Goal: Task Accomplishment & Management: Manage account settings

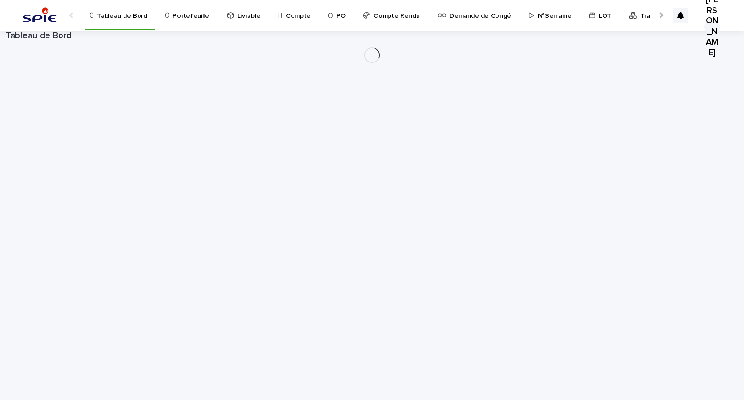
click at [172, 16] on p "Portefeuille" at bounding box center [190, 10] width 36 height 20
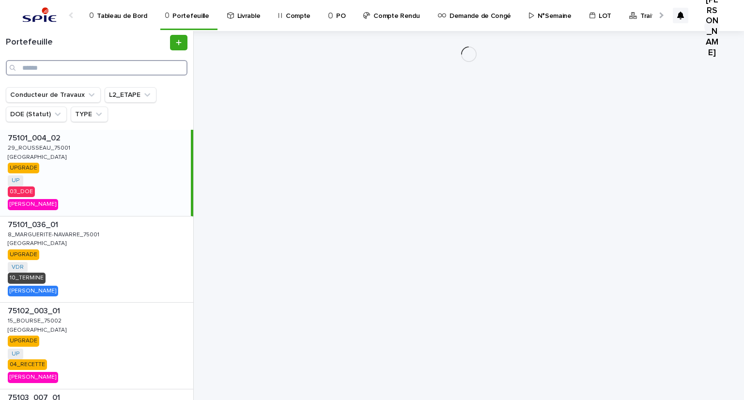
click at [88, 72] on input "Search" at bounding box center [97, 67] width 182 height 15
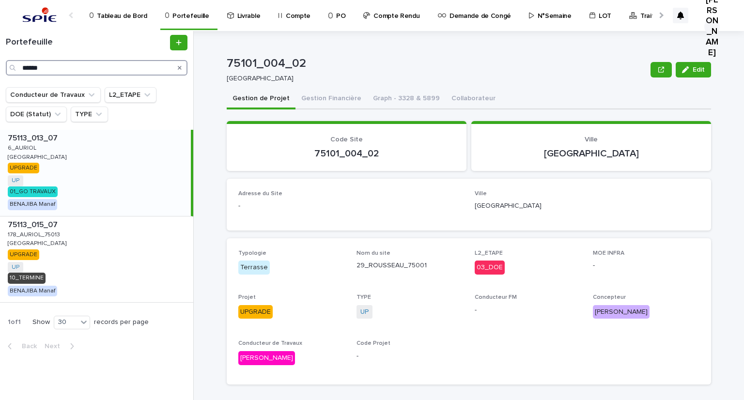
type input "******"
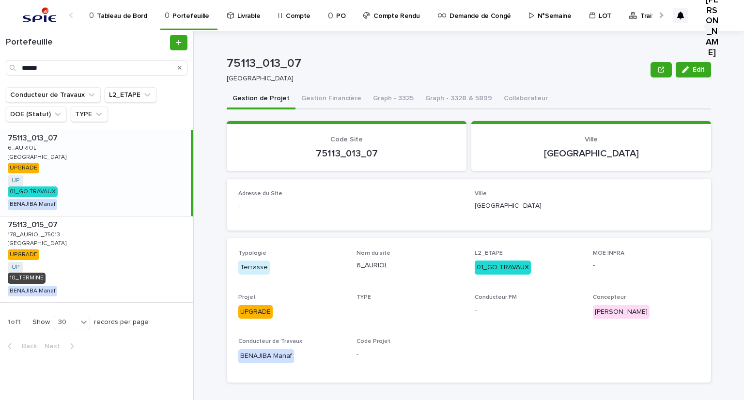
click at [37, 148] on div "75113_013_07 75113_013_07 6_AURIOL 6_AURIOL PARIS PARIS UPGRADE UP + 0 01_GO TR…" at bounding box center [95, 173] width 191 height 86
click at [307, 99] on button "Gestion Financière" at bounding box center [331, 99] width 72 height 20
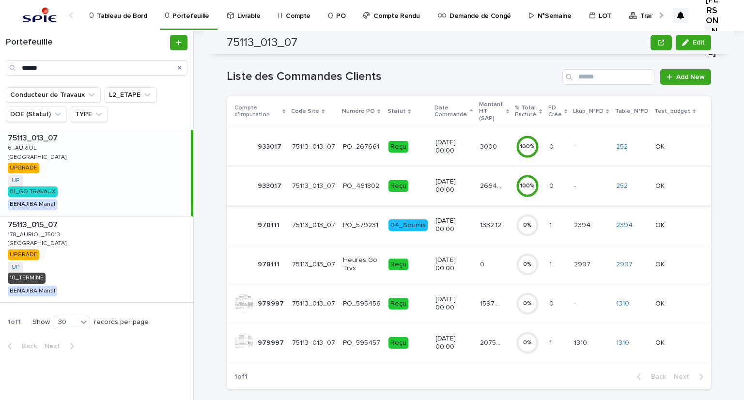
scroll to position [110, 0]
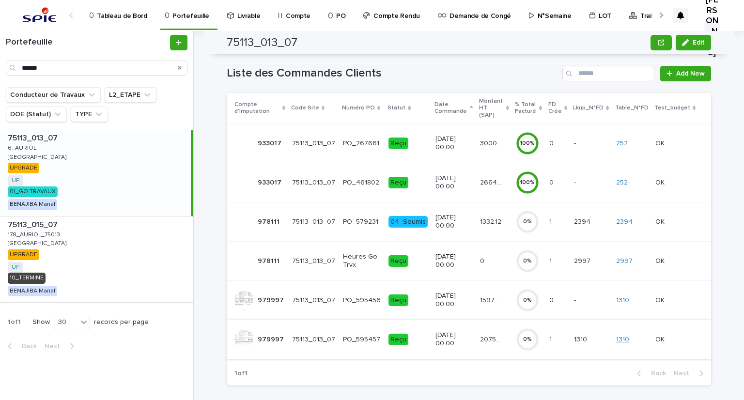
click at [627, 336] on link "1310" at bounding box center [622, 340] width 13 height 8
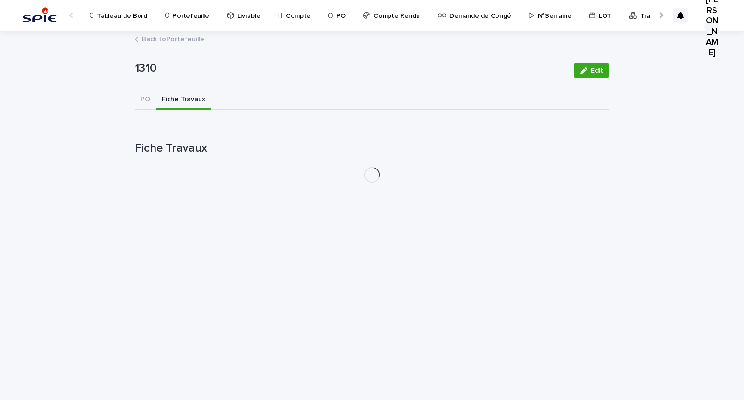
click at [165, 101] on button "Fiche Travaux" at bounding box center [183, 100] width 55 height 20
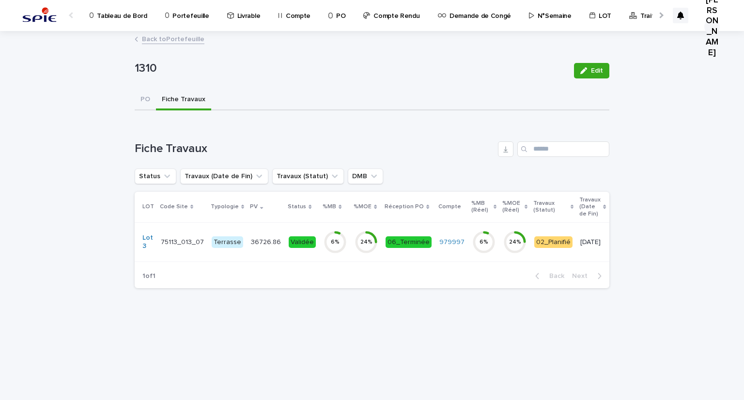
click at [276, 246] on td "36726.86 36726.86" at bounding box center [266, 241] width 38 height 39
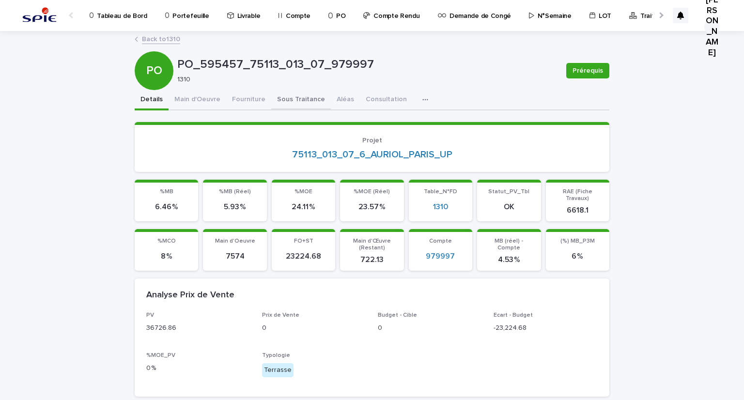
click at [276, 95] on button "Sous Traitance" at bounding box center [301, 100] width 60 height 20
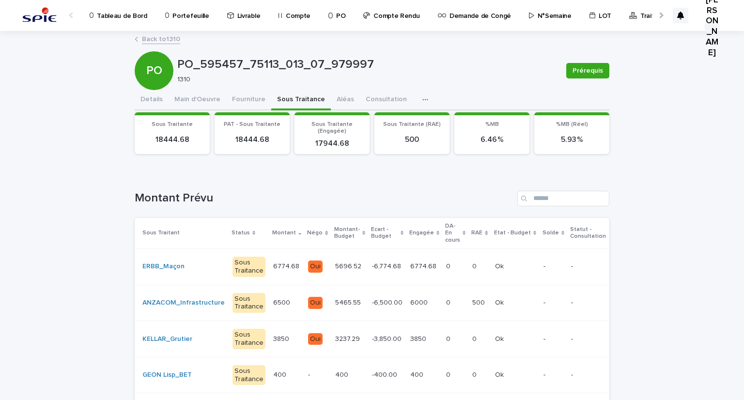
click at [415, 307] on div "6000 6000" at bounding box center [424, 303] width 28 height 16
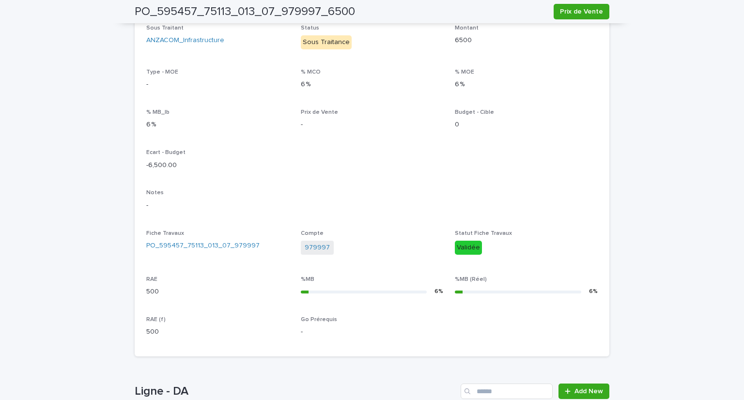
scroll to position [286, 0]
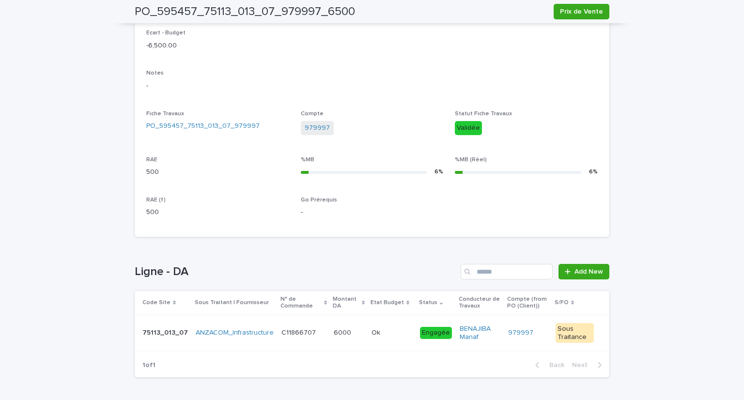
click at [330, 336] on td "6000 6000" at bounding box center [349, 333] width 38 height 36
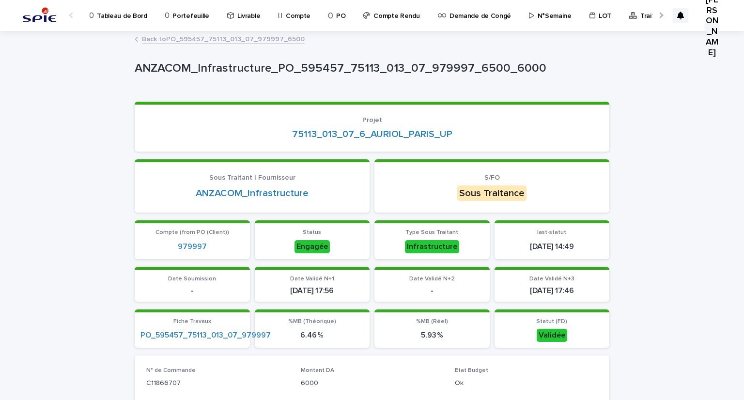
scroll to position [162, 0]
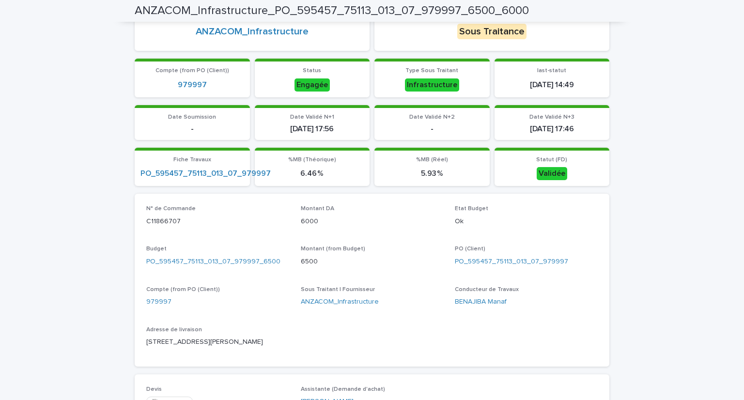
click at [178, 221] on p "C11866707" at bounding box center [217, 221] width 143 height 10
copy p "C11866707"
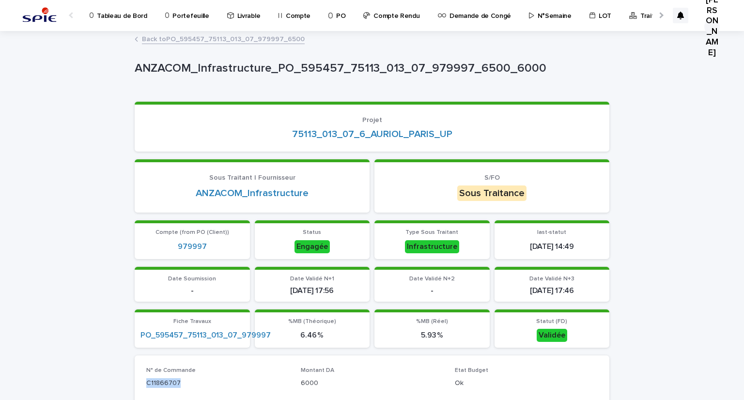
click at [288, 14] on p "Compte" at bounding box center [298, 10] width 25 height 20
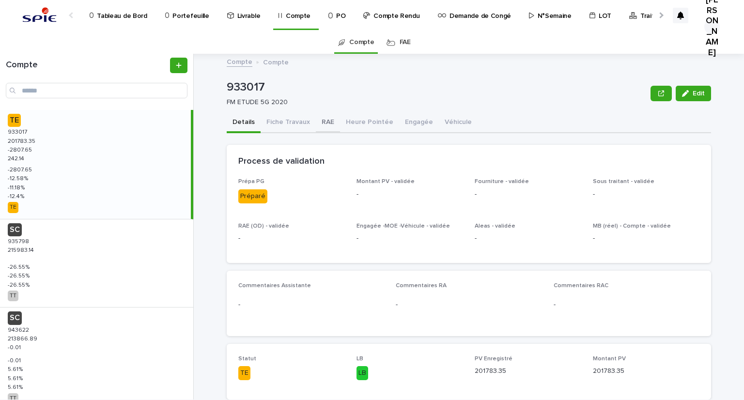
click at [323, 122] on button "RAE" at bounding box center [328, 123] width 24 height 20
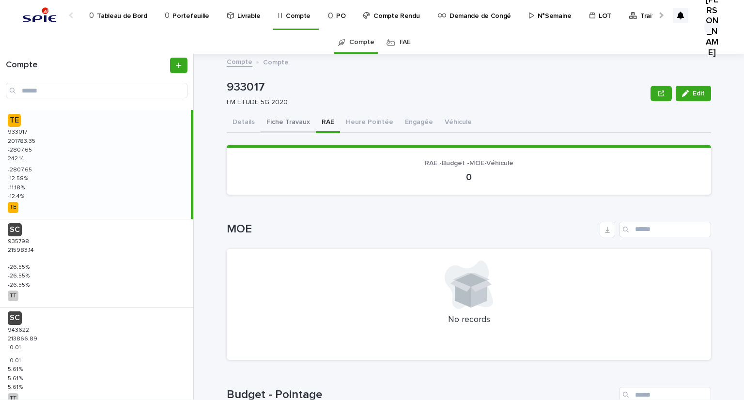
click at [289, 124] on button "Fiche Travaux" at bounding box center [287, 123] width 55 height 20
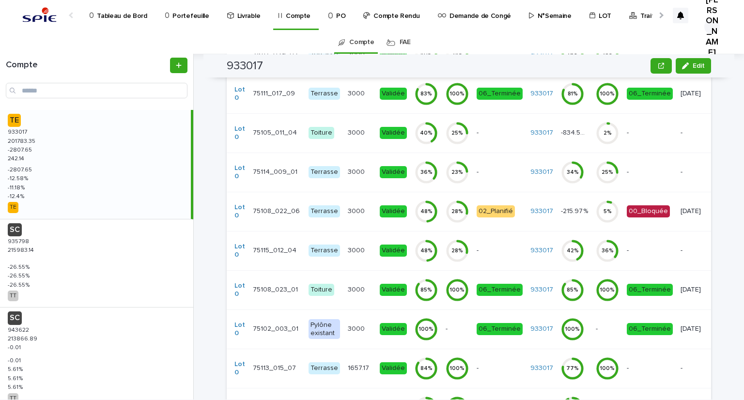
scroll to position [593, 0]
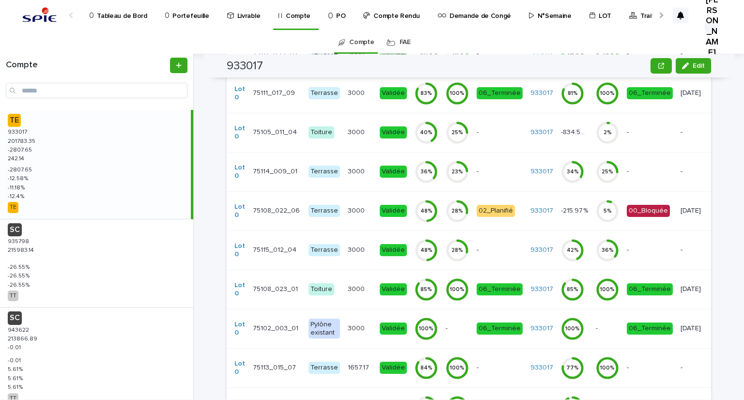
click at [180, 12] on p "Portefeuille" at bounding box center [190, 10] width 36 height 20
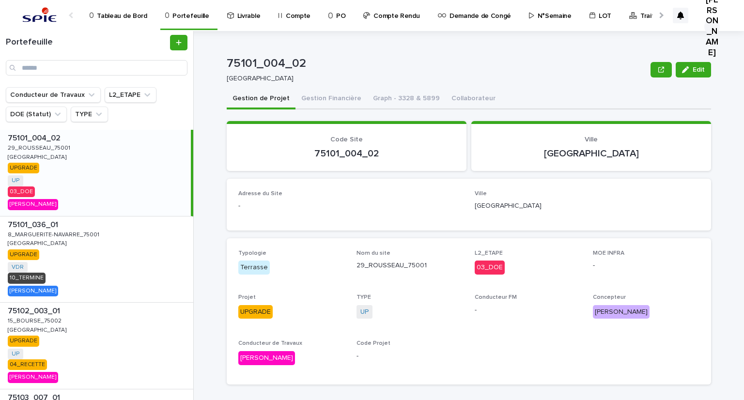
click at [346, 312] on div "Typologie Terrasse Nom du site 29_ROUSSEAU_75001 L2_ETAPE 03_DOE MOE INFRA - Pr…" at bounding box center [468, 311] width 461 height 123
click at [141, 62] on input "Search" at bounding box center [97, 67] width 182 height 15
paste input "**********"
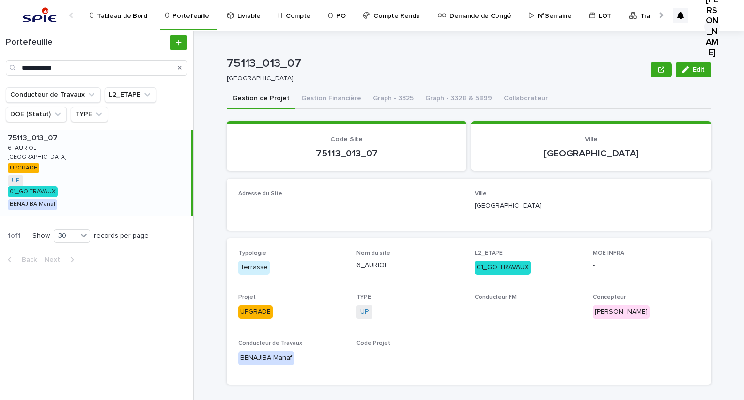
click at [25, 148] on p "6_AURIOL" at bounding box center [23, 147] width 31 height 9
click at [89, 64] on input "**********" at bounding box center [97, 67] width 182 height 15
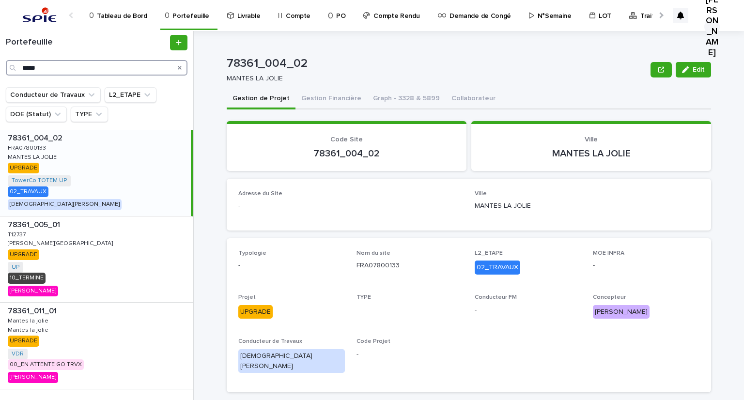
type input "*****"
click at [38, 152] on p "MANTES LA JOLIE" at bounding box center [33, 156] width 51 height 9
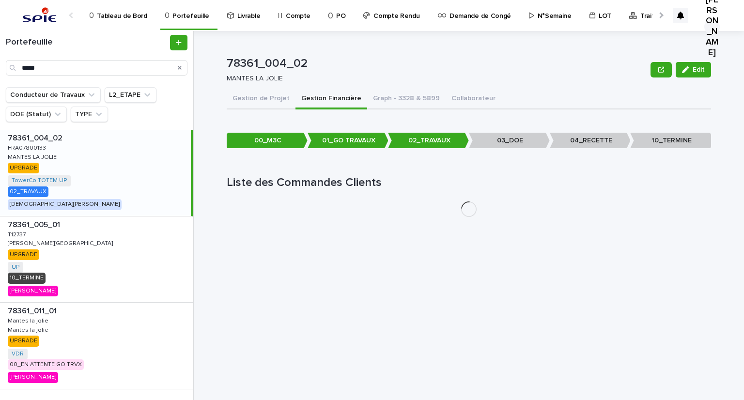
click at [304, 93] on button "Gestion Financière" at bounding box center [331, 99] width 72 height 20
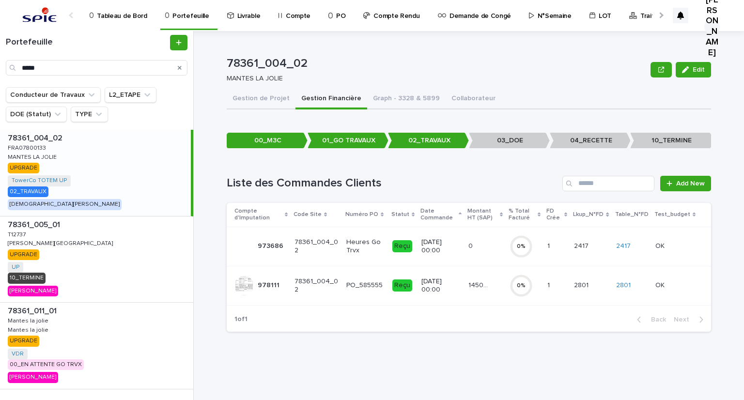
click at [463, 289] on td "26/3/2025 00:00" at bounding box center [440, 285] width 47 height 39
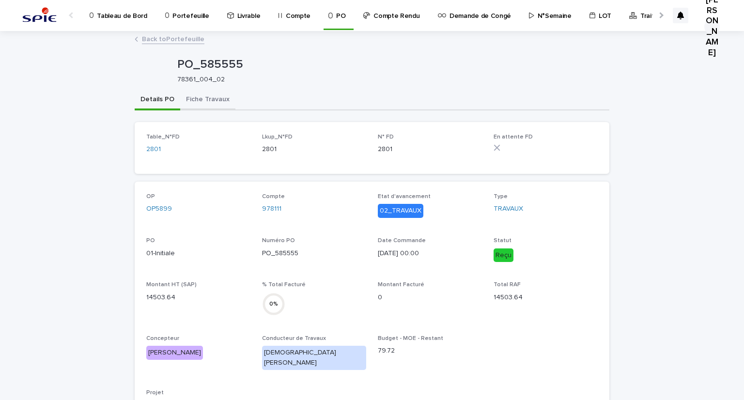
click at [195, 100] on button "Fiche Travaux" at bounding box center [207, 100] width 55 height 20
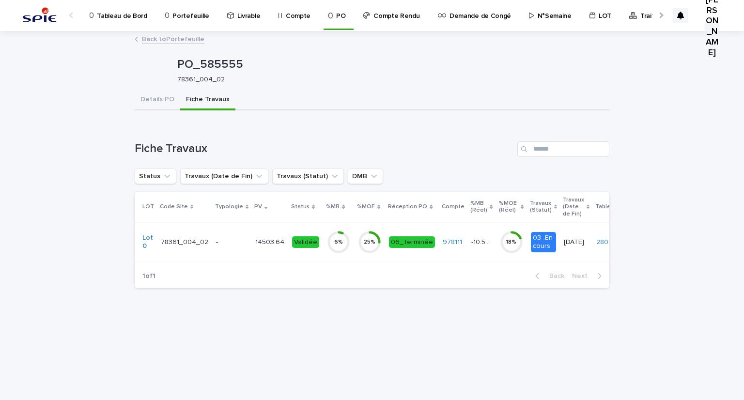
click at [227, 241] on p "-" at bounding box center [231, 242] width 31 height 8
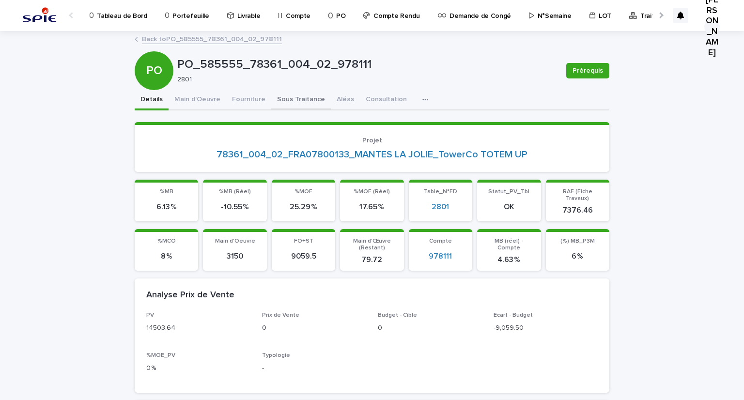
click at [300, 99] on button "Sous Traitance" at bounding box center [301, 100] width 60 height 20
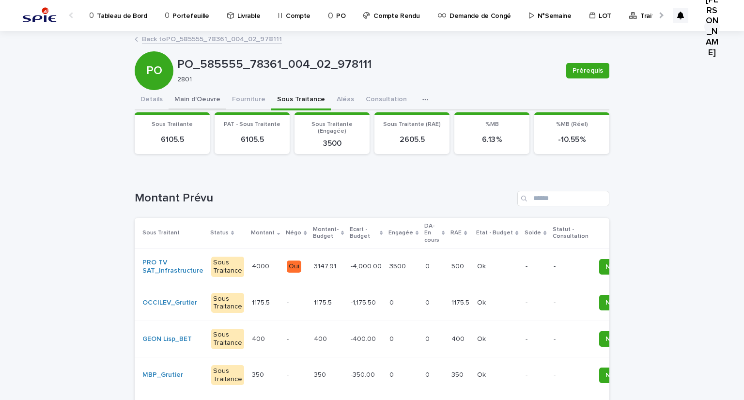
click at [201, 104] on button "Main d'Oeuvre" at bounding box center [197, 100] width 58 height 20
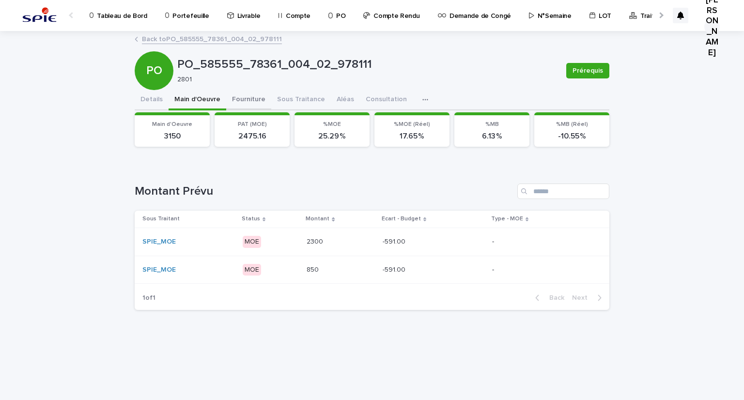
click at [234, 97] on button "Fourniture" at bounding box center [248, 100] width 45 height 20
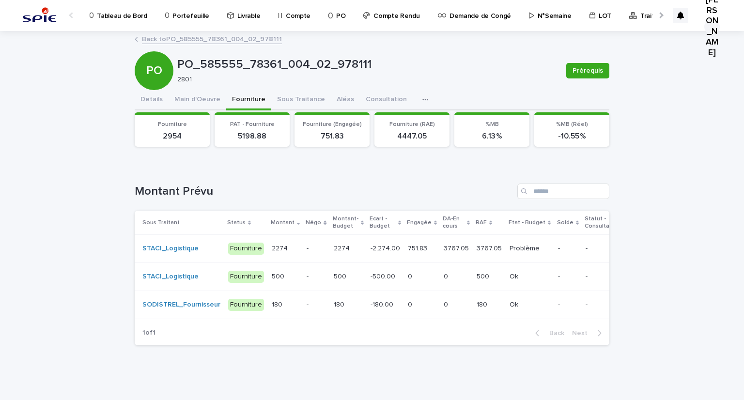
scroll to position [8, 0]
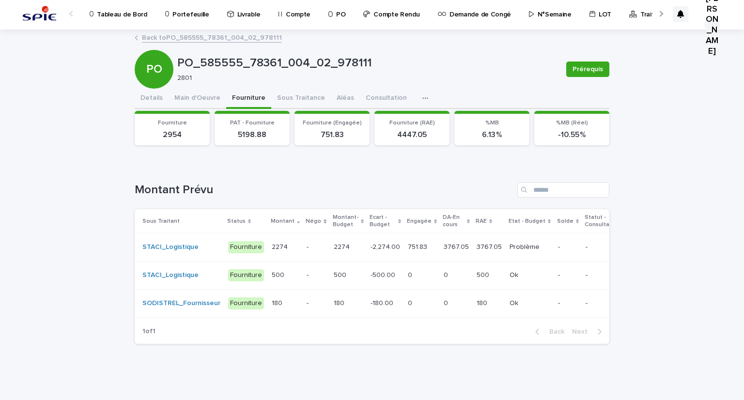
click at [306, 244] on p "-" at bounding box center [315, 247] width 19 height 8
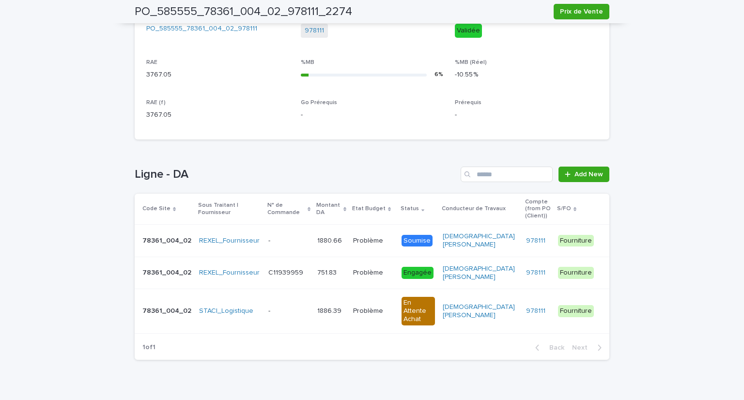
scroll to position [383, 0]
click at [295, 237] on p at bounding box center [289, 241] width 42 height 8
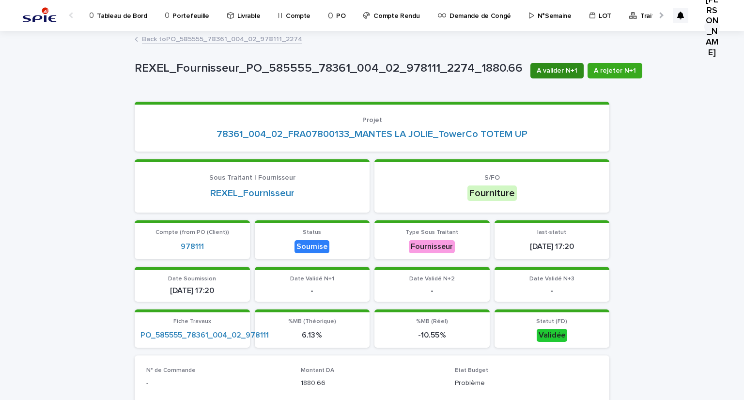
click at [544, 68] on span "A valider N+1" at bounding box center [556, 71] width 41 height 10
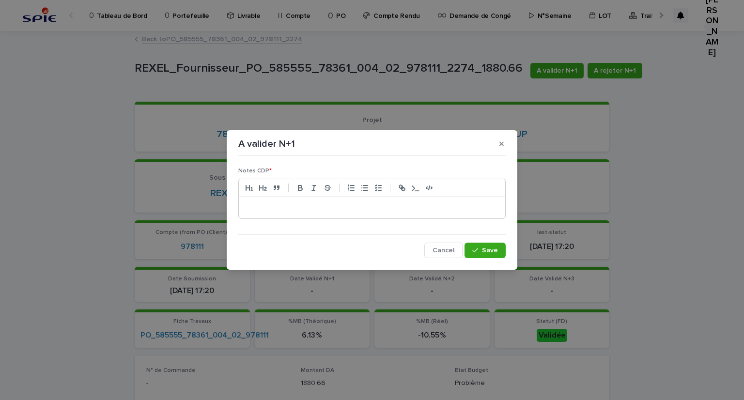
click at [259, 209] on p at bounding box center [372, 208] width 252 height 10
click at [444, 202] on div "**********" at bounding box center [372, 207] width 266 height 21
click at [415, 207] on p "**********" at bounding box center [372, 208] width 252 height 10
click at [494, 250] on span "Save" at bounding box center [490, 250] width 16 height 7
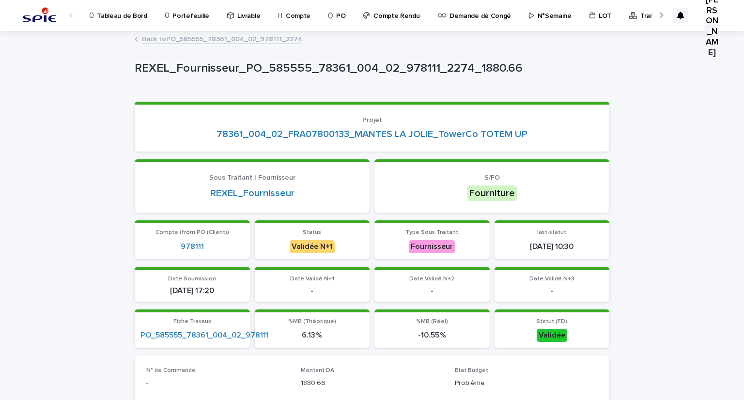
click at [245, 39] on link "Back to PO_585555_78361_004_02_978111_2274" at bounding box center [222, 38] width 160 height 11
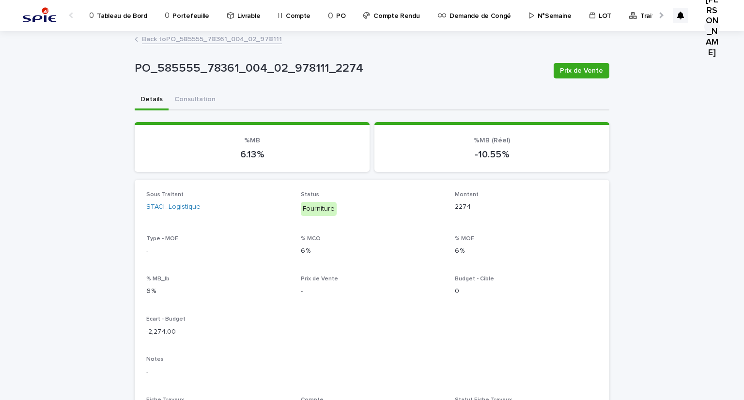
click at [655, 14] on div at bounding box center [659, 15] width 15 height 30
click at [519, 16] on p "Traitement des demandes d'achats" at bounding box center [533, 10] width 107 height 20
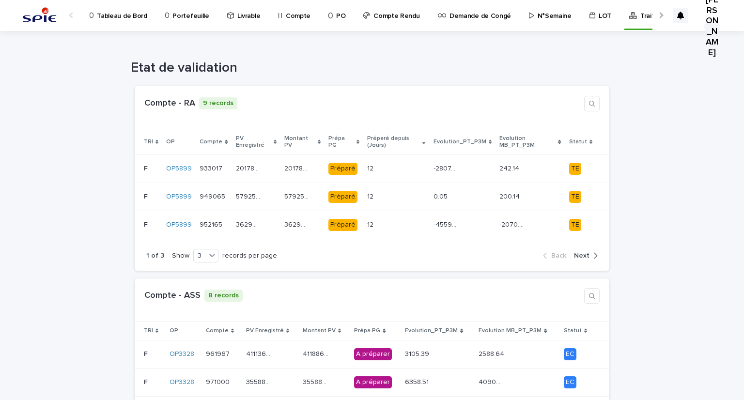
click at [190, 13] on p "Portefeuille" at bounding box center [190, 10] width 36 height 20
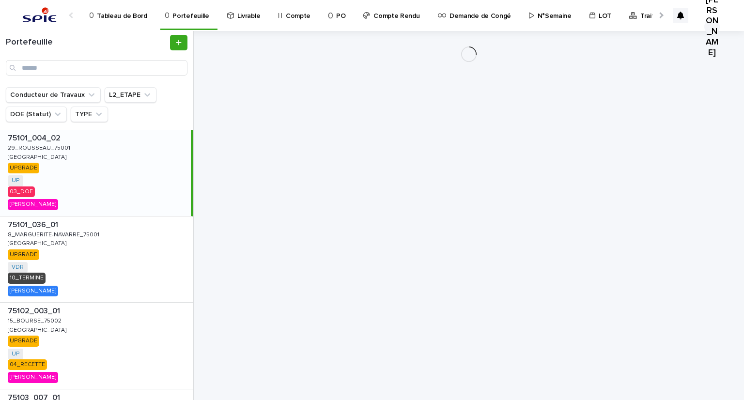
click at [286, 15] on p "Compte" at bounding box center [298, 10] width 25 height 20
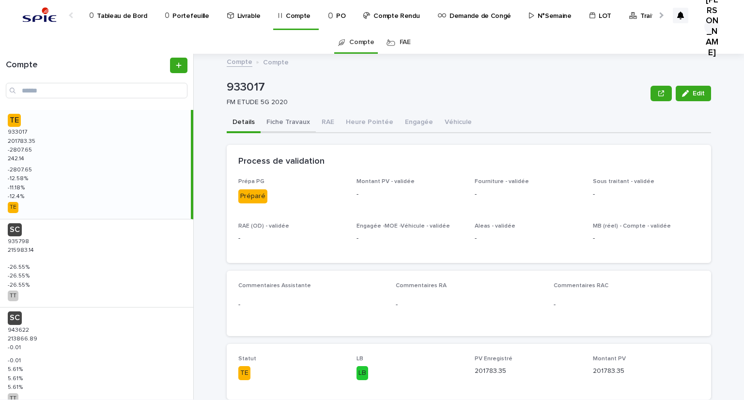
click at [288, 117] on button "Fiche Travaux" at bounding box center [287, 123] width 55 height 20
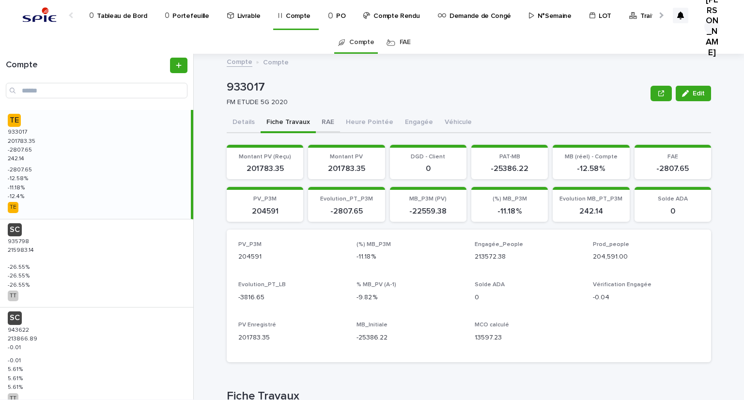
click at [322, 122] on button "RAE" at bounding box center [328, 123] width 24 height 20
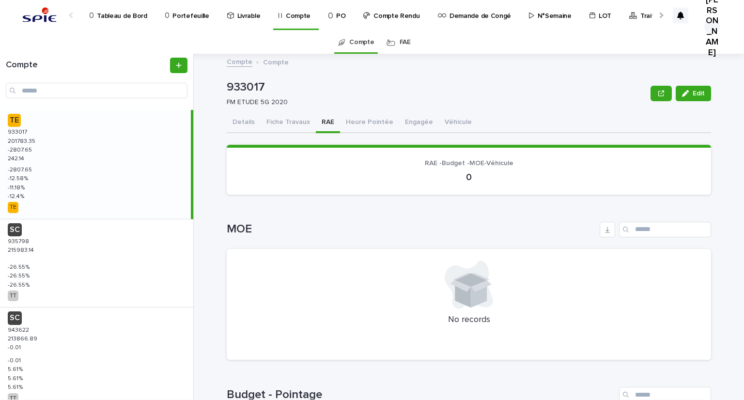
click at [29, 148] on p "-2807.65" at bounding box center [21, 149] width 26 height 9
click at [27, 255] on div "SC 935798 935798 215983.14 215983.14 -26.55 % -26.55 % -26.55 % -26.55 % -26.55…" at bounding box center [96, 263] width 193 height 88
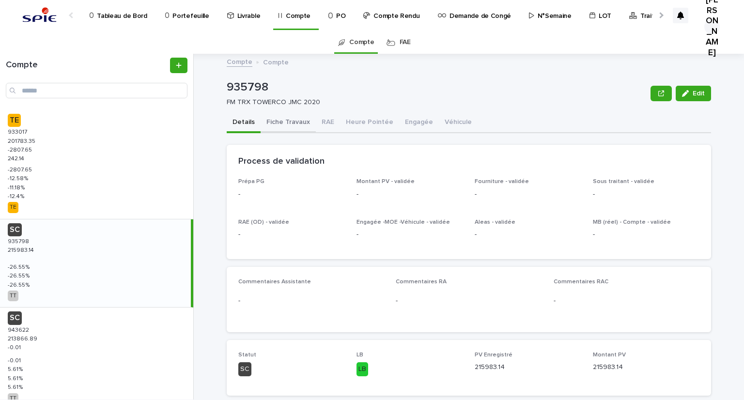
click at [290, 120] on button "Fiche Travaux" at bounding box center [287, 123] width 55 height 20
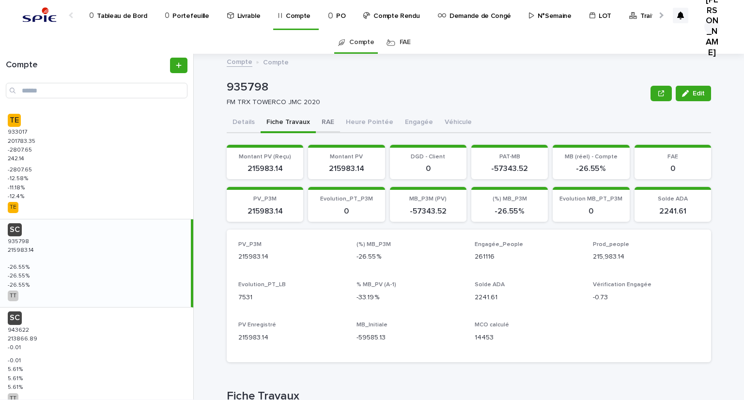
click at [324, 122] on button "RAE" at bounding box center [328, 123] width 24 height 20
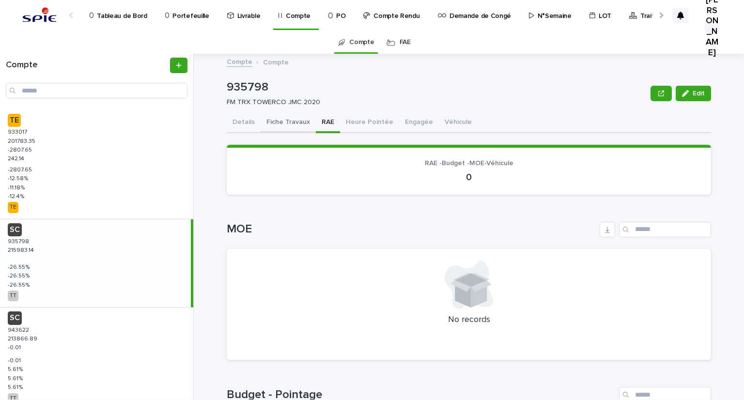
click at [290, 121] on button "Fiche Travaux" at bounding box center [287, 123] width 55 height 20
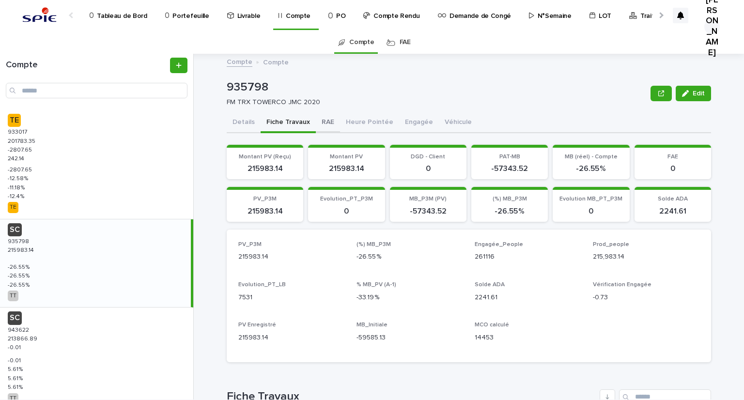
click at [319, 118] on button "RAE" at bounding box center [328, 123] width 24 height 20
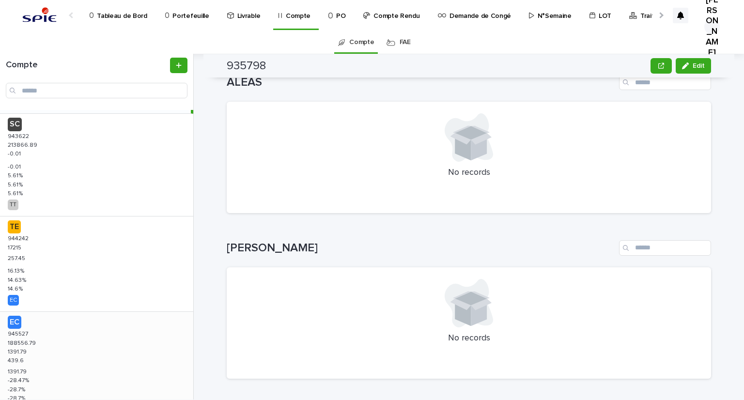
scroll to position [242, 0]
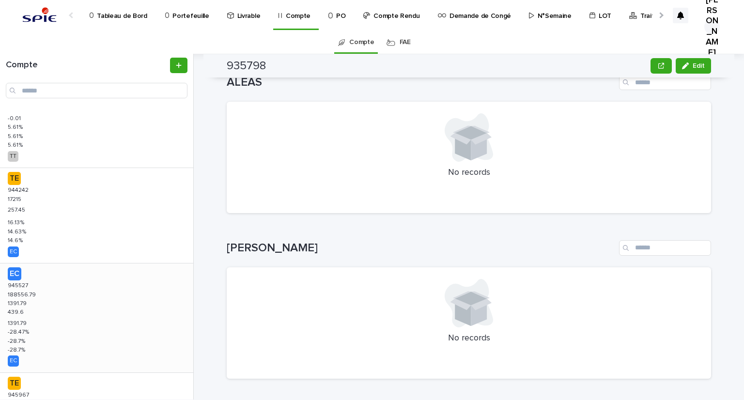
click at [52, 296] on div "EC 945527 945527 188556.79 188556.79 1391.79 1391.79 439.6 439.6 1391.79 1391.7…" at bounding box center [96, 317] width 193 height 109
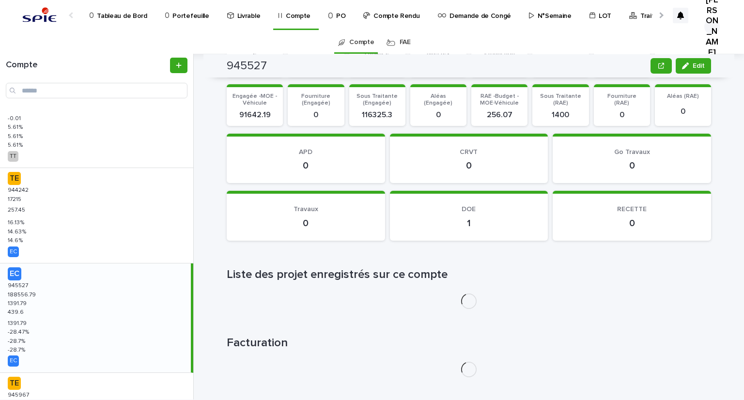
scroll to position [857, 0]
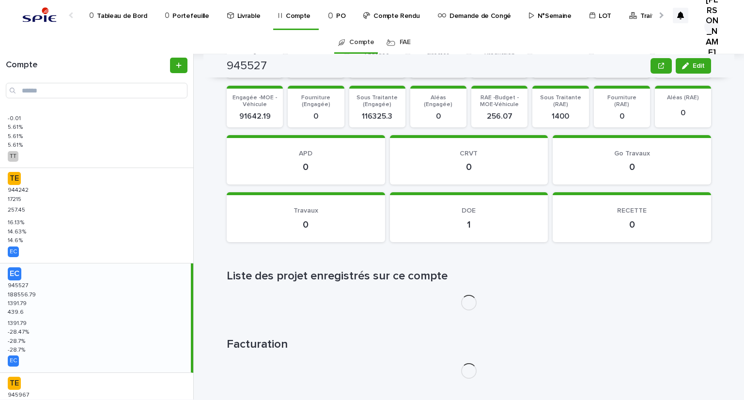
click at [25, 290] on p "188556.79" at bounding box center [23, 294] width 30 height 9
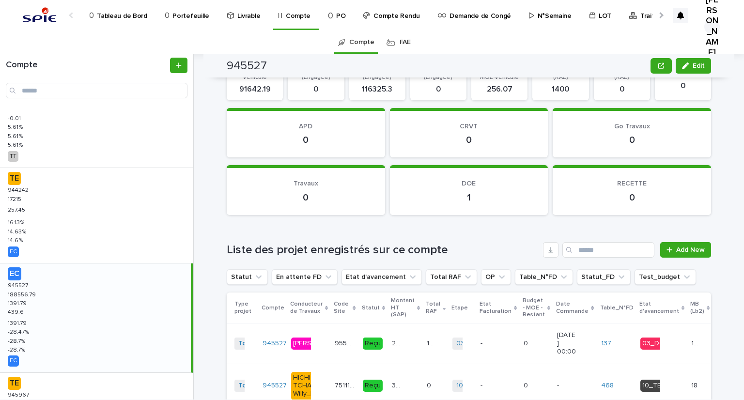
scroll to position [739, 0]
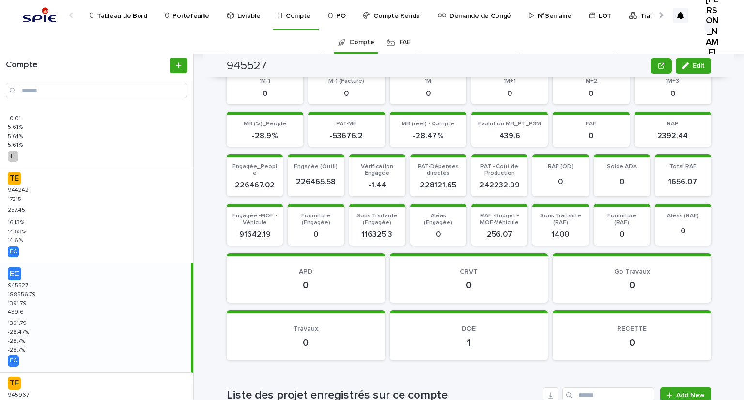
click at [31, 283] on div "EC 945527 945527 188556.79 188556.79 1391.79 1391.79 439.6 439.6 1391.79 1391.7…" at bounding box center [95, 317] width 191 height 109
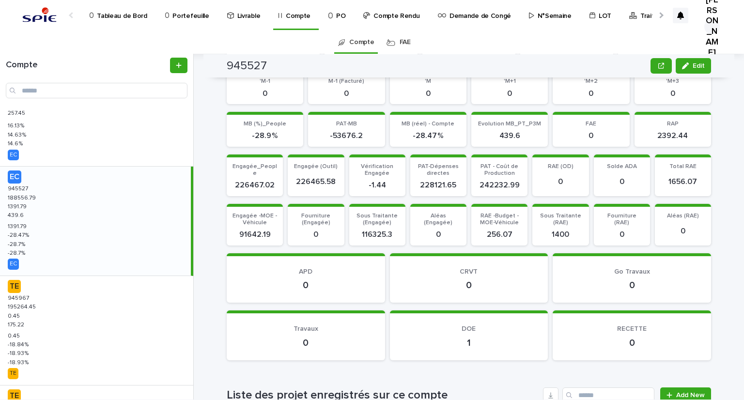
scroll to position [387, 0]
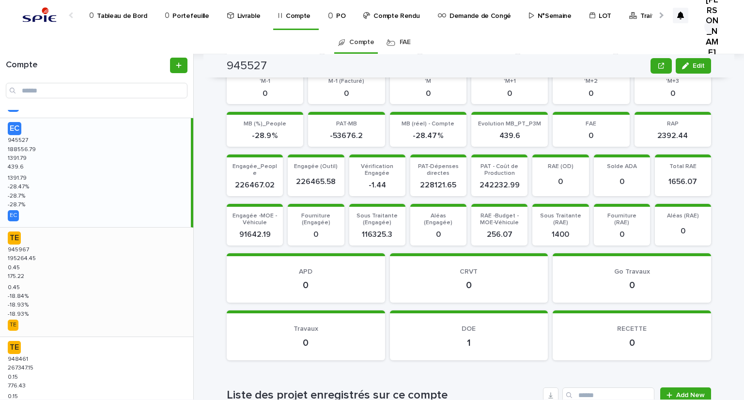
click at [35, 261] on p "195264.45" at bounding box center [23, 257] width 30 height 9
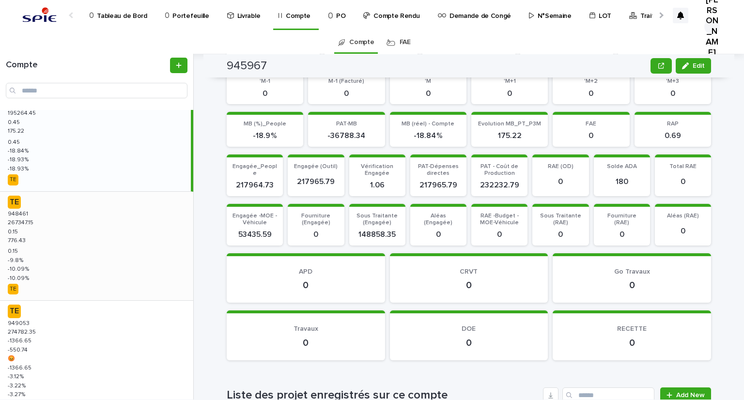
scroll to position [581, 0]
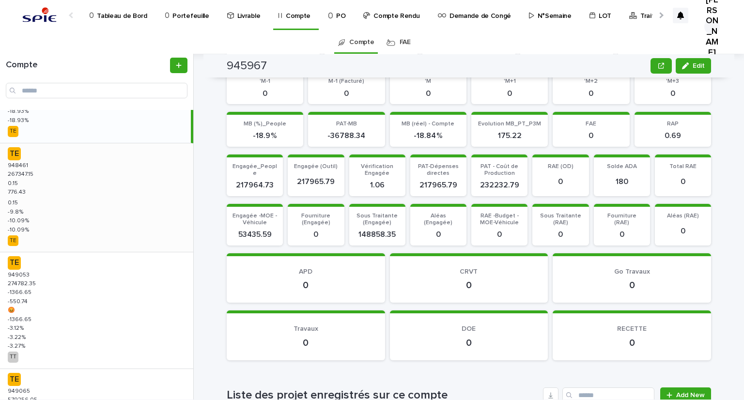
click at [28, 204] on div "TE 948461 948461 267347.15 267347.15 0.15 0.15 776.43 776.43 0.15 0.15 -9.8 % -…" at bounding box center [96, 197] width 193 height 109
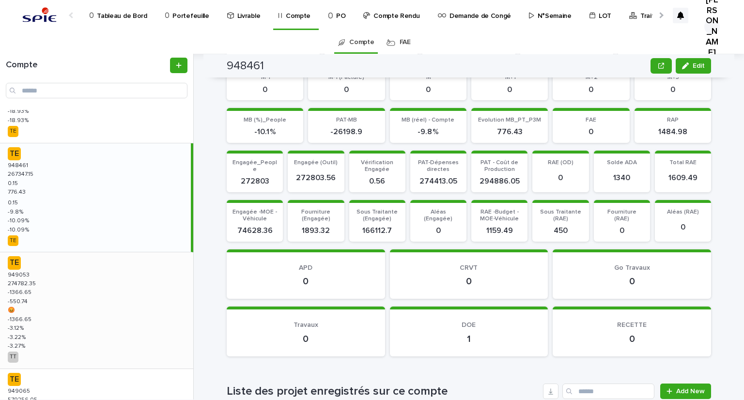
click at [31, 306] on div "TE 949053 949053 274782.35 274782.35 -1366.65 -1366.65 -550.74 -550.74 😡 😡 -136…" at bounding box center [96, 310] width 193 height 116
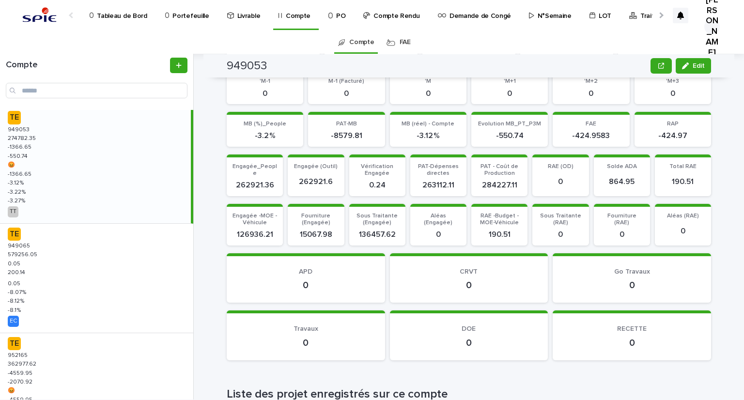
scroll to position [775, 0]
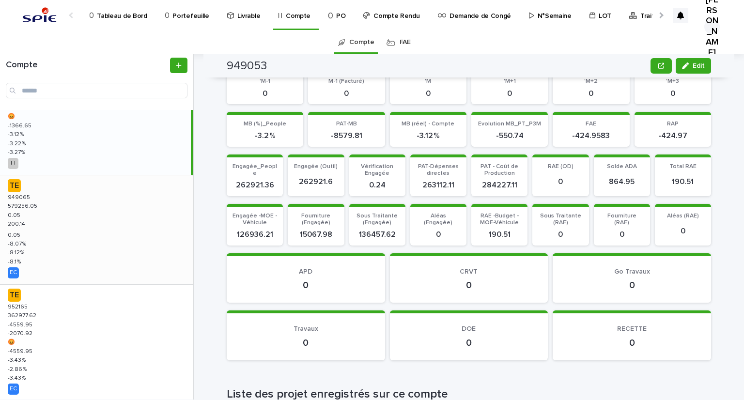
click at [25, 228] on div "TE 949065 949065 579256.05 579256.05 0.05 0.05 200.14 200.14 0.05 0.05 -8.07 % …" at bounding box center [96, 229] width 193 height 109
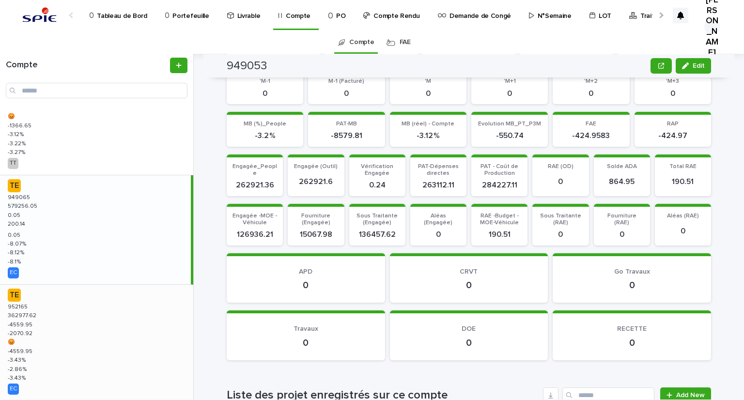
scroll to position [807, 0]
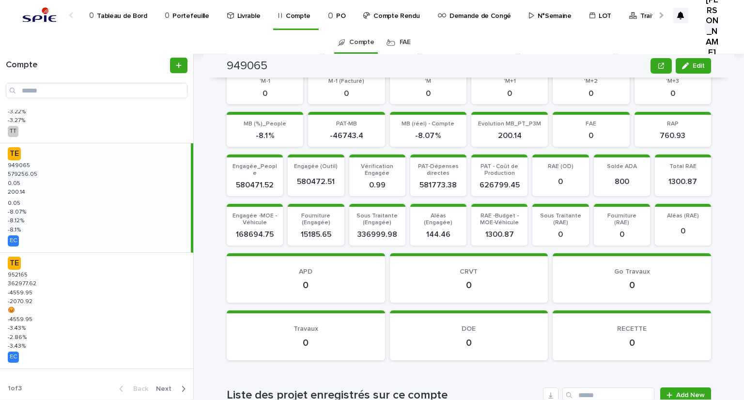
click at [160, 385] on span "Next" at bounding box center [166, 388] width 21 height 7
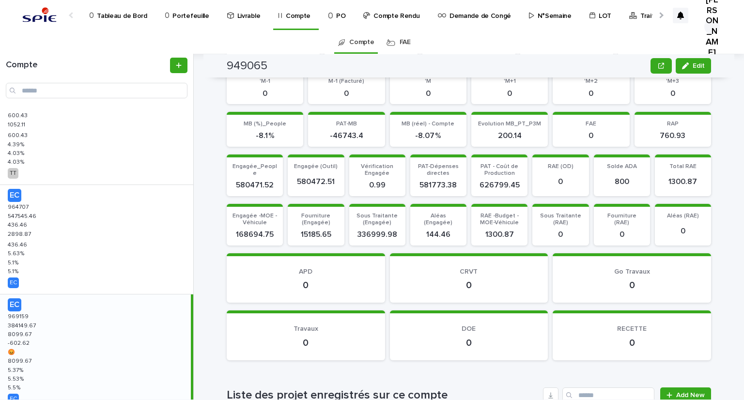
scroll to position [848, 0]
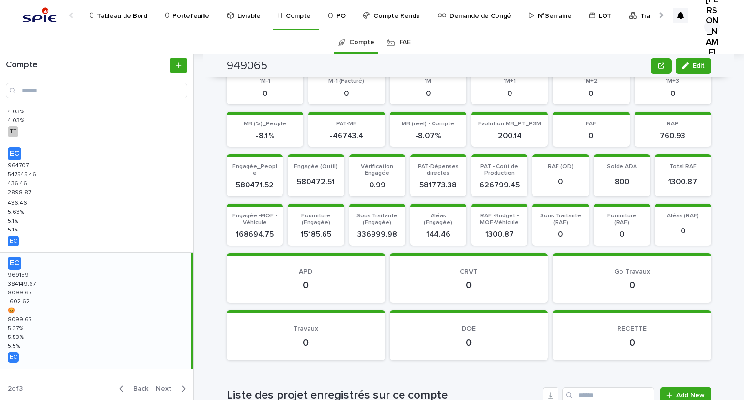
click at [25, 322] on div "EC 969159 969159 384149.67 384149.67 8099.67 8099.67 -602.62 -602.62 😡 😡 8099.6…" at bounding box center [95, 311] width 191 height 116
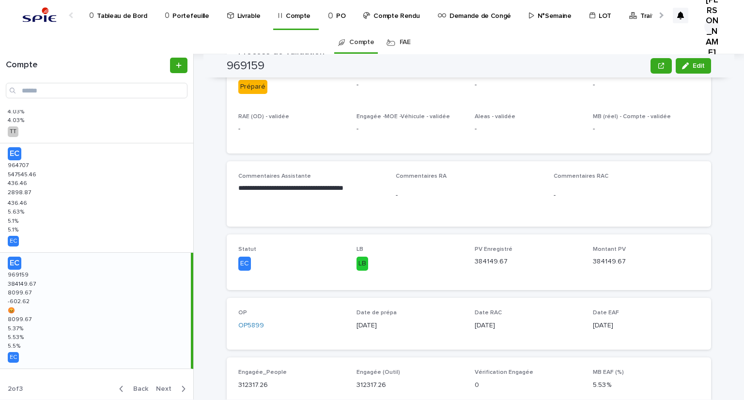
scroll to position [0, 0]
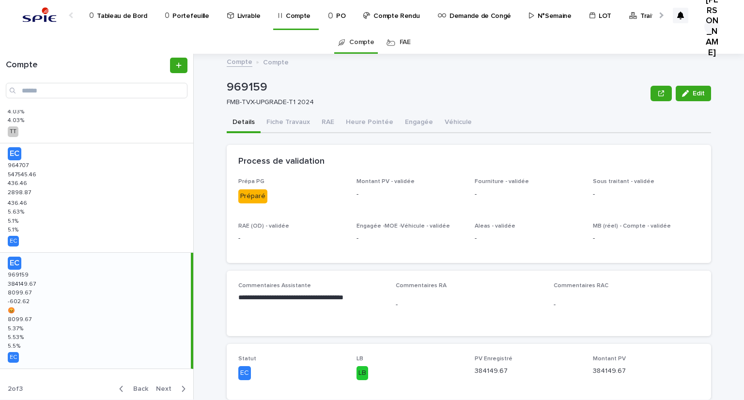
click at [319, 125] on button "RAE" at bounding box center [328, 123] width 24 height 20
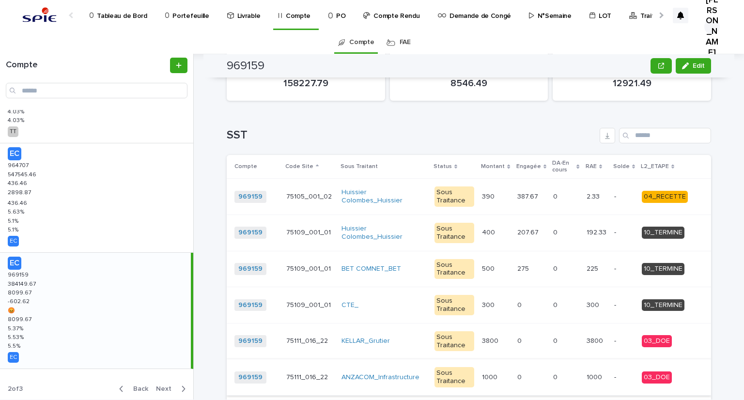
scroll to position [919, 0]
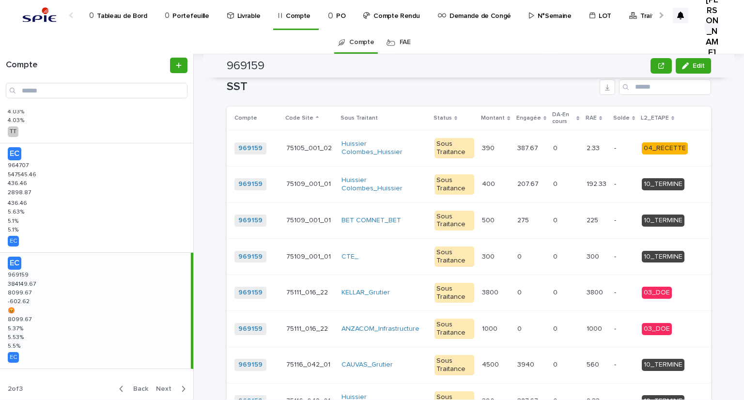
click at [536, 325] on p at bounding box center [531, 329] width 28 height 8
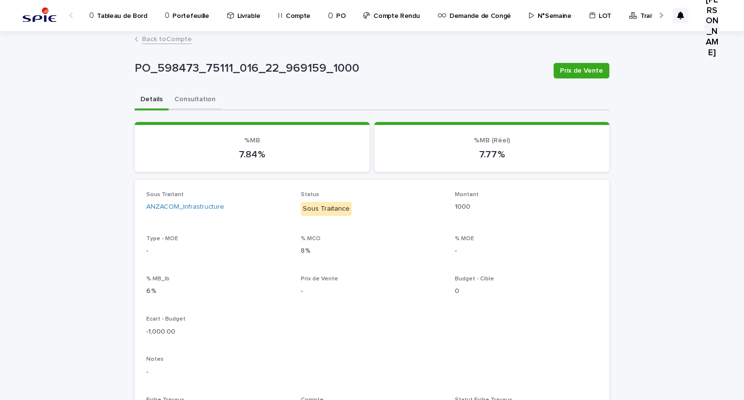
click at [192, 97] on button "Consultation" at bounding box center [194, 100] width 53 height 20
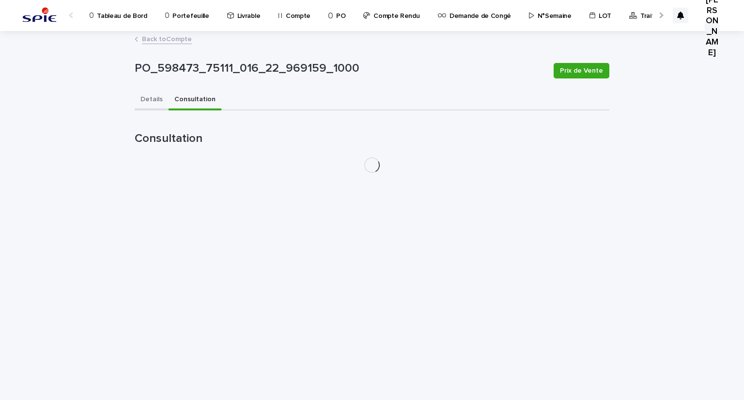
click at [153, 96] on button "Details" at bounding box center [152, 100] width 34 height 20
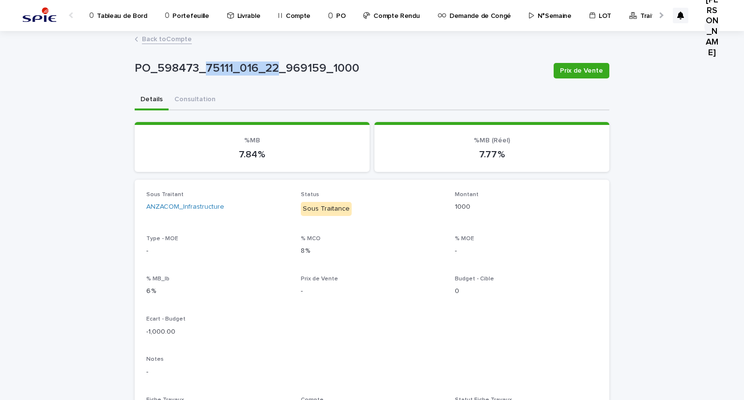
drag, startPoint x: 253, startPoint y: 69, endPoint x: 272, endPoint y: 63, distance: 20.1
click at [272, 63] on p "PO_598473_75111_016_22_969159_1000" at bounding box center [340, 68] width 411 height 14
click at [174, 42] on link "Back to Compte" at bounding box center [167, 38] width 50 height 11
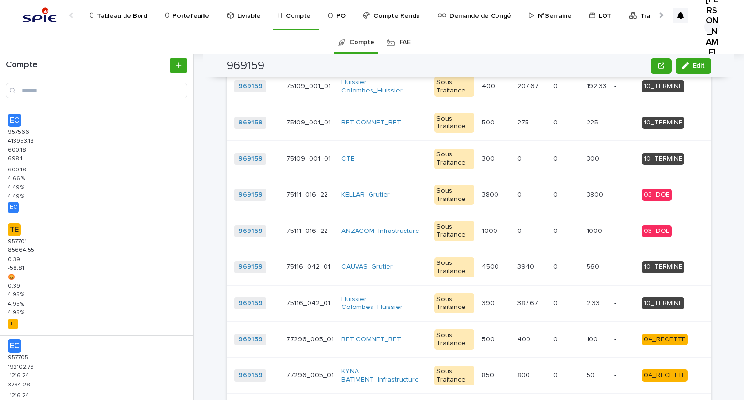
scroll to position [1114, 0]
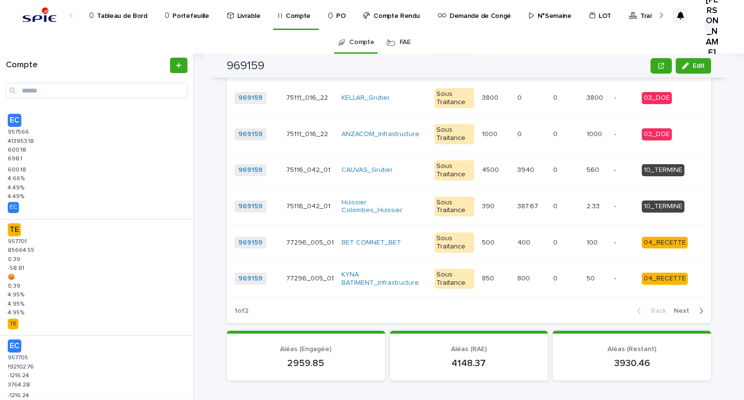
click at [687, 307] on span "Next" at bounding box center [683, 310] width 21 height 7
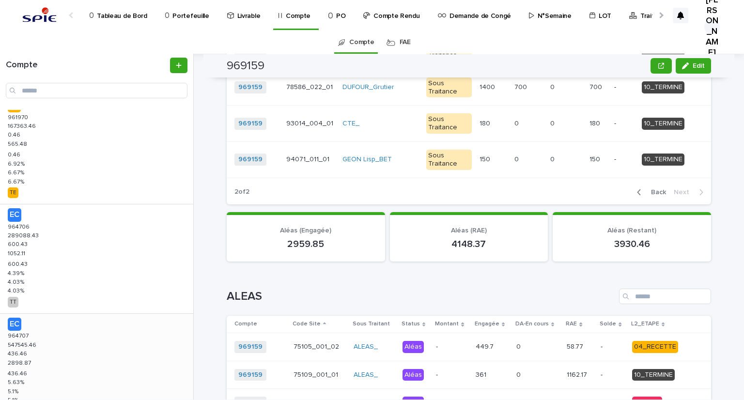
scroll to position [848, 0]
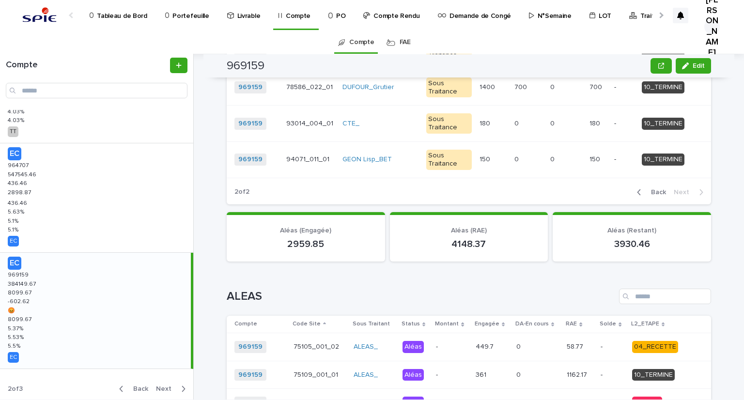
drag, startPoint x: 153, startPoint y: 385, endPoint x: 81, endPoint y: 322, distance: 96.1
click at [156, 385] on span "Next" at bounding box center [166, 388] width 21 height 7
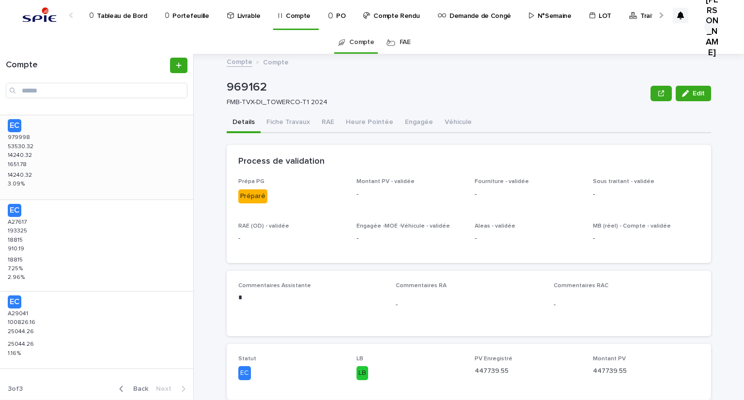
click at [323, 122] on button "RAE" at bounding box center [328, 123] width 24 height 20
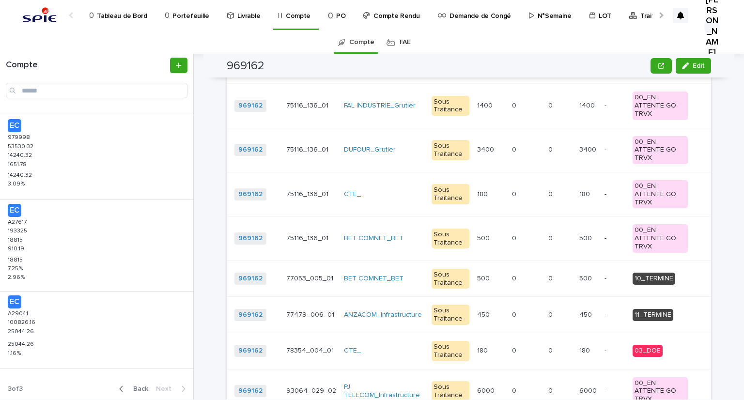
scroll to position [1404, 0]
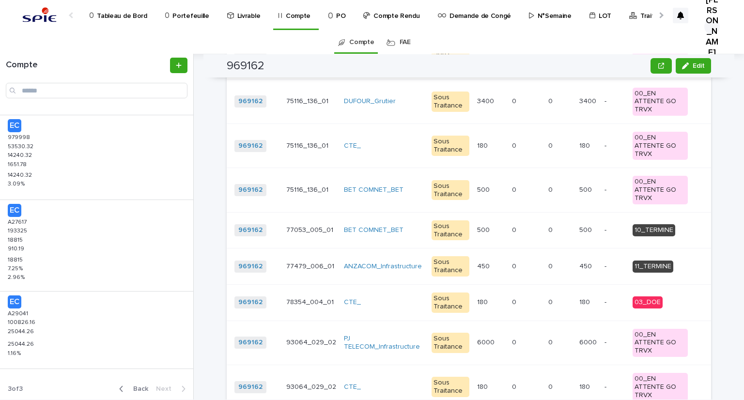
click at [288, 260] on p "77479_006_01" at bounding box center [311, 265] width 50 height 10
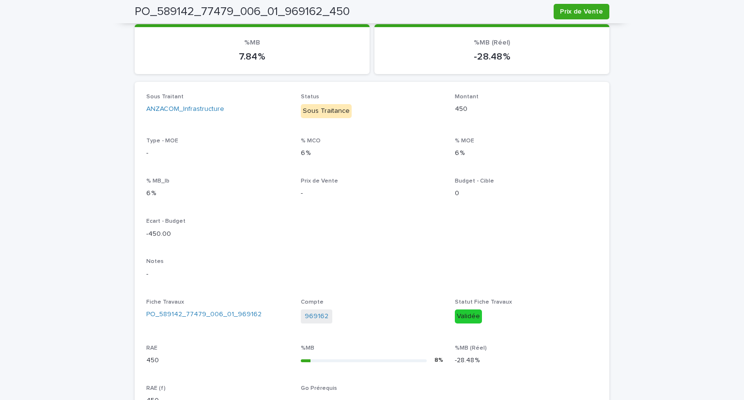
scroll to position [49, 0]
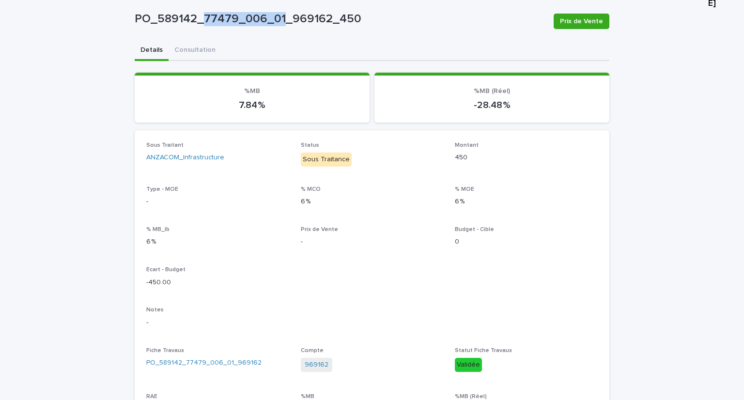
drag, startPoint x: 277, startPoint y: 20, endPoint x: 199, endPoint y: 23, distance: 78.0
click at [199, 23] on p "PO_589142_77479_006_01_969162_450" at bounding box center [340, 19] width 411 height 14
copy p "77479_006_01"
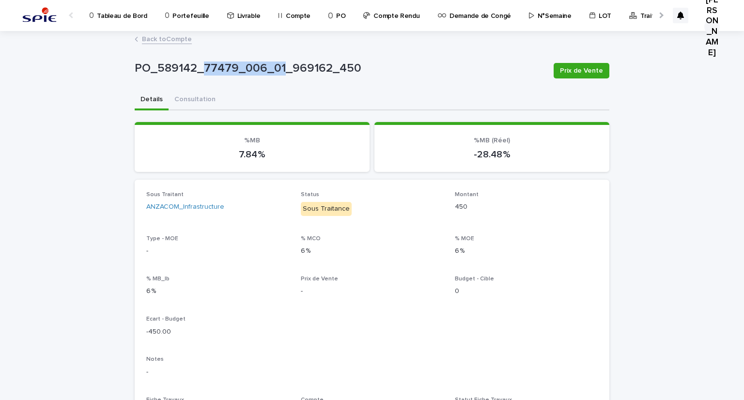
click at [150, 39] on link "Back to Compte" at bounding box center [167, 38] width 50 height 11
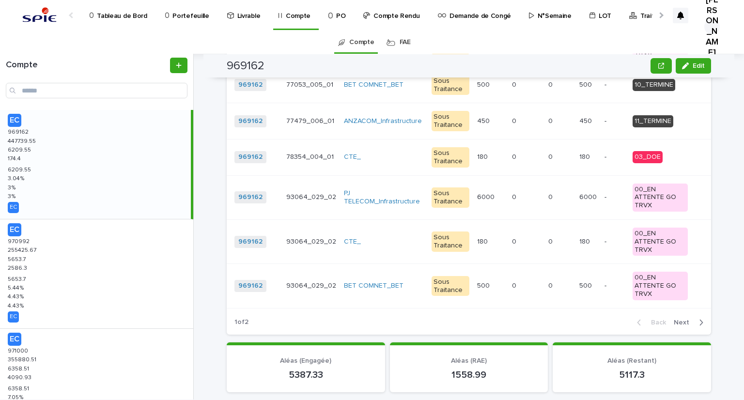
scroll to position [1598, 0]
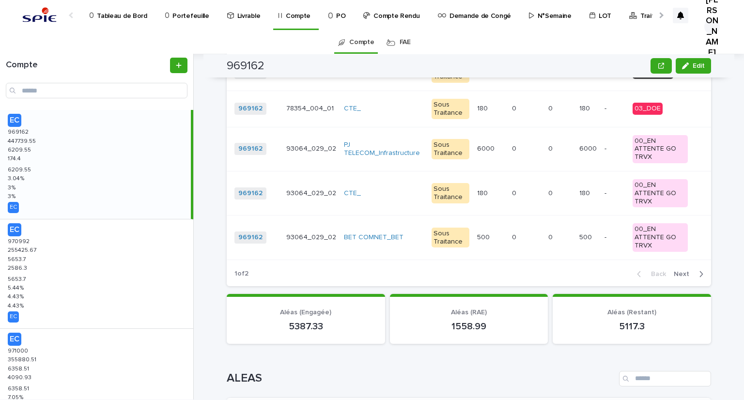
click at [680, 271] on span "Next" at bounding box center [683, 274] width 21 height 7
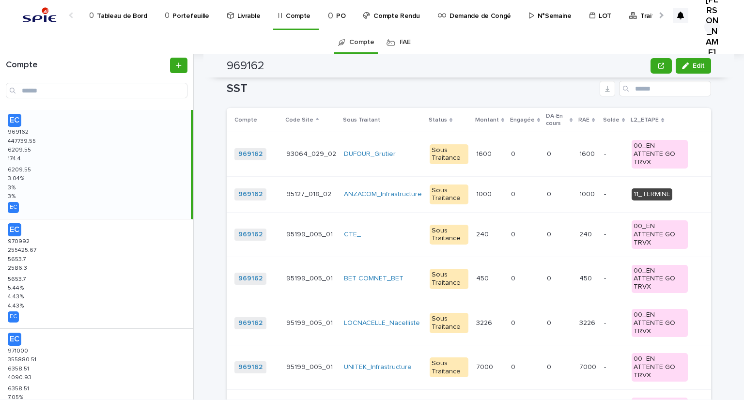
scroll to position [1259, 0]
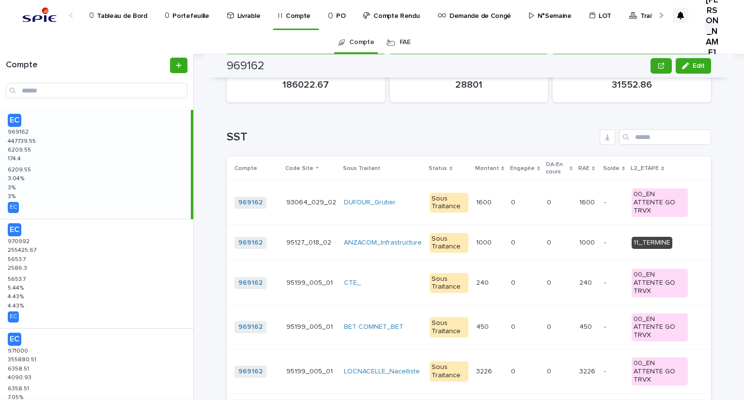
click at [521, 239] on p at bounding box center [525, 243] width 28 height 8
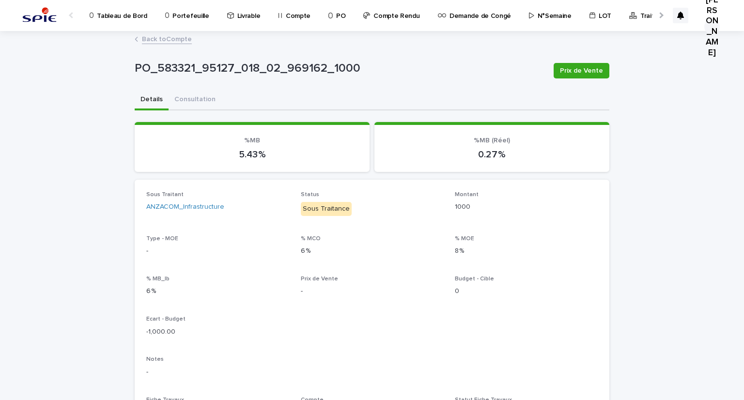
click at [173, 39] on link "Back to Compte" at bounding box center [167, 38] width 50 height 11
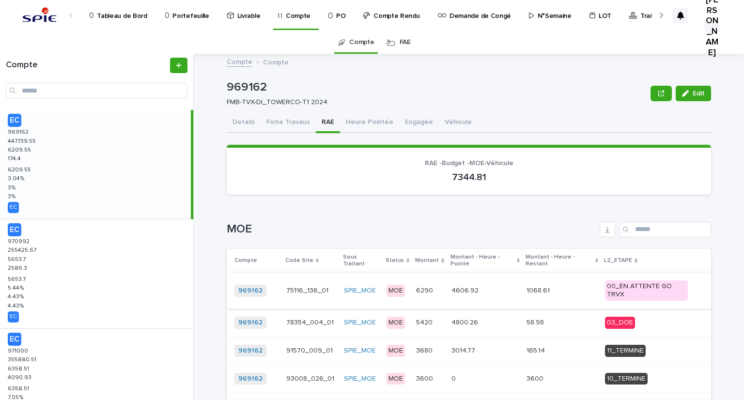
drag, startPoint x: 173, startPoint y: 39, endPoint x: 428, endPoint y: 290, distance: 357.8
click at [180, 42] on div "Compte FAE" at bounding box center [372, 42] width 744 height 23
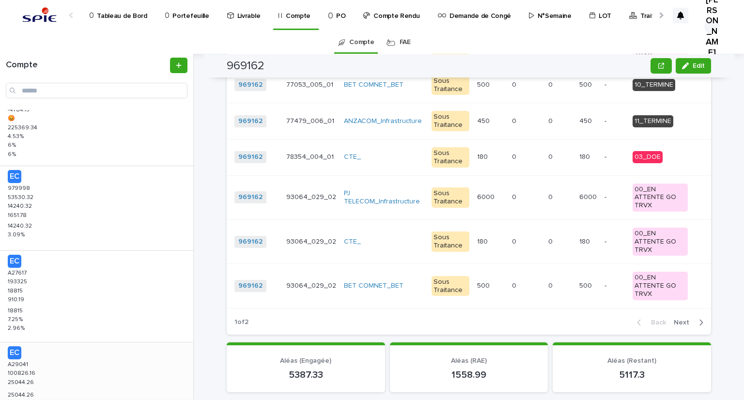
scroll to position [777, 0]
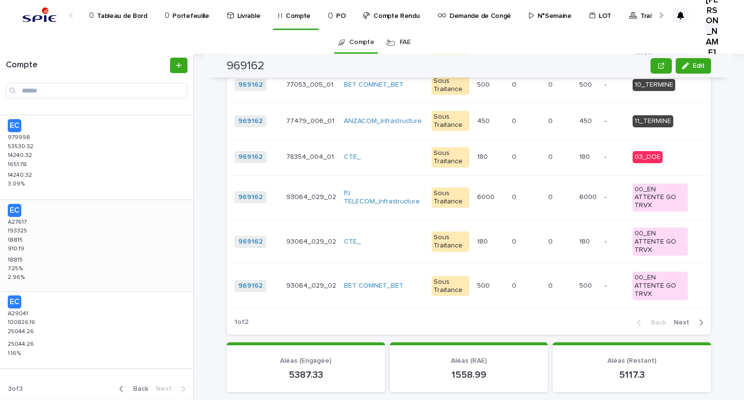
click at [26, 243] on div "EC A27617 A27617 193325 193325 18815 18815 910.19 910.19 18815 18815 7.25 % 7.2…" at bounding box center [96, 245] width 193 height 91
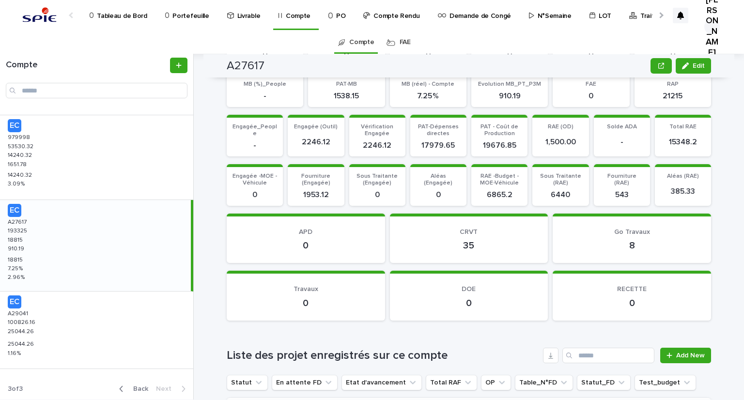
scroll to position [729, 0]
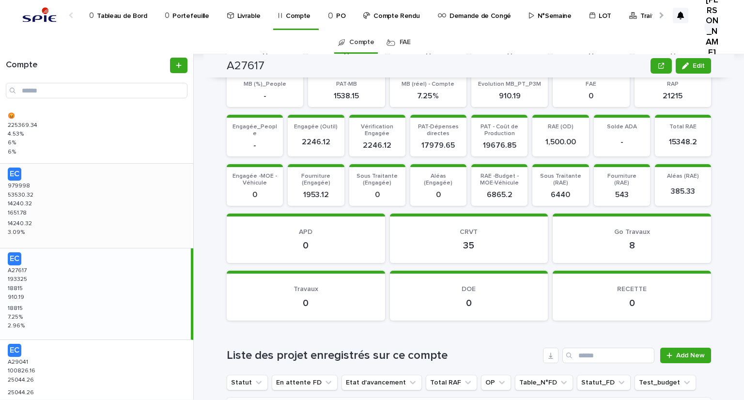
click at [24, 218] on p "14240.32" at bounding box center [21, 222] width 26 height 9
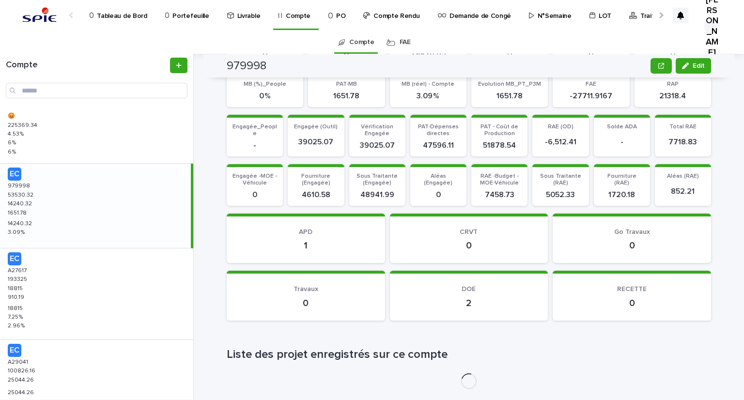
click at [22, 208] on p "1651.78" at bounding box center [18, 212] width 21 height 9
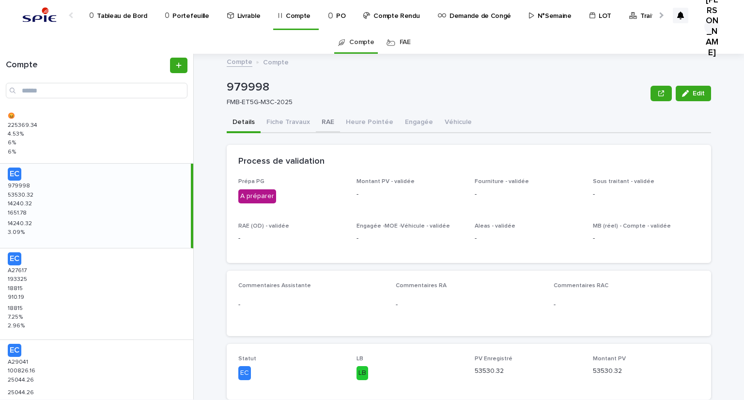
click at [323, 122] on button "RAE" at bounding box center [328, 123] width 24 height 20
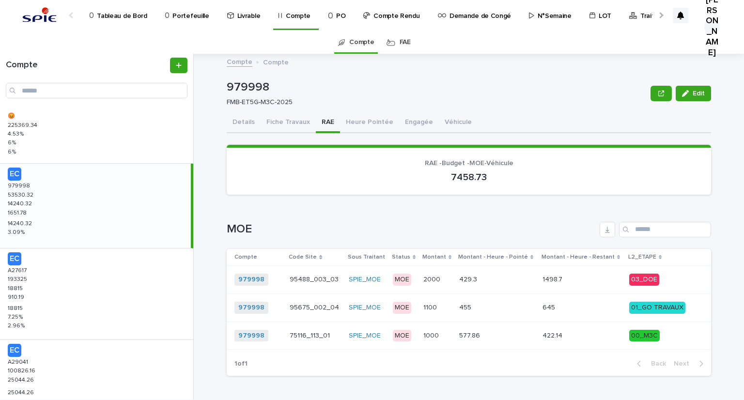
scroll to position [194, 0]
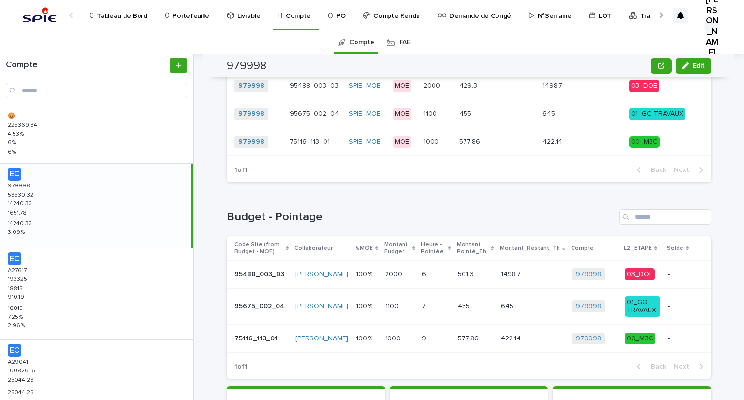
click at [217, 197] on div "Compte Compte 979998 Edit 979998 FMB-ET5G-M3C-2025 Edit Sorry, there was an err…" at bounding box center [474, 227] width 538 height 346
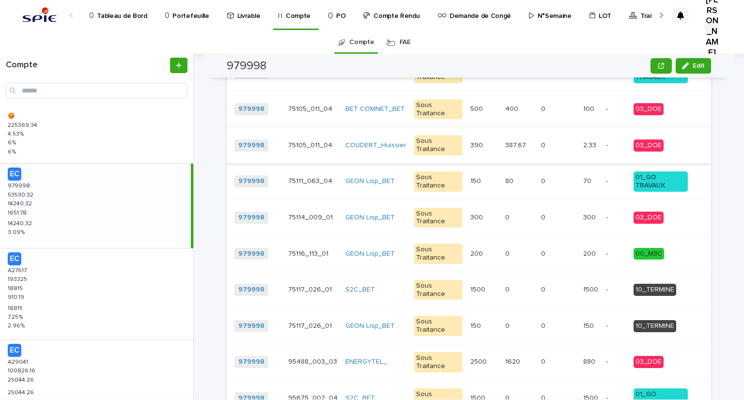
scroll to position [968, 0]
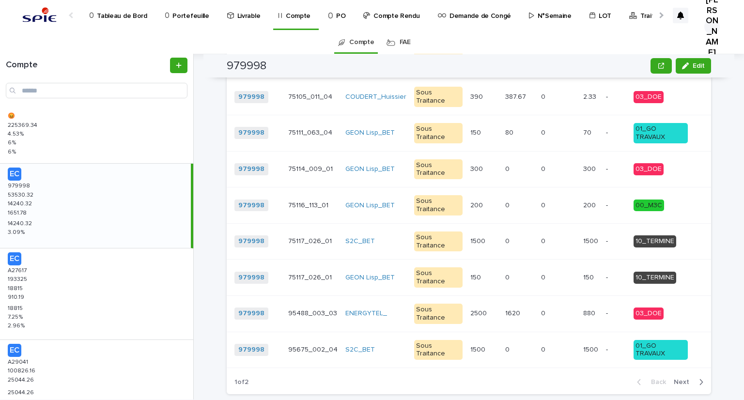
click at [684, 379] on span "Next" at bounding box center [683, 382] width 21 height 7
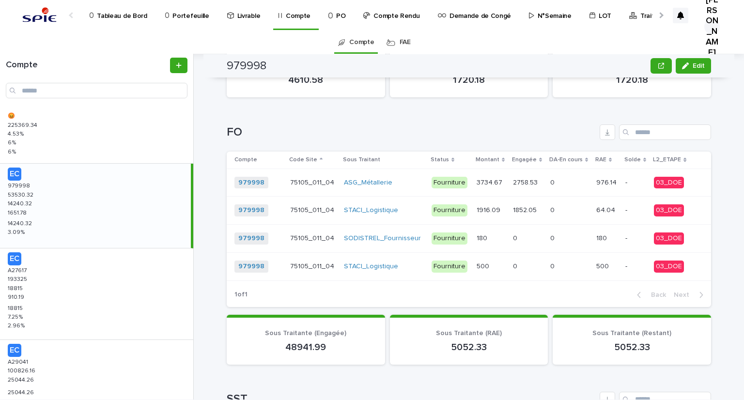
scroll to position [632, 0]
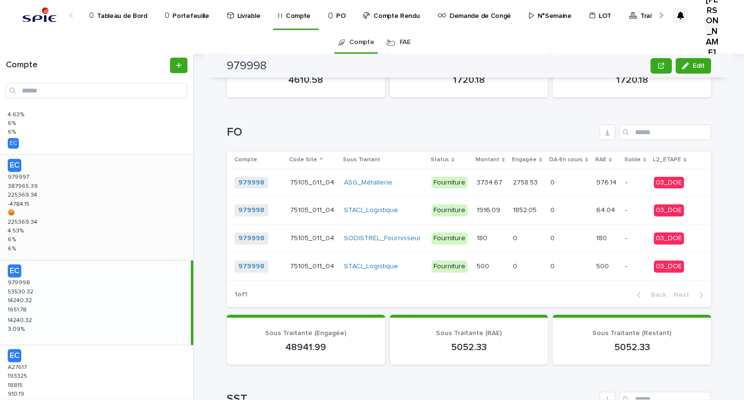
click at [35, 210] on div "EC 979997 979997 387965.39 387965.39 225369.34 225369.34 -4784.15 -4784.15 😡 😡 …" at bounding box center [96, 207] width 193 height 105
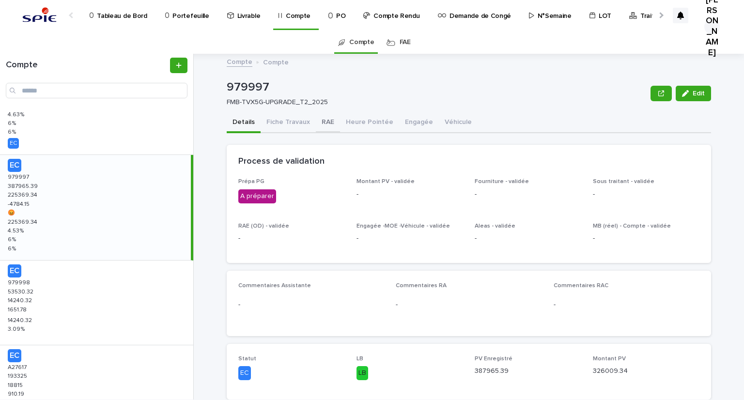
click at [321, 122] on button "RAE" at bounding box center [328, 123] width 24 height 20
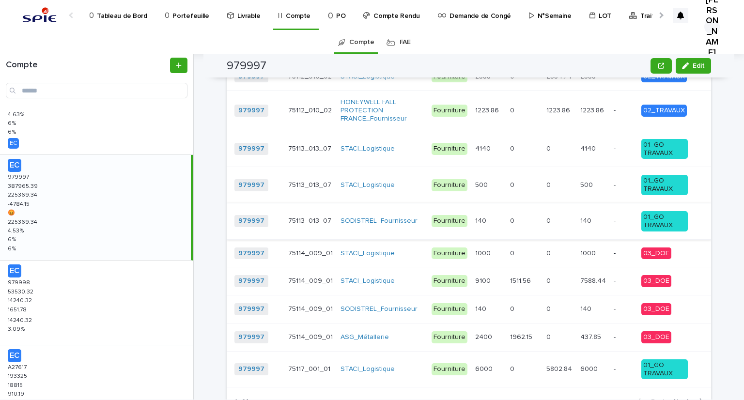
scroll to position [1259, 0]
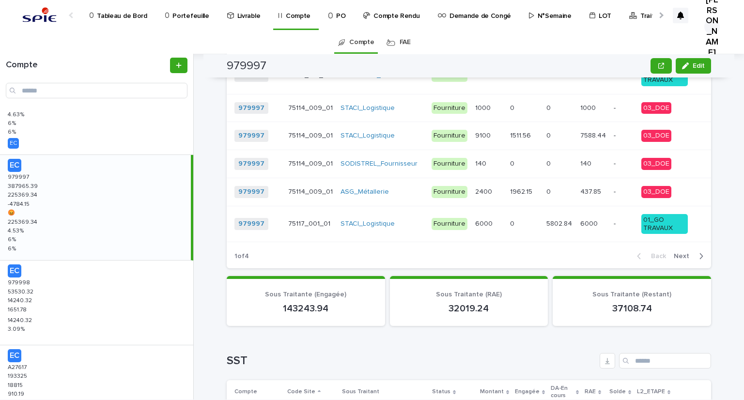
click at [679, 253] on span "Next" at bounding box center [683, 256] width 21 height 7
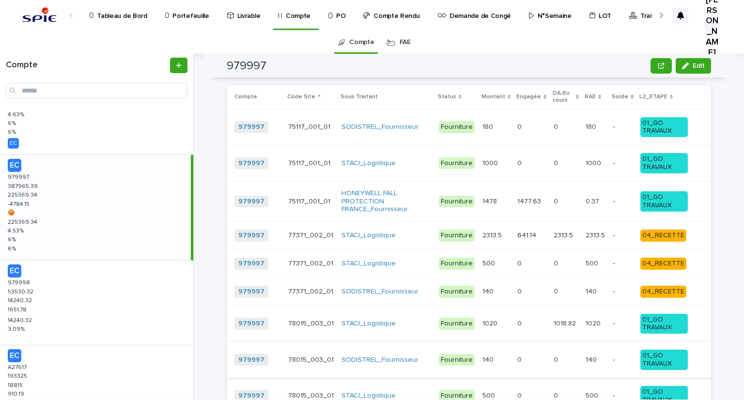
scroll to position [1261, 0]
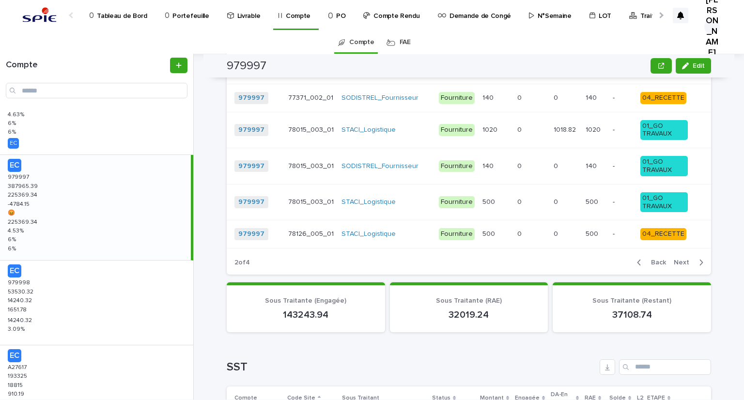
click at [676, 259] on span "Next" at bounding box center [683, 262] width 21 height 7
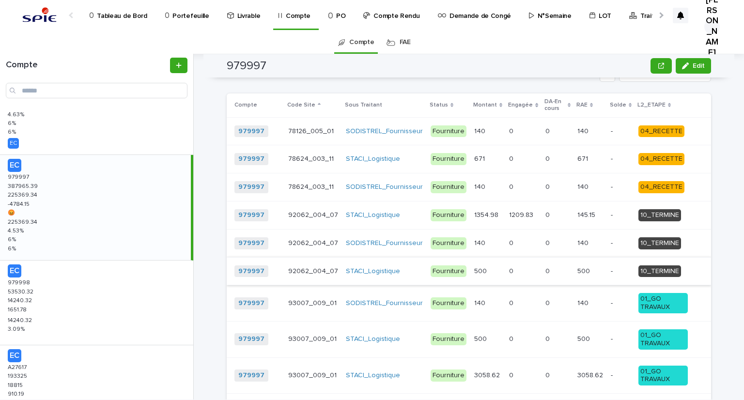
scroll to position [865, 0]
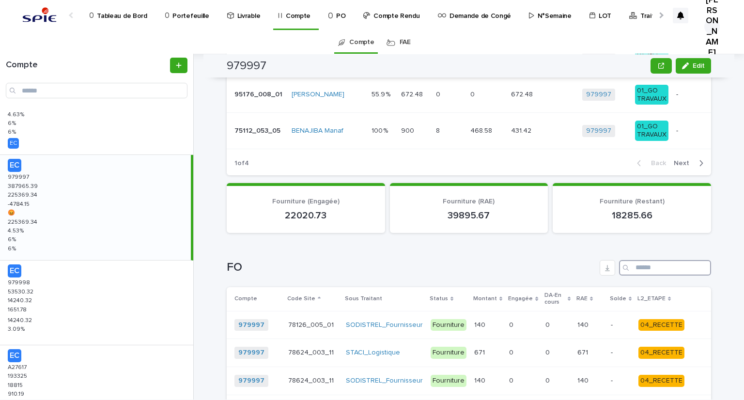
click at [641, 260] on input "Search" at bounding box center [665, 267] width 92 height 15
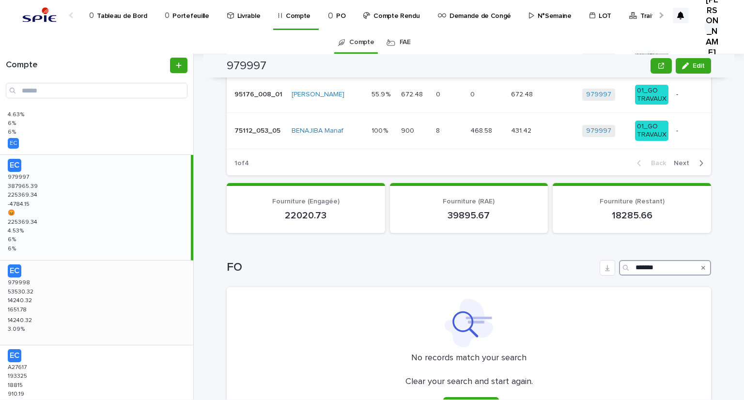
type input "*******"
drag, startPoint x: 58, startPoint y: 294, endPoint x: 39, endPoint y: 305, distance: 21.7
click at [58, 294] on div "EC 979998 979998 53530.32 53530.32 14240.32 14240.32 1651.78 1651.78 14240.32 1…" at bounding box center [96, 302] width 193 height 84
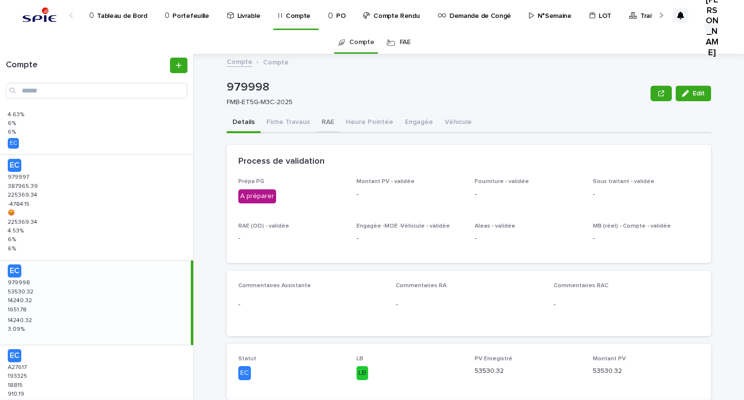
click at [323, 120] on button "RAE" at bounding box center [328, 123] width 24 height 20
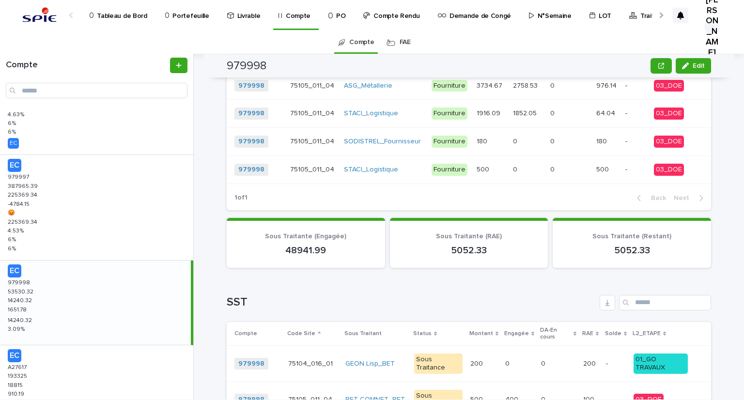
scroll to position [775, 0]
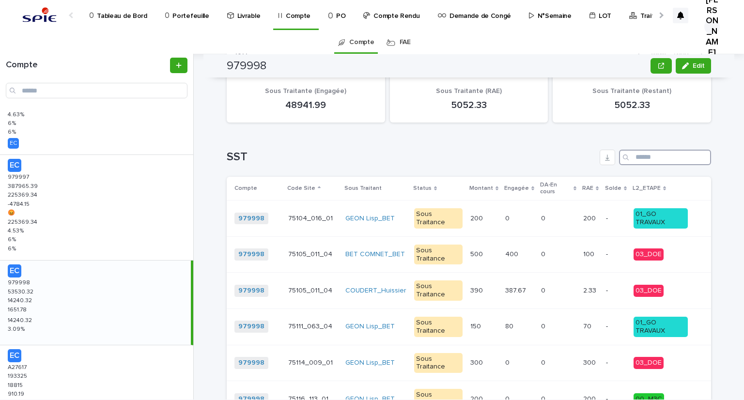
click at [658, 165] on input "Search" at bounding box center [665, 157] width 92 height 15
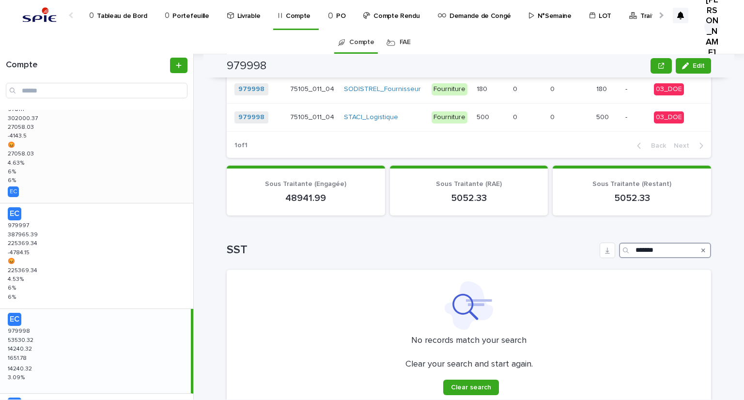
scroll to position [535, 0]
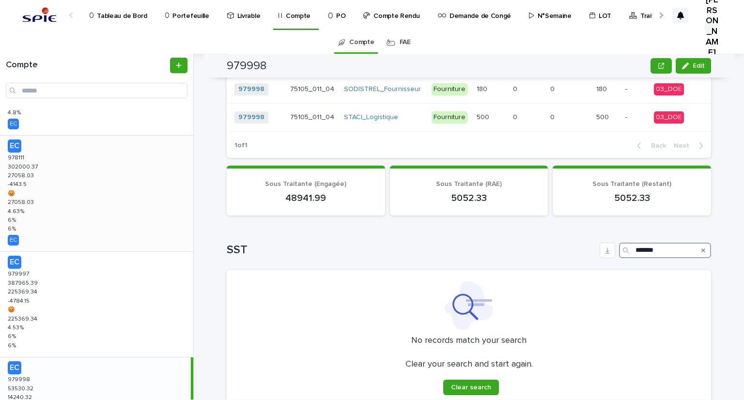
type input "*******"
click at [27, 175] on p "27058.03" at bounding box center [22, 174] width 28 height 9
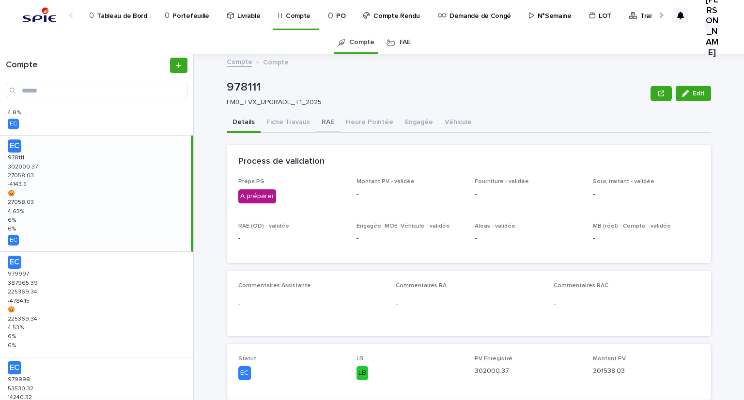
click at [321, 119] on button "RAE" at bounding box center [328, 123] width 24 height 20
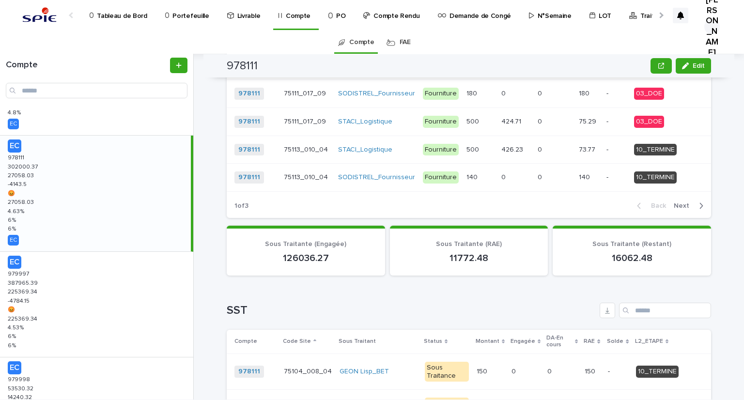
scroll to position [1306, 0]
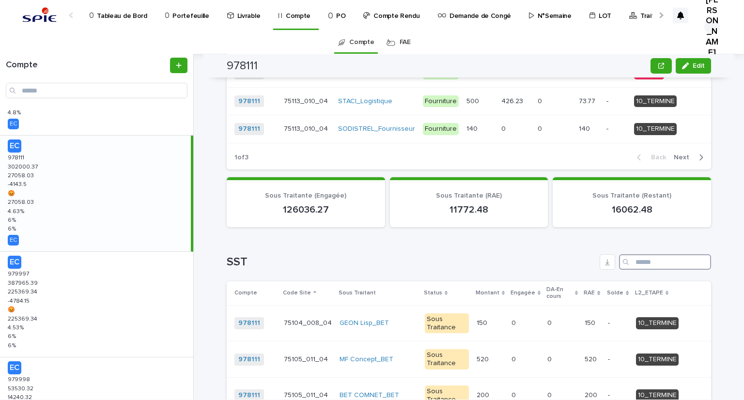
drag, startPoint x: 654, startPoint y: 202, endPoint x: 653, endPoint y: 208, distance: 5.4
click at [654, 254] on input "Search" at bounding box center [665, 261] width 92 height 15
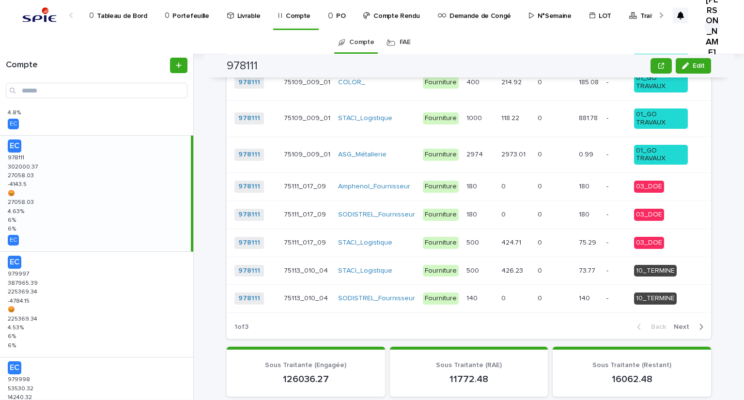
scroll to position [1282, 0]
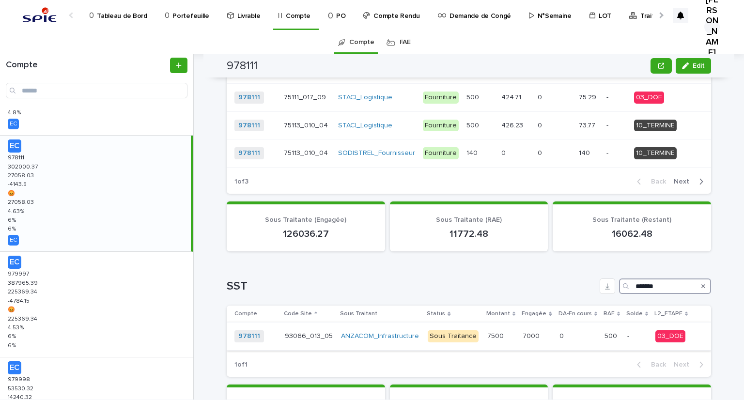
type input "*******"
click at [507, 332] on p at bounding box center [501, 336] width 28 height 8
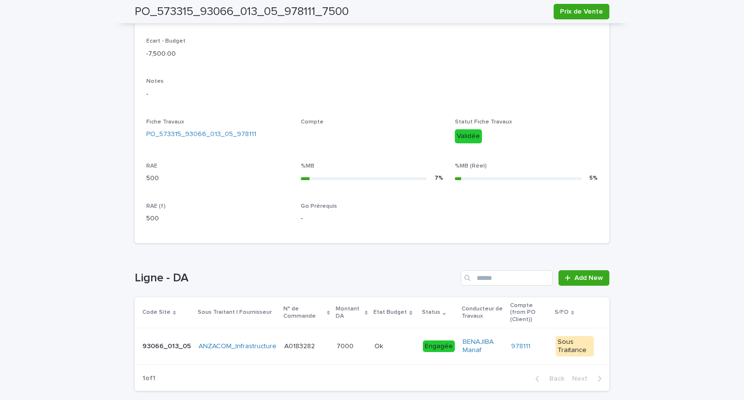
scroll to position [279, 0]
click at [323, 345] on td "A0183282 A0183282" at bounding box center [306, 347] width 52 height 36
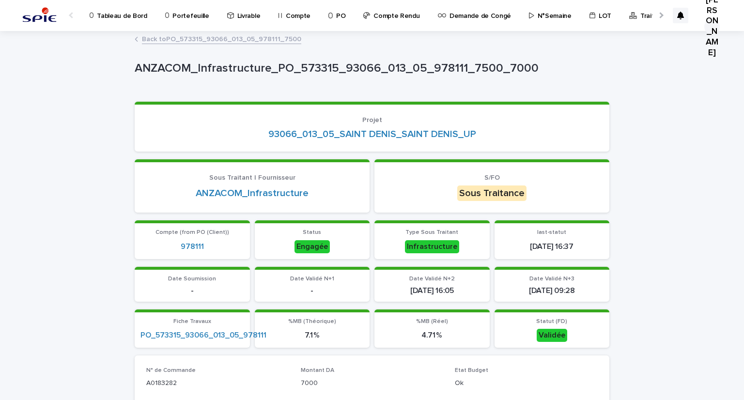
click at [168, 38] on link "Back to PO_573315_93066_013_05_978111_7500" at bounding box center [221, 38] width 159 height 11
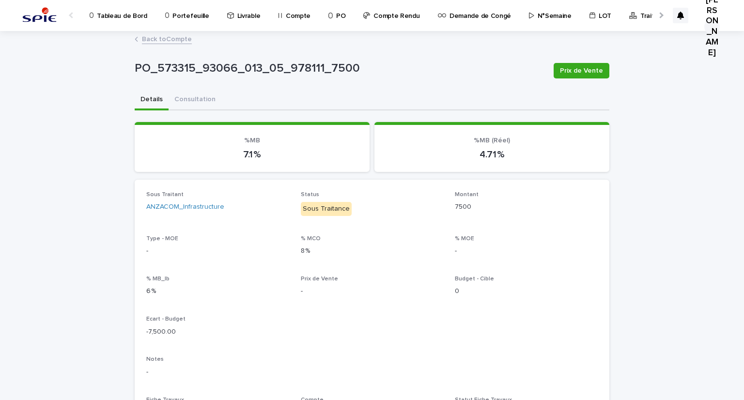
click at [160, 39] on link "Back to Compte" at bounding box center [167, 38] width 50 height 11
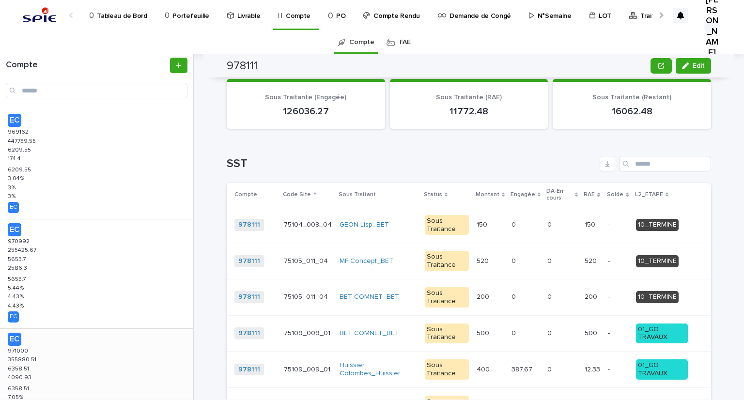
scroll to position [97, 0]
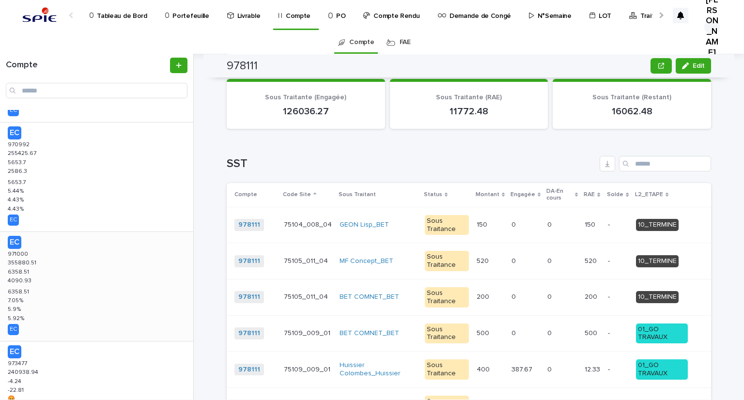
click at [22, 266] on p "355880.51" at bounding box center [23, 262] width 31 height 9
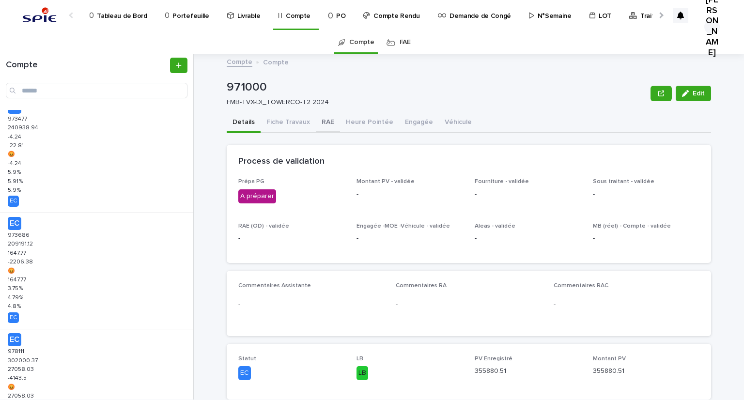
click at [329, 124] on button "RAE" at bounding box center [328, 123] width 24 height 20
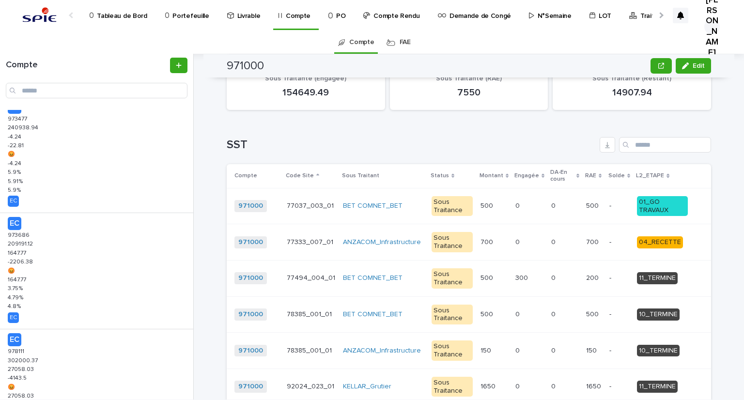
scroll to position [1307, 0]
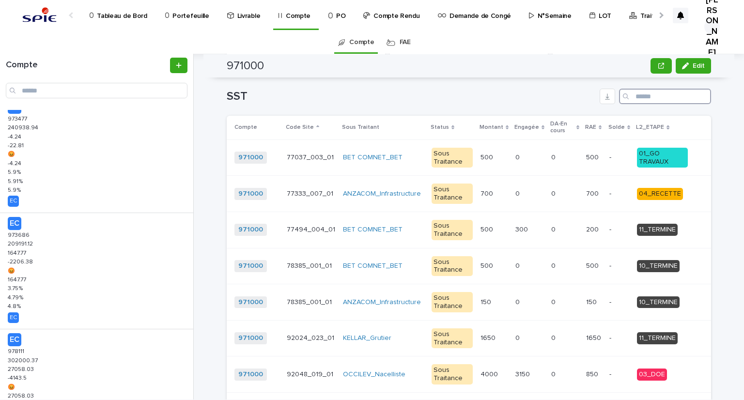
click at [641, 104] on input "Search" at bounding box center [665, 96] width 92 height 15
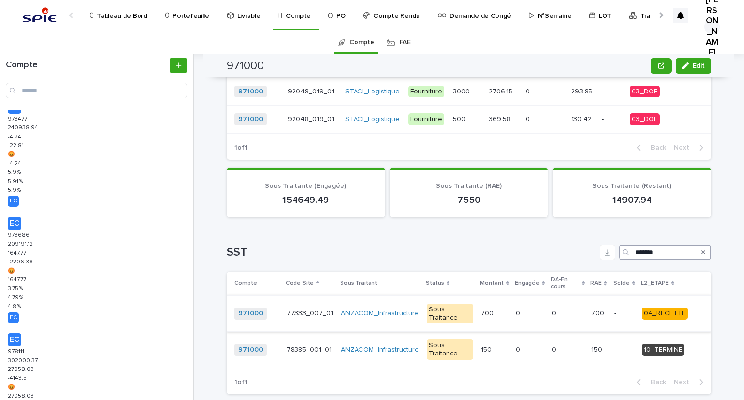
type input "*******"
click at [570, 318] on p at bounding box center [567, 313] width 32 height 8
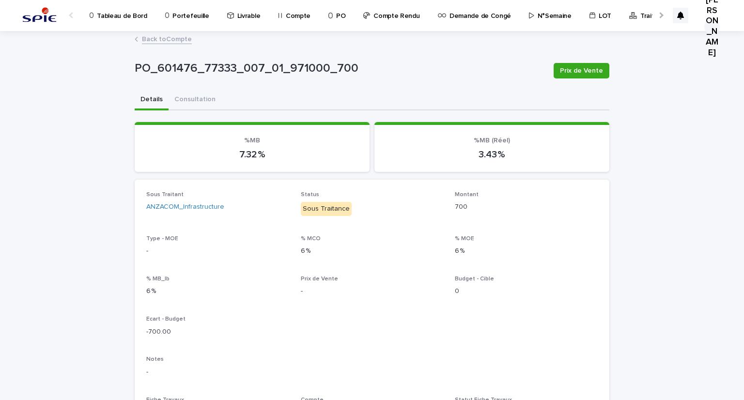
click at [155, 39] on link "Back to Compte" at bounding box center [167, 38] width 50 height 11
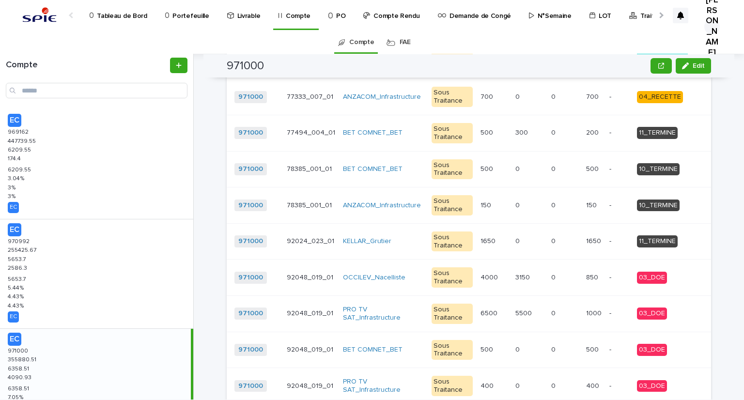
scroll to position [1259, 0]
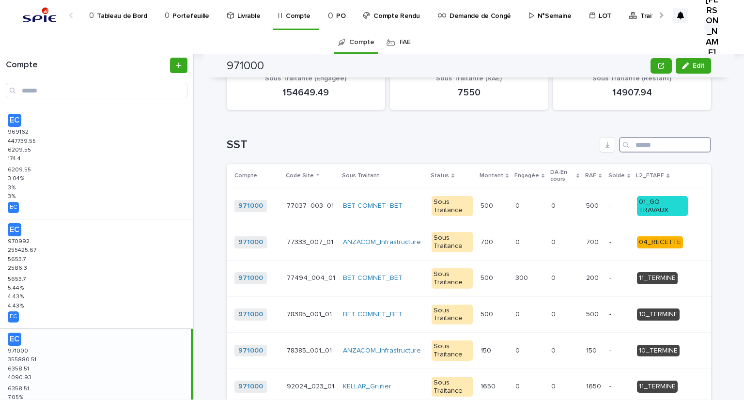
click at [634, 153] on input "Search" at bounding box center [665, 144] width 92 height 15
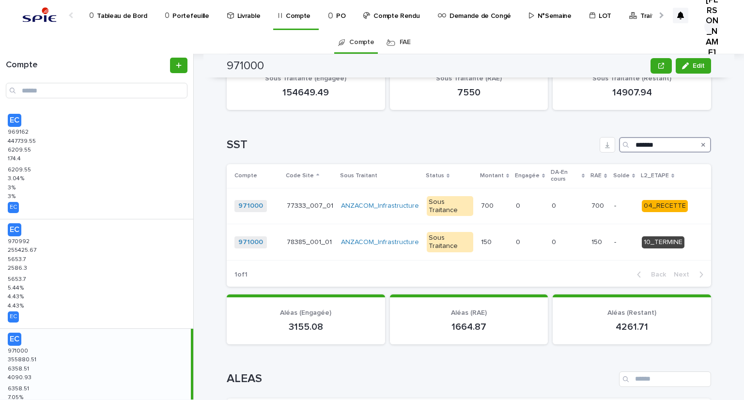
scroll to position [1103, 0]
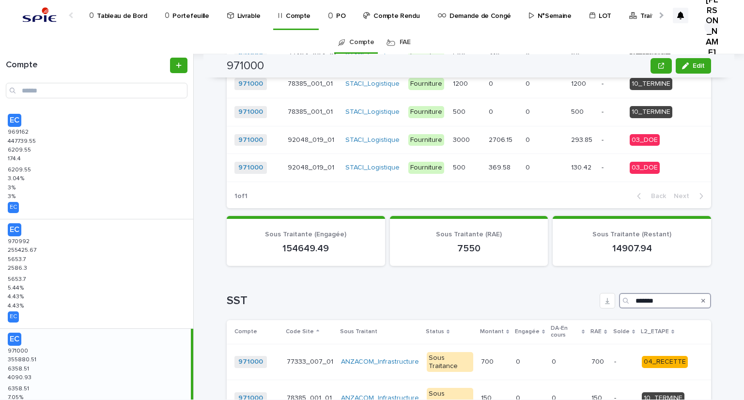
type input "*******"
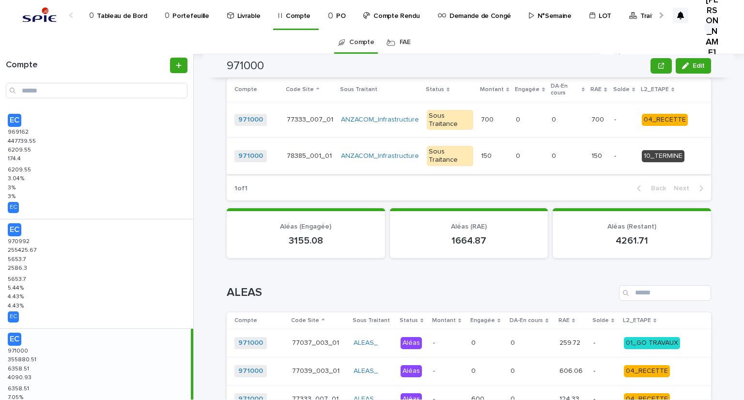
scroll to position [1248, 0]
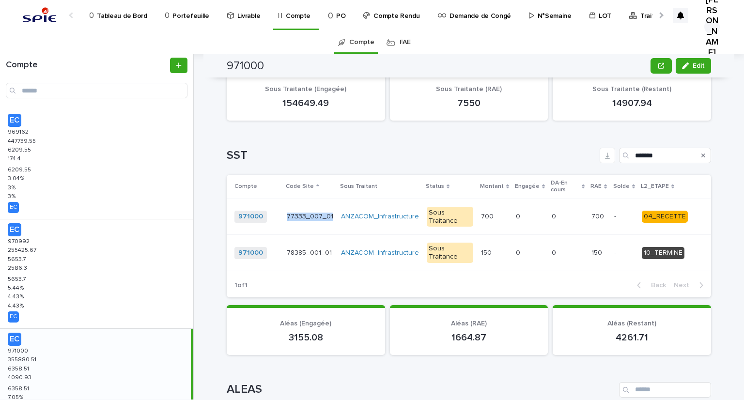
drag, startPoint x: 270, startPoint y: 231, endPoint x: 328, endPoint y: 232, distance: 58.1
click at [328, 232] on tr "971000 + 0 77333_007_01 77333_007_01 ANZACOM_Infrastructure Sous Traitance 700 …" at bounding box center [469, 216] width 484 height 36
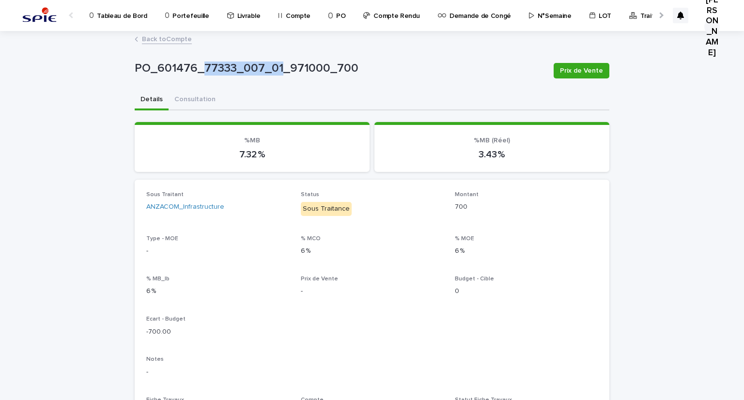
drag, startPoint x: 275, startPoint y: 68, endPoint x: 198, endPoint y: 62, distance: 76.3
click at [198, 62] on p "PO_601476_77333_007_01_971000_700" at bounding box center [340, 68] width 411 height 14
copy p "77333_007_01"
click at [172, 42] on link "Back to Compte" at bounding box center [167, 38] width 50 height 11
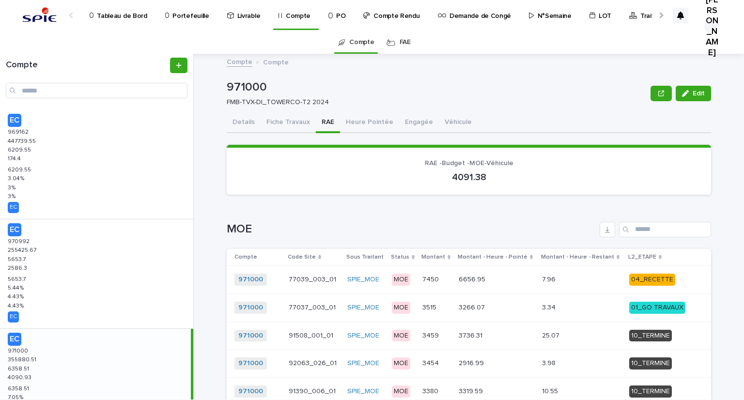
click at [210, 150] on div "Compte Compte 971000 Edit 971000 FMB-TVX-DI_TOWERCO-T2 2024 Edit Sorry, there w…" at bounding box center [474, 227] width 538 height 346
click at [38, 257] on div "EC 970992 970992 255425.67 255425.67 5653.7 5653.7 2586.3 2586.3 5653.7 5653.7 …" at bounding box center [96, 273] width 193 height 109
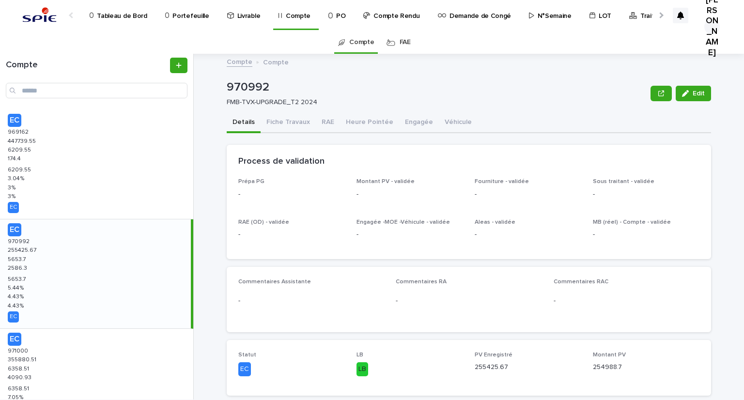
scroll to position [48, 0]
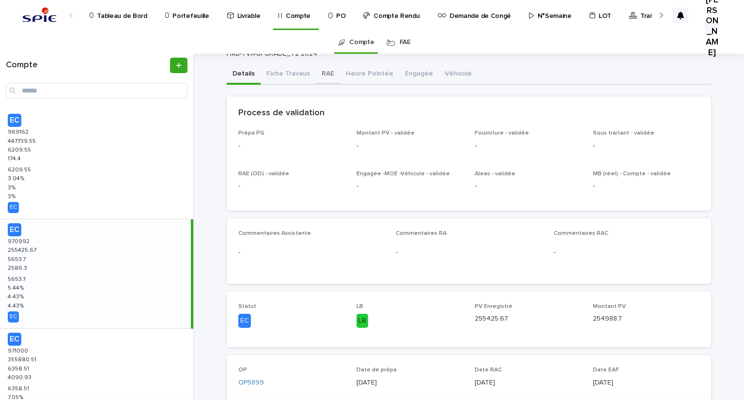
click at [324, 74] on button "RAE" at bounding box center [328, 74] width 24 height 20
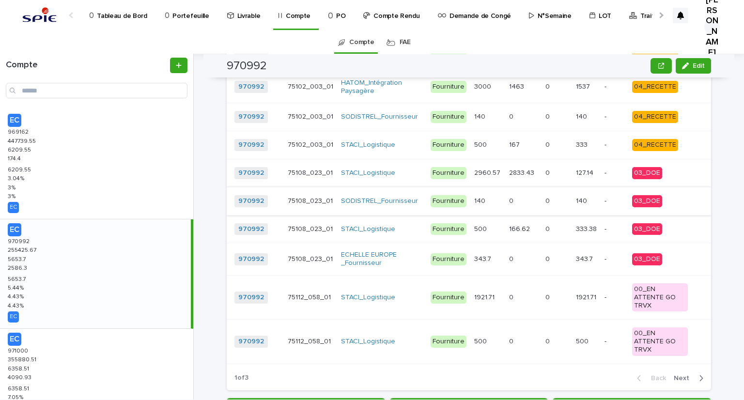
scroll to position [1259, 0]
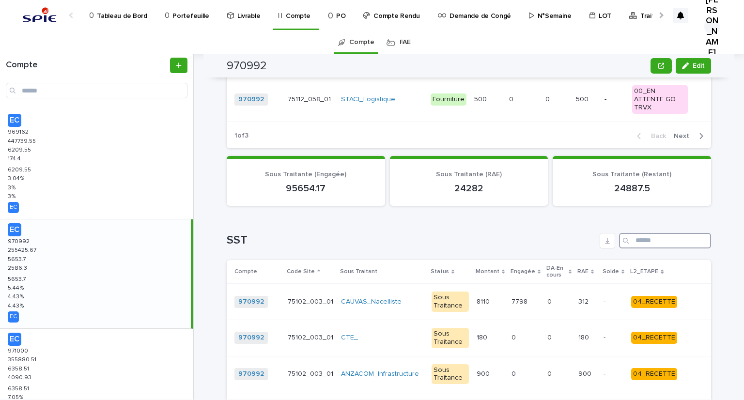
click at [661, 233] on input "Search" at bounding box center [665, 240] width 92 height 15
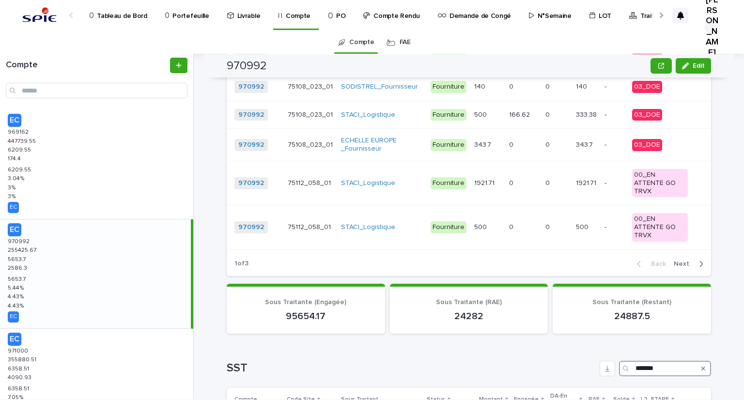
scroll to position [1325, 0]
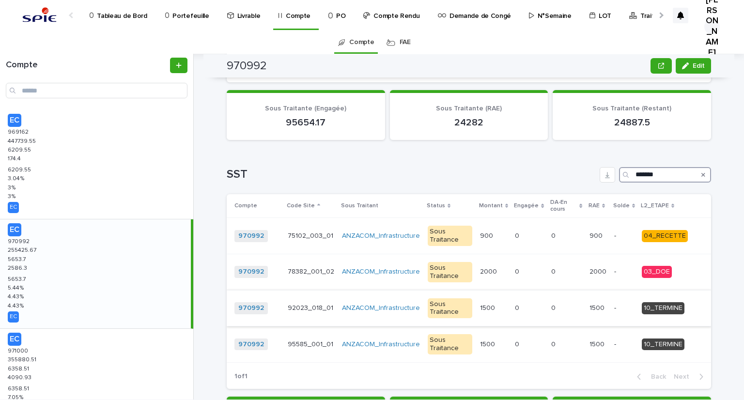
type input "*******"
drag, startPoint x: 510, startPoint y: 266, endPoint x: 416, endPoint y: 167, distance: 136.7
click at [411, 168] on h1 "SST" at bounding box center [411, 175] width 369 height 14
drag, startPoint x: 533, startPoint y: 268, endPoint x: 466, endPoint y: 158, distance: 129.0
click at [466, 168] on h1 "SST" at bounding box center [411, 175] width 369 height 14
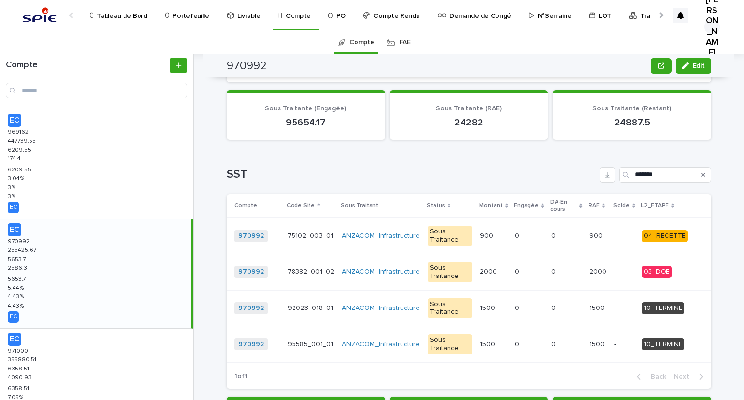
click at [515, 338] on p "0" at bounding box center [518, 343] width 6 height 10
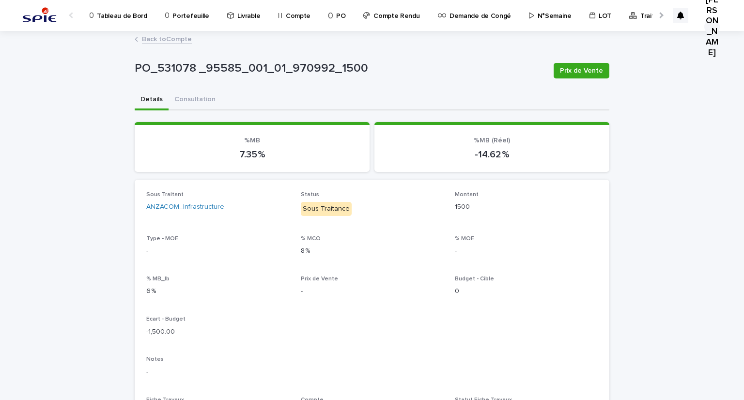
scroll to position [194, 0]
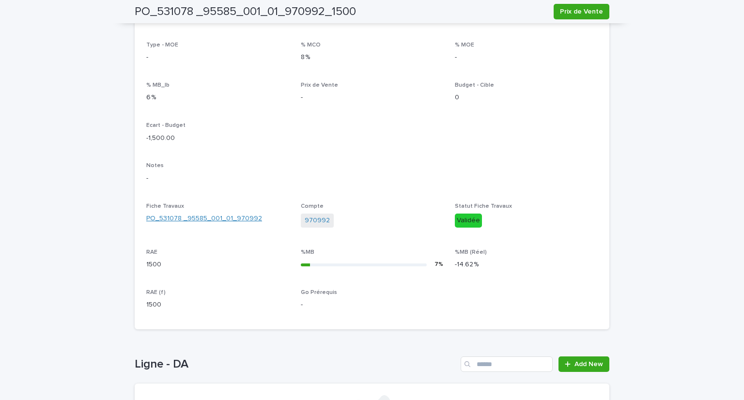
click at [188, 218] on link "PO_531078 _95585_001_01_970992" at bounding box center [204, 219] width 116 height 10
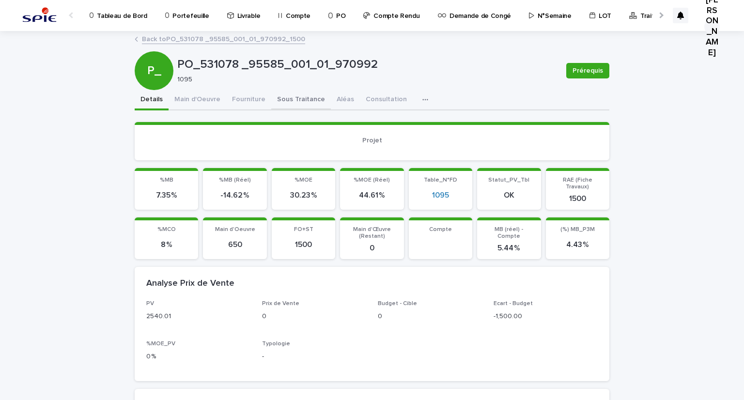
click at [273, 101] on button "Sous Traitance" at bounding box center [301, 100] width 60 height 20
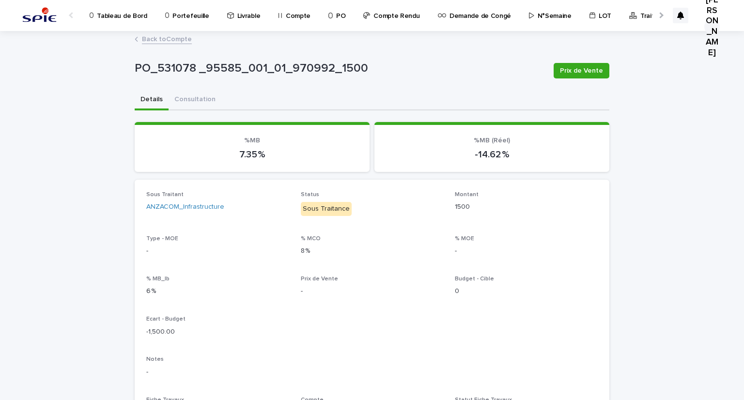
click at [168, 41] on link "Back to Compte" at bounding box center [167, 38] width 50 height 11
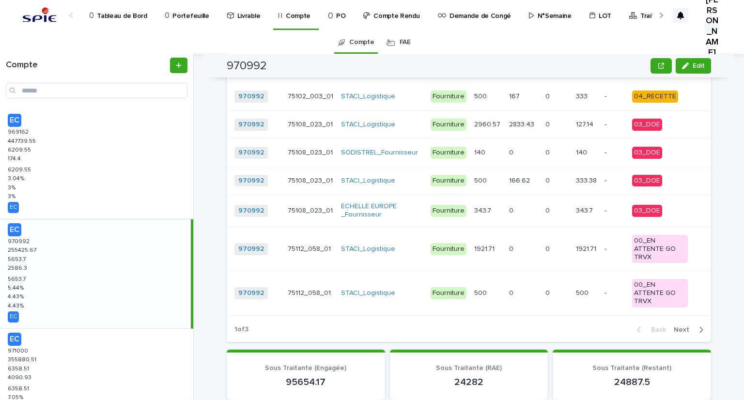
scroll to position [1259, 0]
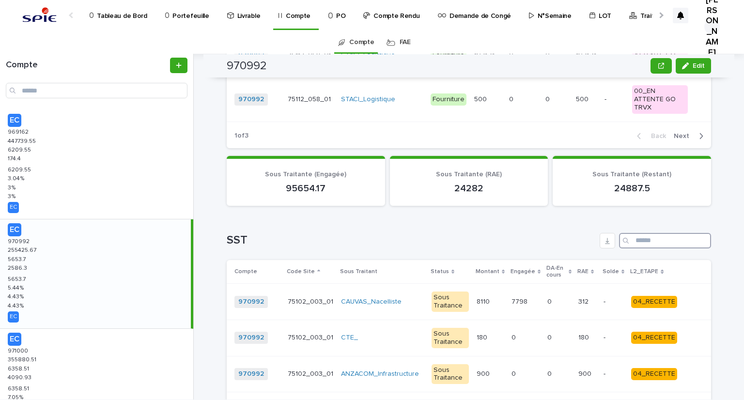
click at [641, 233] on input "Search" at bounding box center [665, 240] width 92 height 15
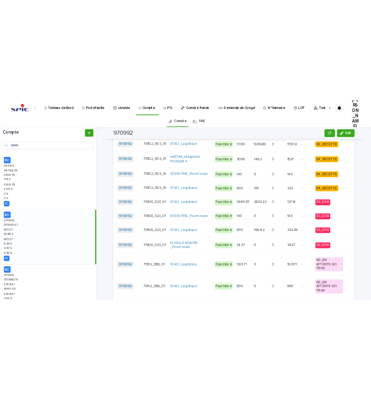
scroll to position [1276, 0]
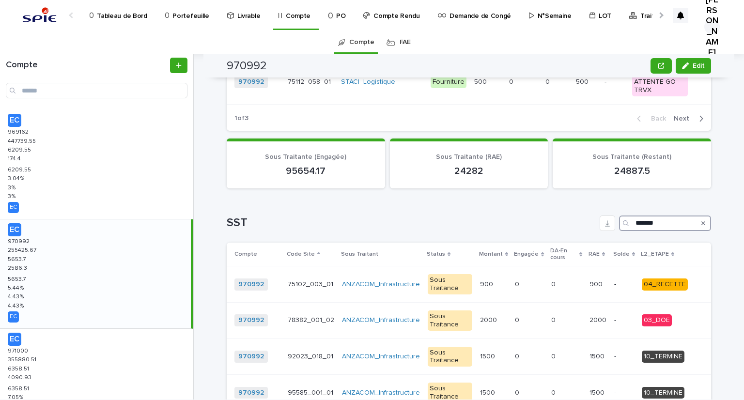
type input "*******"
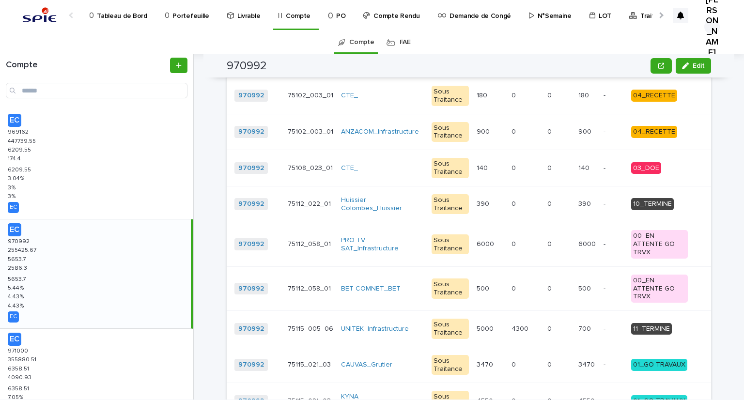
scroll to position [1259, 0]
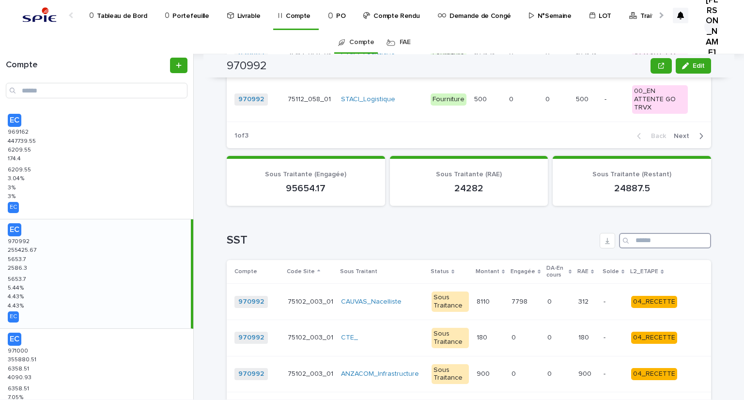
click at [644, 233] on input "Search" at bounding box center [665, 240] width 92 height 15
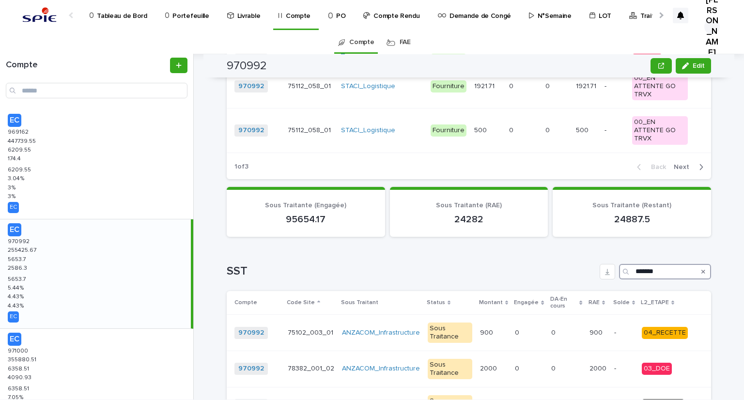
scroll to position [1276, 0]
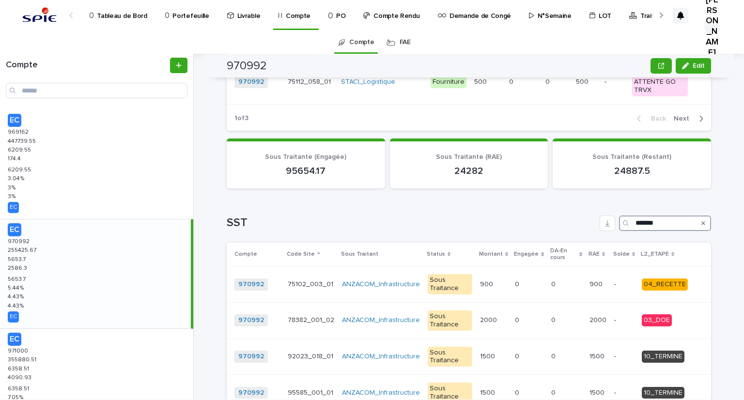
type input "*******"
click at [463, 180] on div "Loading... Saving… Sous Traitante (Engagée) 95654.17 Sous Traitante (RAE) 24282…" at bounding box center [469, 167] width 484 height 58
click at [95, 163] on div "EC 969162 969162 447739.55 447739.55 6209.55 6209.55 174.4 174.4 6209.55 6209.5…" at bounding box center [96, 164] width 193 height 109
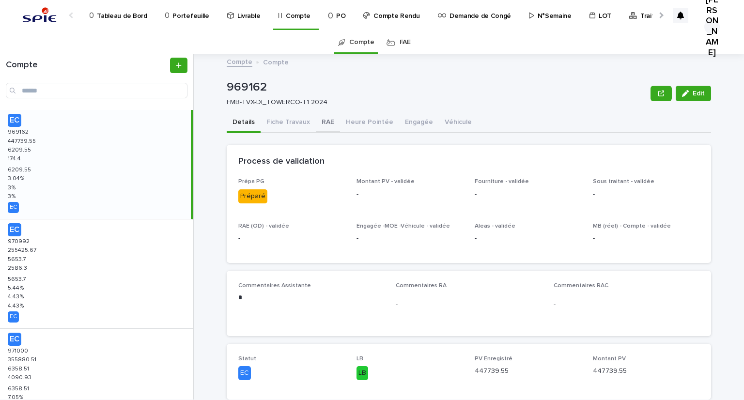
click at [316, 117] on button "RAE" at bounding box center [328, 123] width 24 height 20
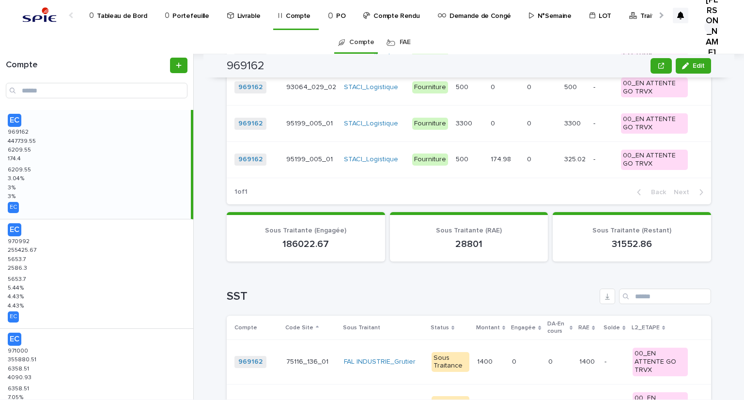
scroll to position [1099, 0]
click at [637, 289] on input "Search" at bounding box center [665, 296] width 92 height 15
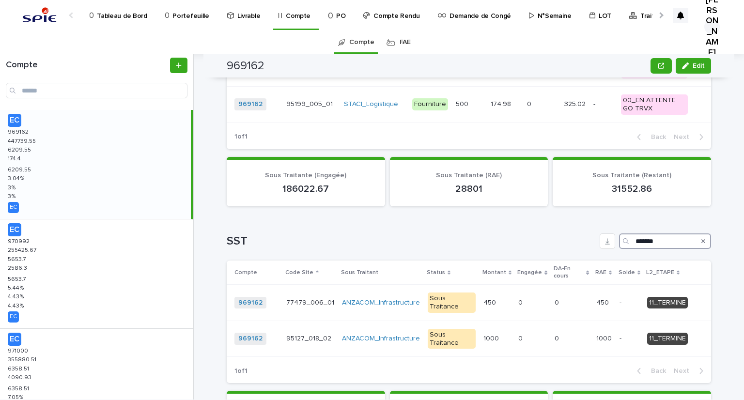
scroll to position [1154, 0]
type input "*******"
click at [36, 257] on div "EC 970992 970992 255425.67 255425.67 5653.7 5653.7 2586.3 2586.3 5653.7 5653.7 …" at bounding box center [96, 273] width 193 height 109
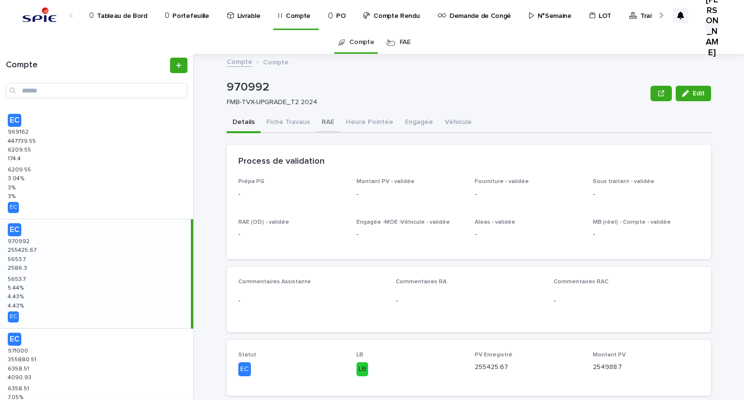
click at [319, 122] on button "RAE" at bounding box center [328, 123] width 24 height 20
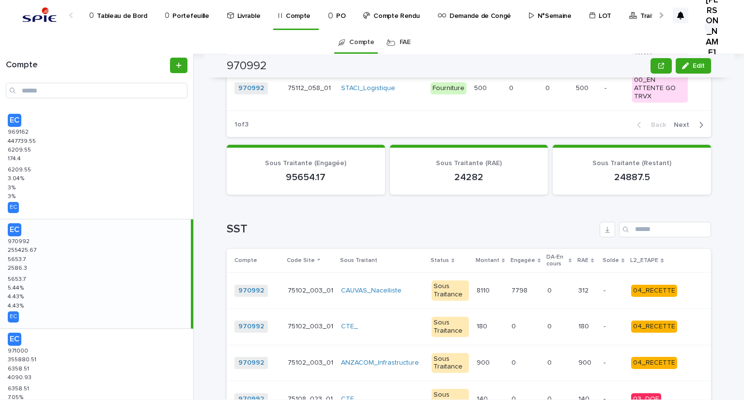
scroll to position [1362, 0]
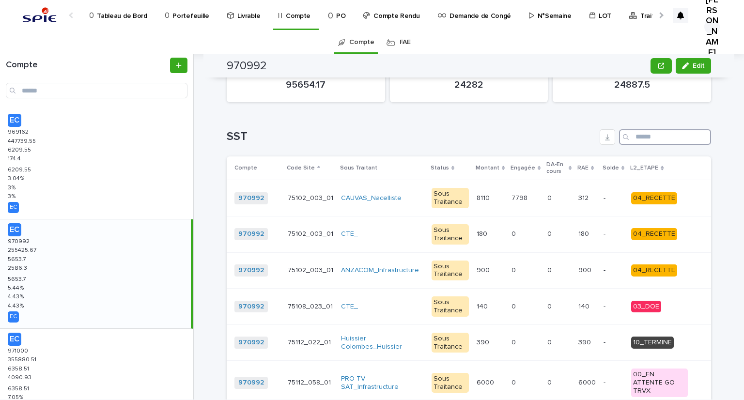
click at [642, 129] on input "Search" at bounding box center [665, 136] width 92 height 15
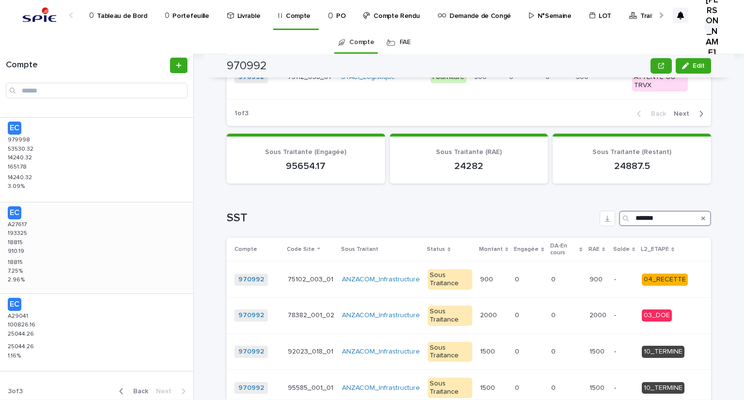
scroll to position [777, 0]
type input "*******"
click at [92, 257] on div "EC A27617 A27617 193325 193325 18815 18815 910.19 910.19 18815 18815 7.25 % 7.2…" at bounding box center [96, 245] width 193 height 91
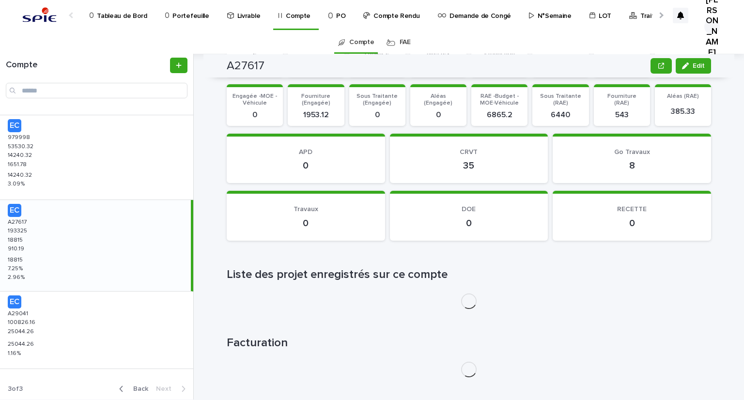
scroll to position [853, 0]
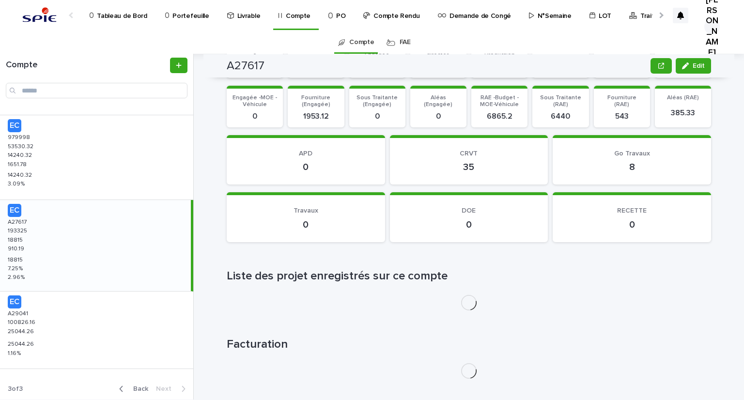
click at [132, 386] on span "Back" at bounding box center [137, 388] width 21 height 7
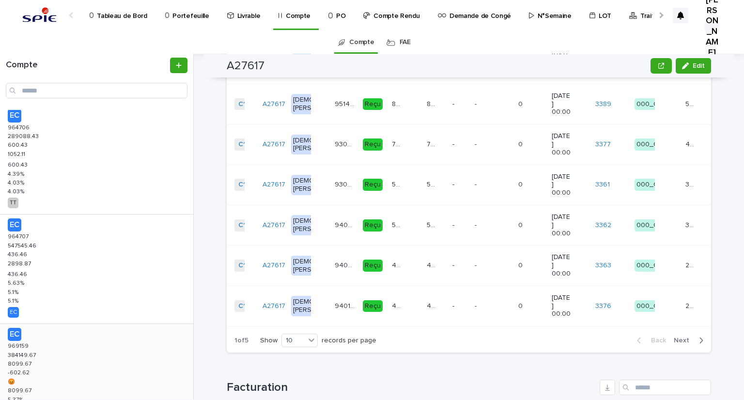
scroll to position [848, 0]
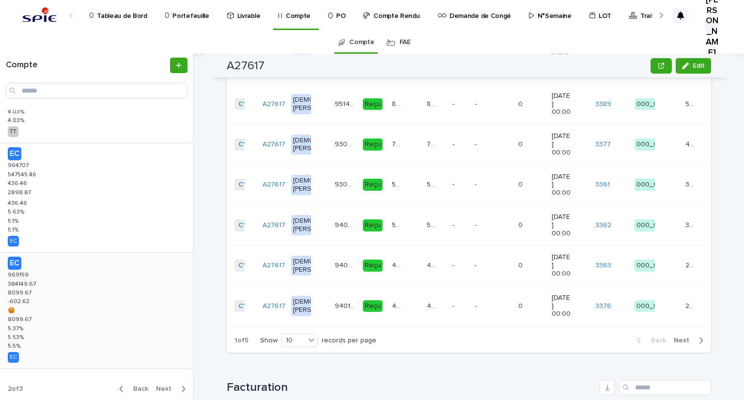
click at [41, 310] on div "EC 969159 969159 384149.67 384149.67 8099.67 8099.67 -602.62 -602.62 😡 😡 8099.6…" at bounding box center [96, 311] width 193 height 116
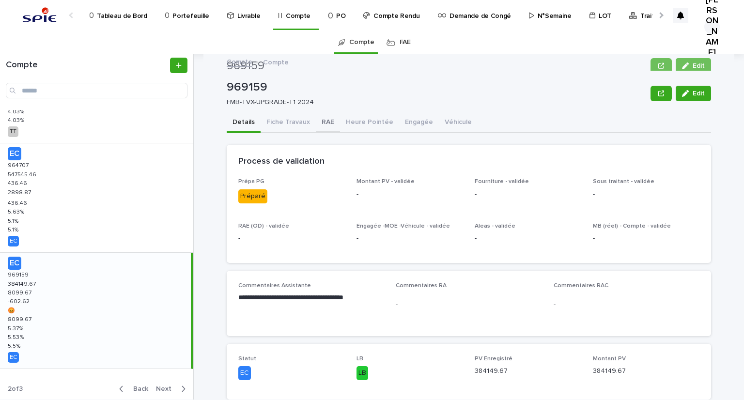
click at [323, 124] on button "RAE" at bounding box center [328, 123] width 24 height 20
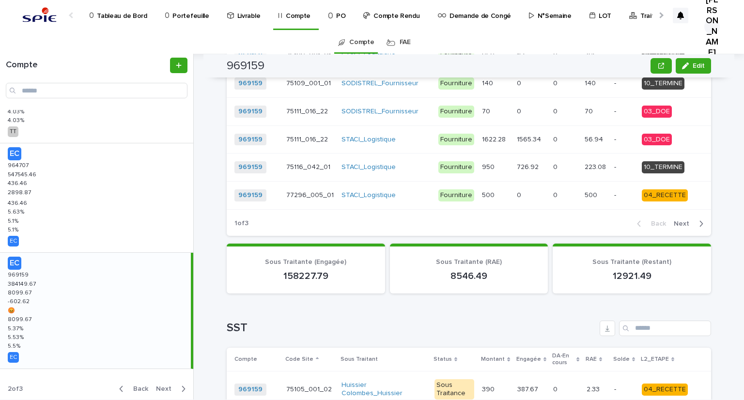
scroll to position [775, 0]
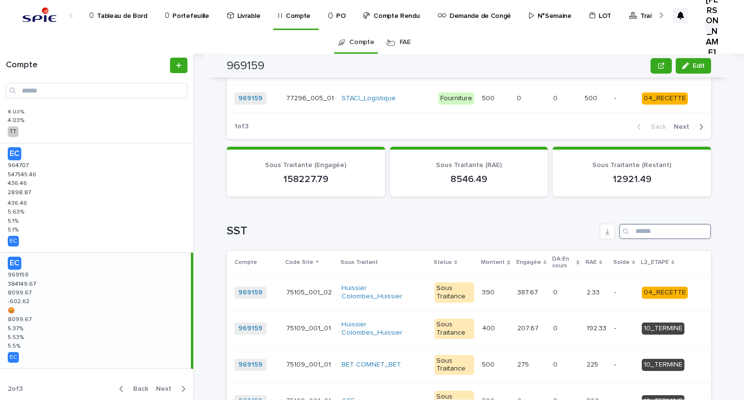
click at [643, 224] on input "Search" at bounding box center [665, 231] width 92 height 15
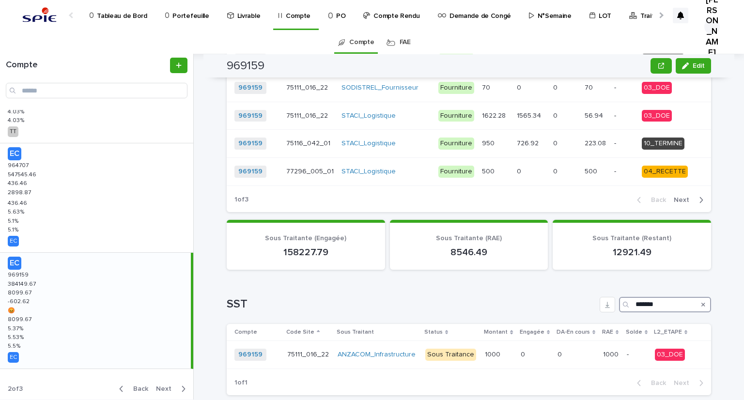
scroll to position [847, 0]
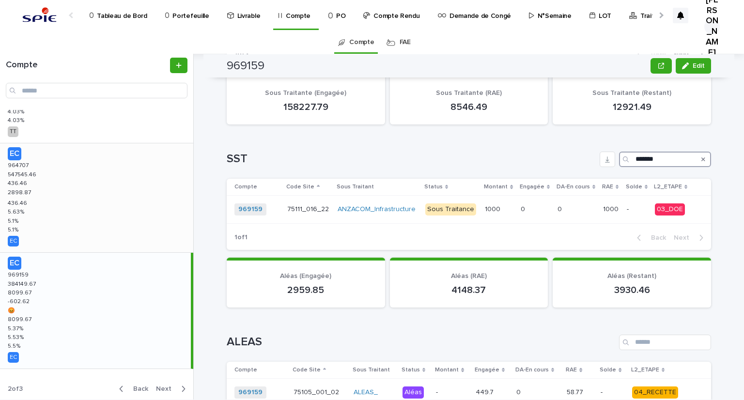
type input "*******"
click at [66, 200] on div "EC 964707 964707 547545.46 547545.46 436.46 436.46 2898.87 2898.87 436.46 436.4…" at bounding box center [96, 197] width 193 height 109
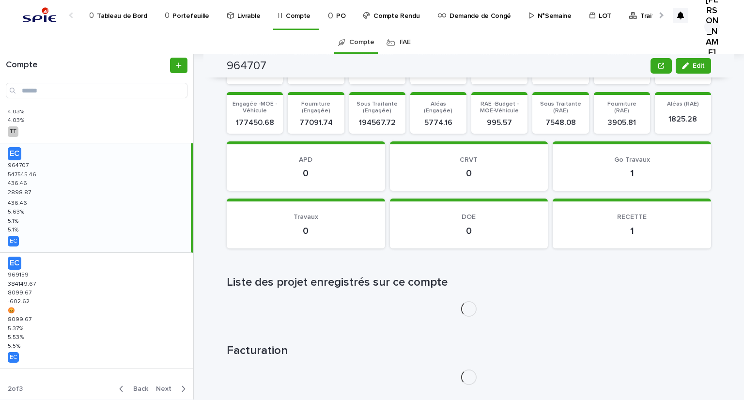
click at [37, 194] on div "EC 964707 964707 547545.46 547545.46 436.46 436.46 2898.87 2898.87 436.46 436.4…" at bounding box center [95, 197] width 191 height 109
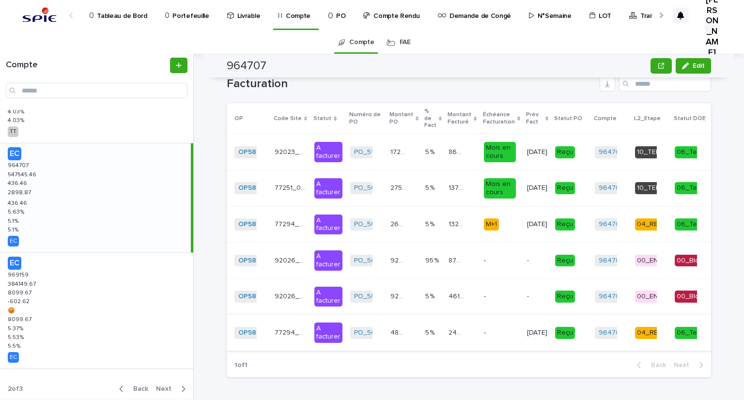
scroll to position [1624, 0]
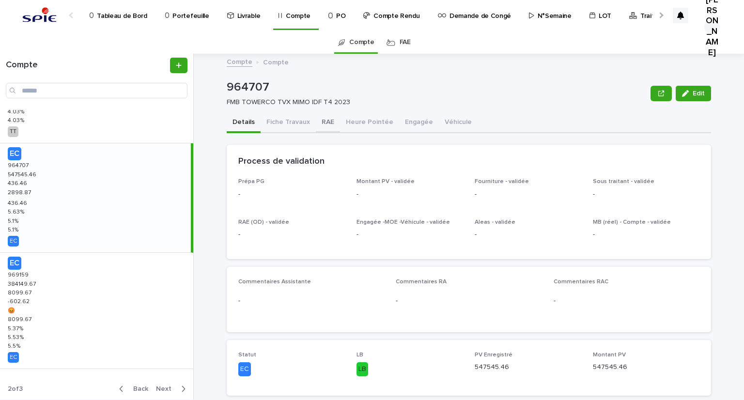
click at [323, 127] on button "RAE" at bounding box center [328, 123] width 24 height 20
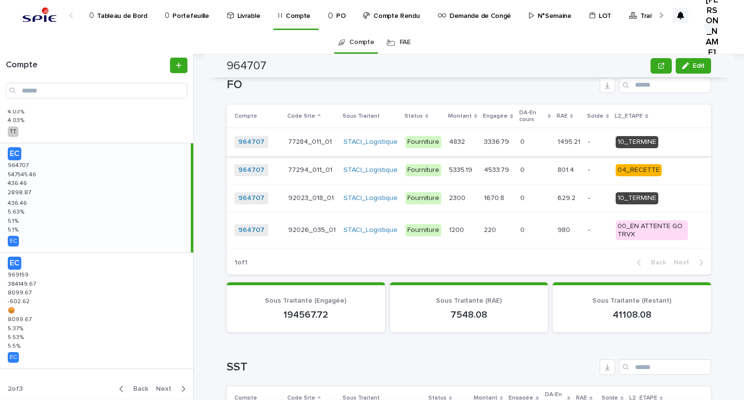
scroll to position [775, 0]
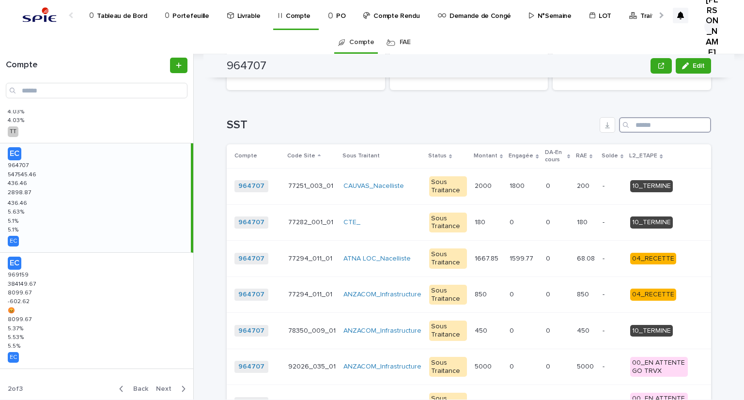
click at [637, 127] on input "Search" at bounding box center [665, 124] width 92 height 15
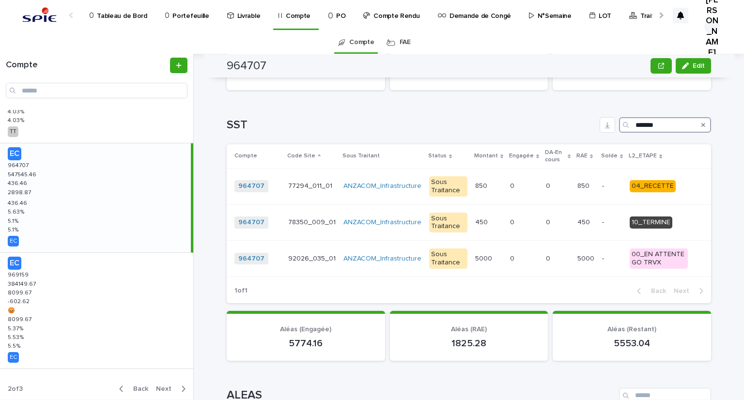
scroll to position [702, 0]
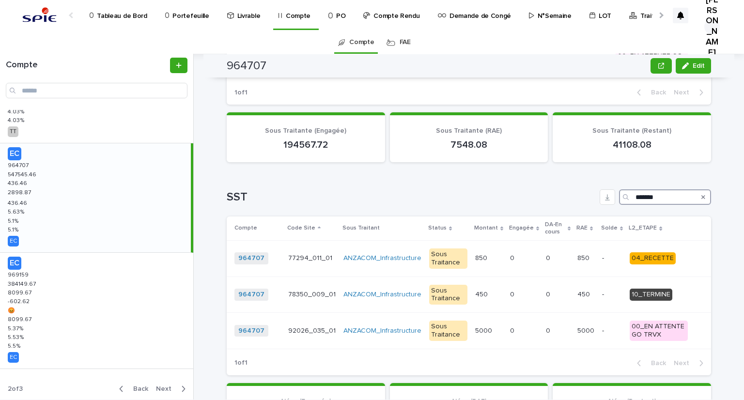
type input "*******"
click at [425, 192] on h1 "SST" at bounding box center [411, 197] width 369 height 14
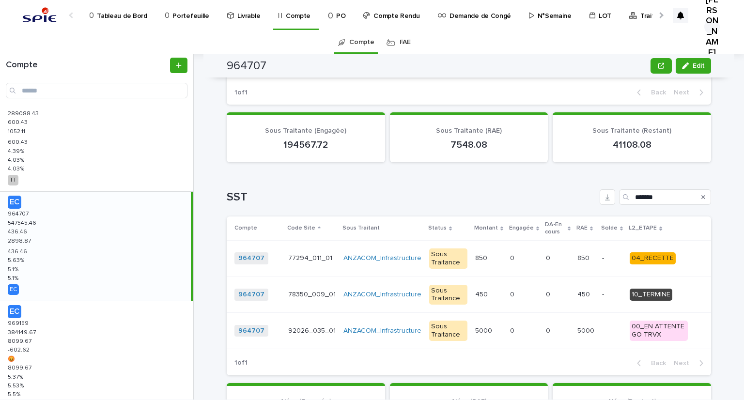
scroll to position [703, 0]
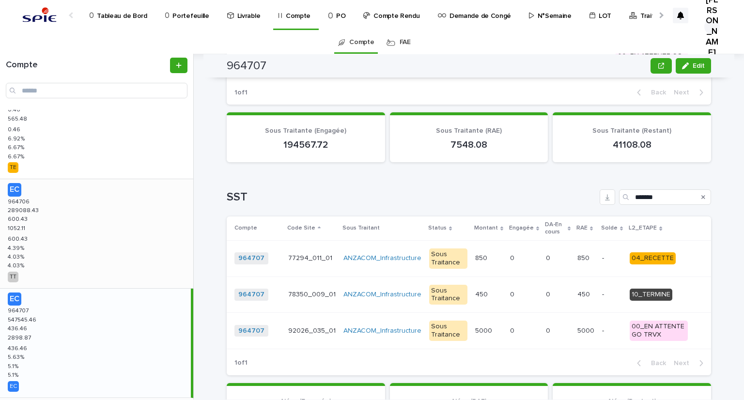
click at [18, 220] on p "600.43" at bounding box center [19, 218] width 22 height 9
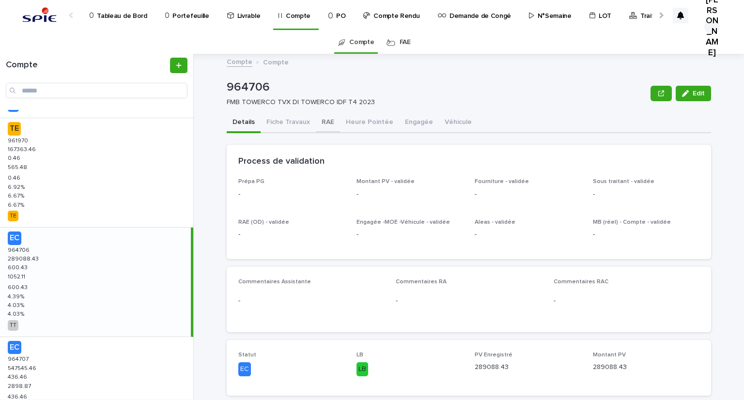
click at [323, 122] on button "RAE" at bounding box center [328, 123] width 24 height 20
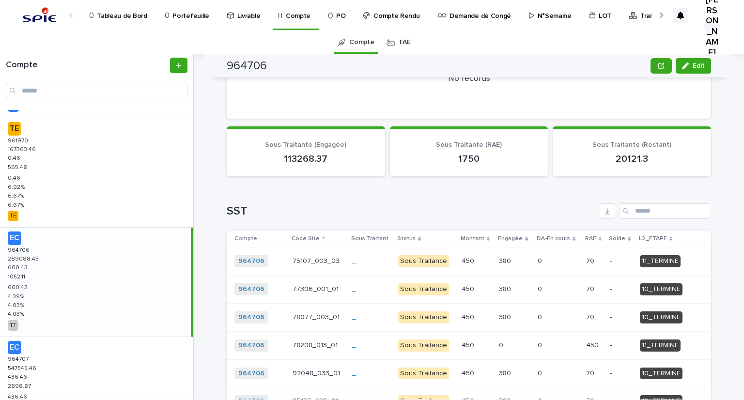
scroll to position [678, 0]
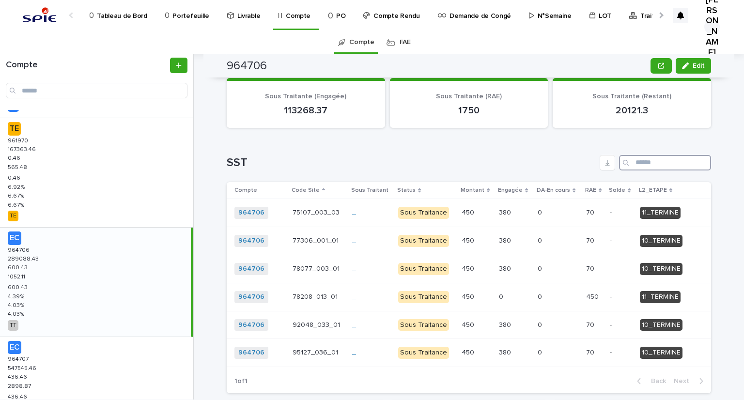
click at [639, 167] on input "Search" at bounding box center [665, 162] width 92 height 15
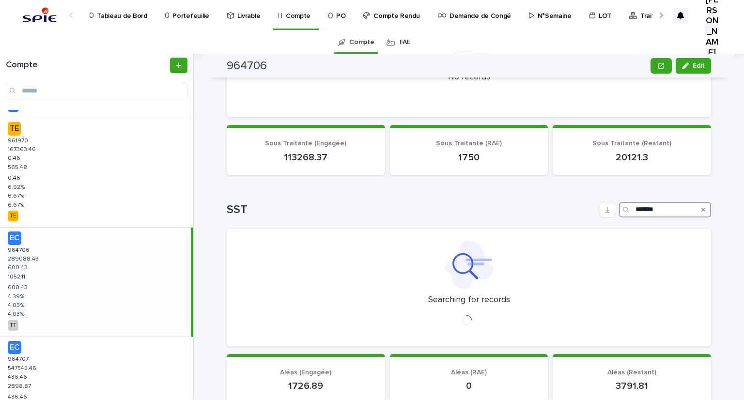
scroll to position [641, 0]
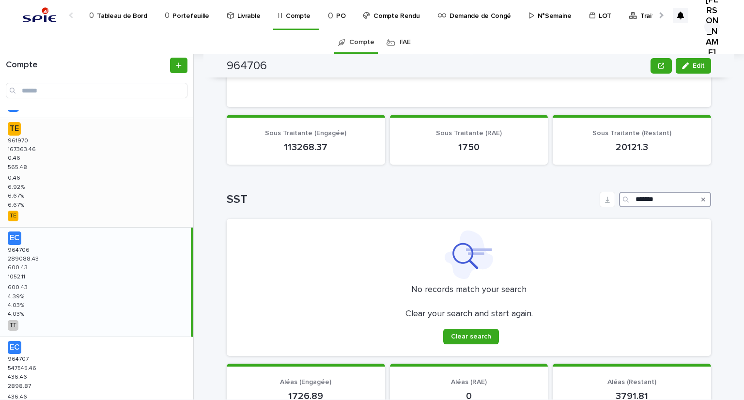
type input "*******"
click at [28, 162] on div "TE 961970 961970 167363.46 167363.46 0.46 0.46 565.48 565.48 0.46 0.46 6.92 % 6…" at bounding box center [96, 172] width 193 height 109
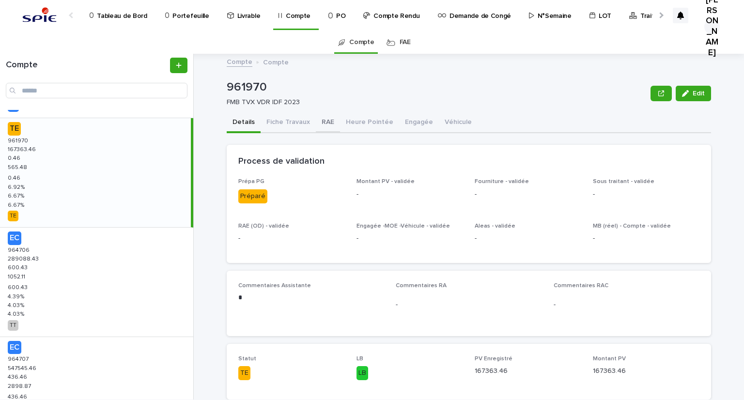
click at [320, 117] on button "RAE" at bounding box center [328, 123] width 24 height 20
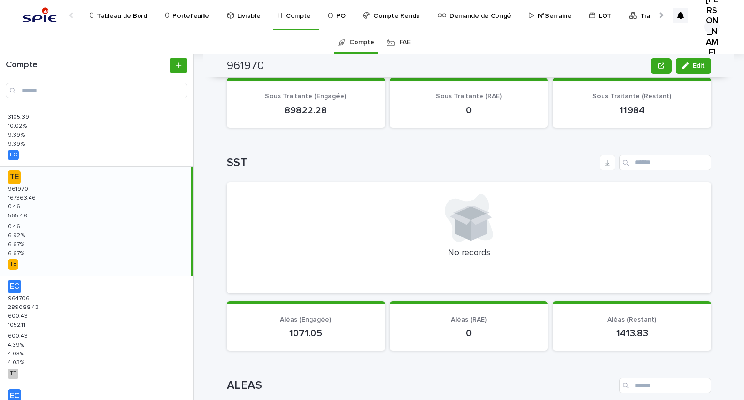
scroll to position [509, 0]
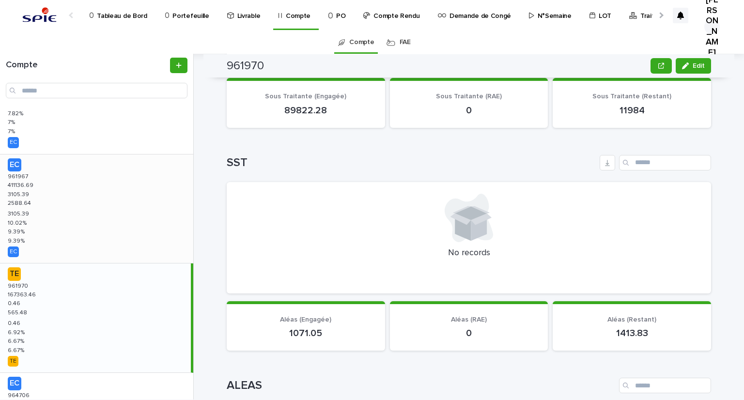
click at [20, 205] on p "2588.64" at bounding box center [20, 202] width 25 height 9
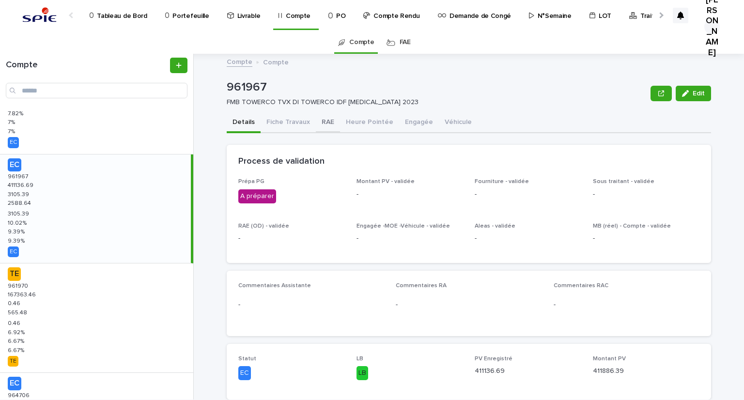
click at [323, 121] on button "RAE" at bounding box center [328, 123] width 24 height 20
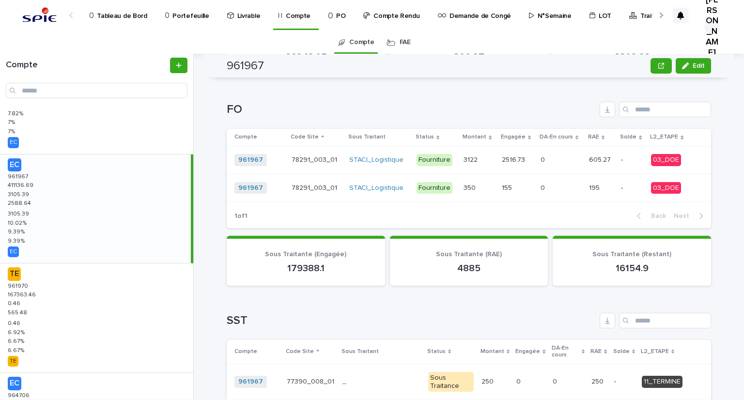
scroll to position [871, 0]
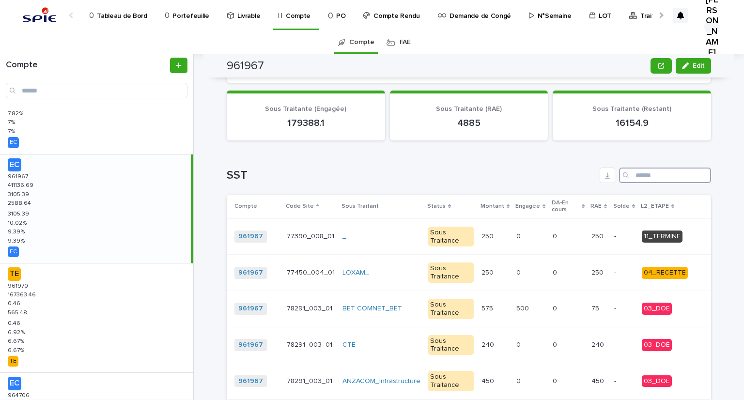
click at [658, 183] on input "Search" at bounding box center [665, 175] width 92 height 15
type input "*******"
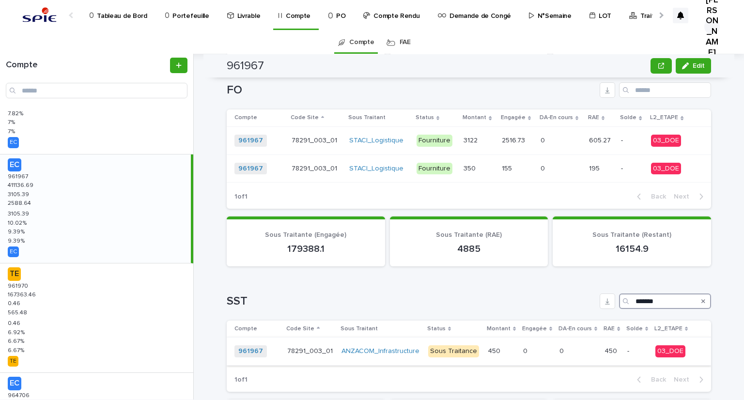
scroll to position [842, 0]
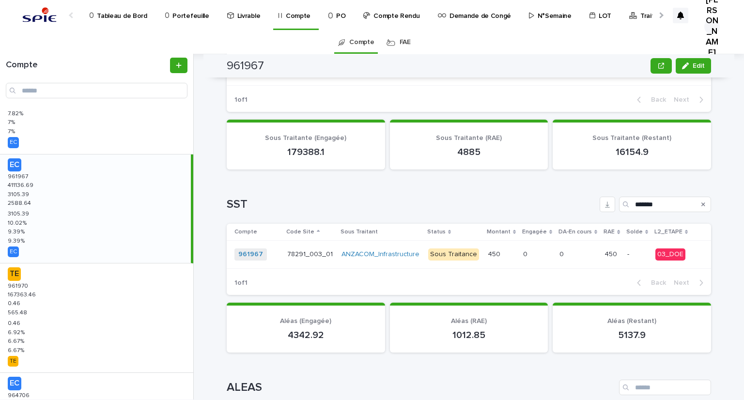
click at [447, 201] on div "Loading... Saving… SST ******* Compte Code Site Sous Traitant Status Montant En…" at bounding box center [469, 239] width 484 height 125
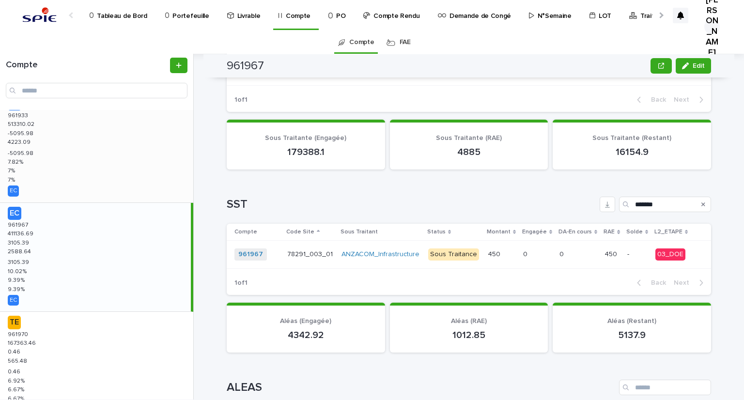
click at [38, 165] on div "EC 961933 961933 513310.02 513310.02 -5095.98 -5095.98 4223.09 4223.09 -5095.98…" at bounding box center [96, 147] width 193 height 109
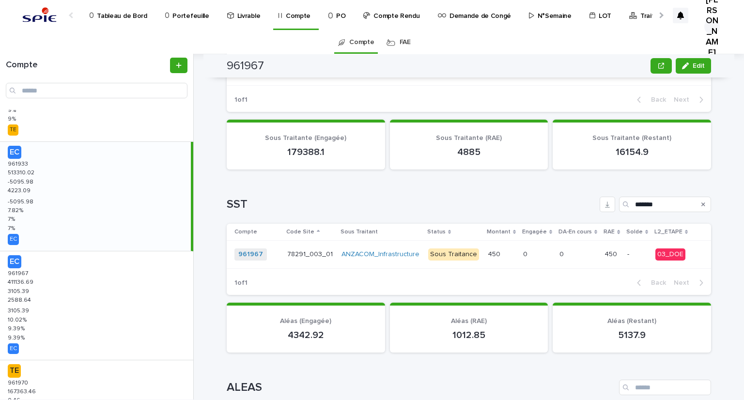
click at [42, 189] on div "EC 961933 961933 513310.02 513310.02 -5095.98 -5095.98 4223.09 4223.09 -5095.98…" at bounding box center [95, 196] width 191 height 109
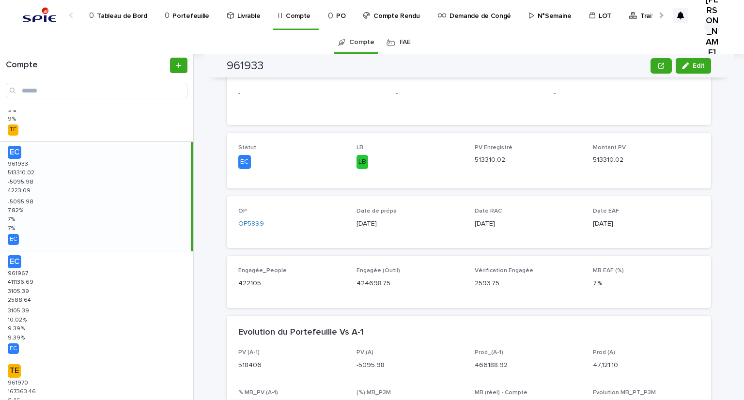
scroll to position [0, 0]
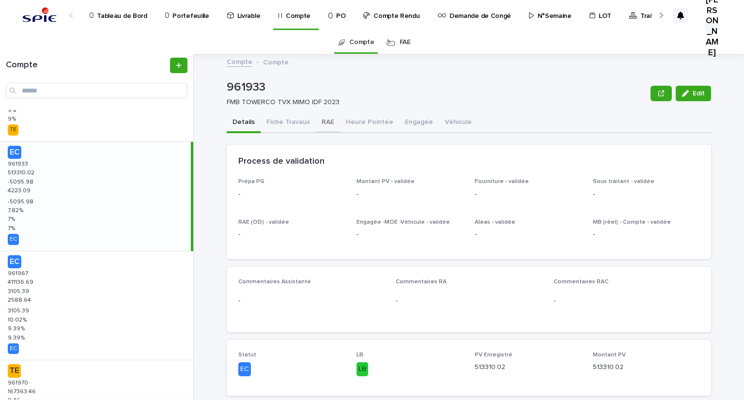
click at [320, 126] on button "RAE" at bounding box center [328, 123] width 24 height 20
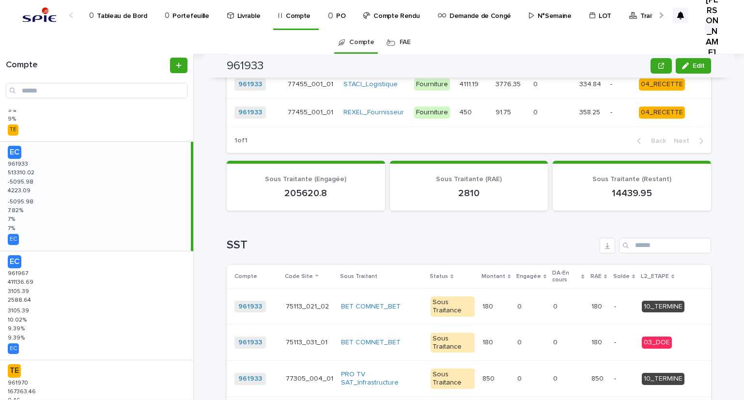
scroll to position [726, 0]
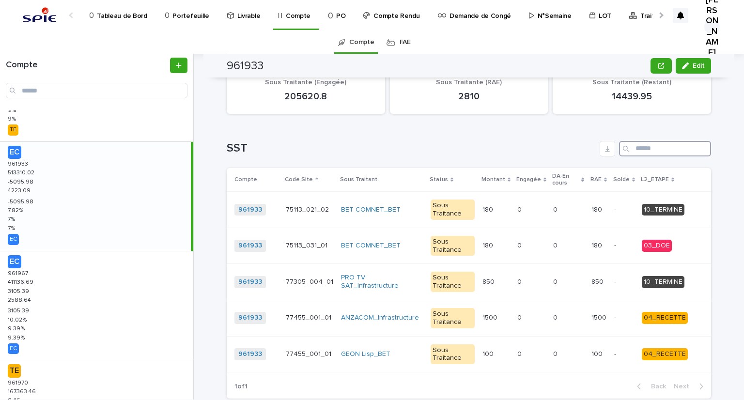
click at [635, 152] on input "Search" at bounding box center [665, 148] width 92 height 15
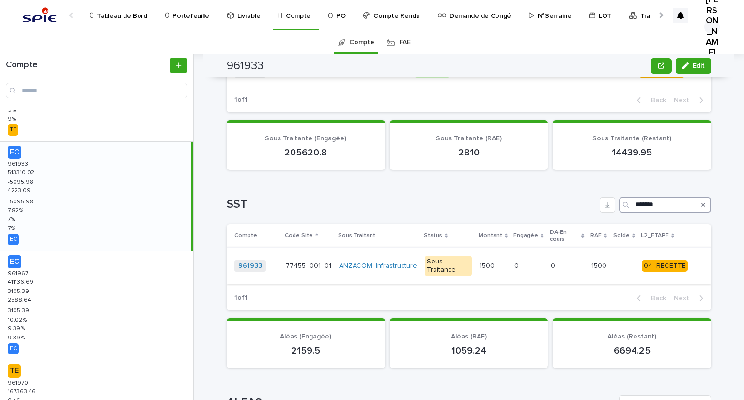
type input "*******"
click at [515, 260] on p "0" at bounding box center [517, 265] width 6 height 10
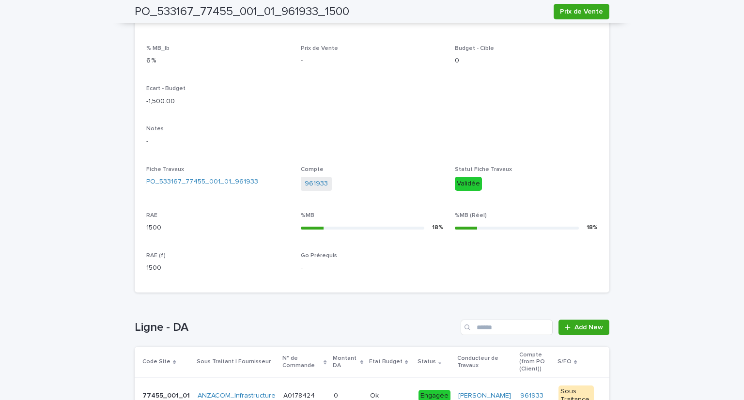
scroll to position [320, 0]
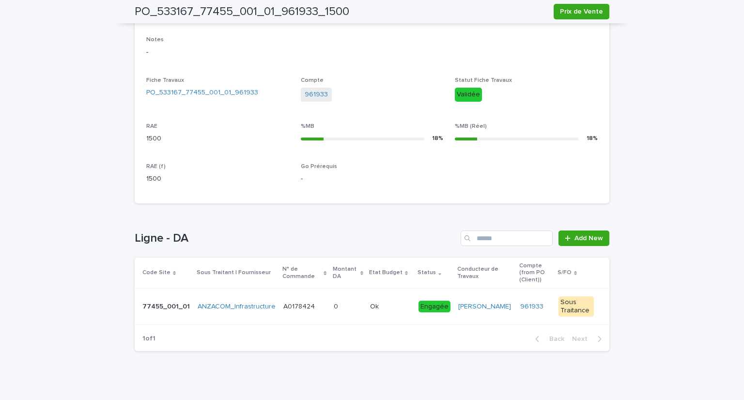
click at [341, 303] on p at bounding box center [348, 307] width 29 height 8
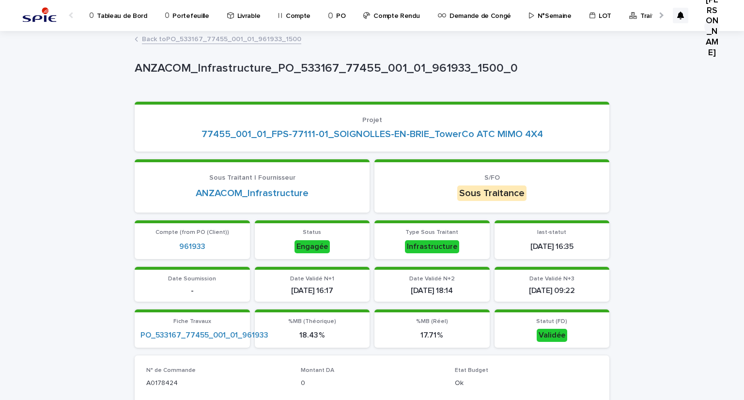
scroll to position [242, 0]
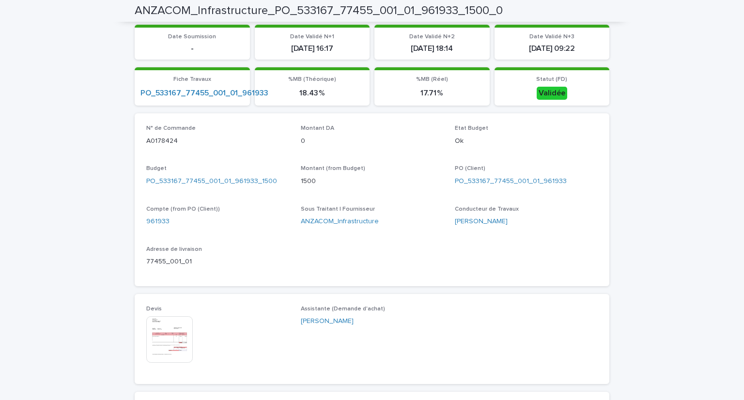
click at [165, 334] on img at bounding box center [169, 339] width 46 height 46
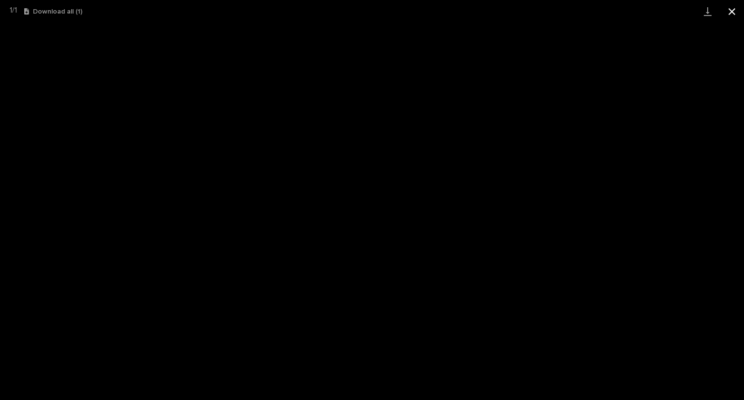
click at [730, 12] on button "Close gallery" at bounding box center [731, 11] width 24 height 23
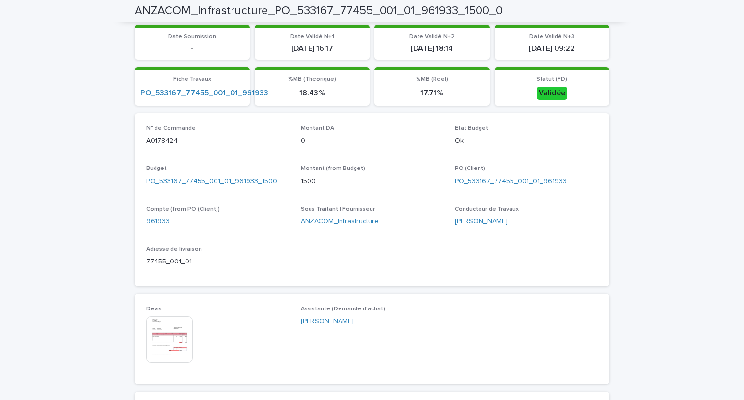
scroll to position [387, 0]
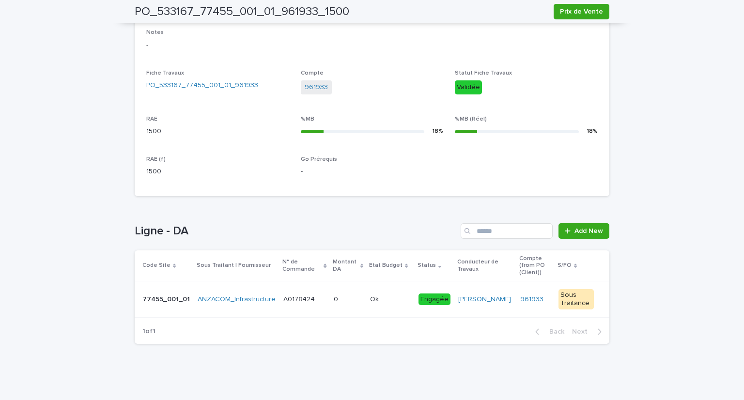
scroll to position [199, 0]
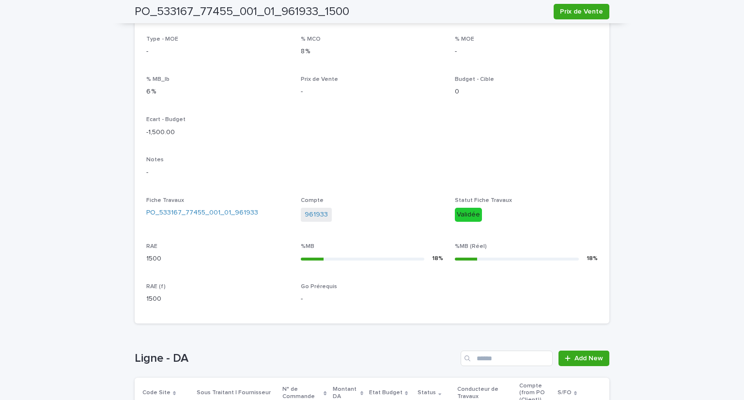
click at [425, 135] on div "Sous Traitant ANZACOM_Infrastructure Status Sous Traitance Montant 1500 Type - …" at bounding box center [371, 152] width 451 height 320
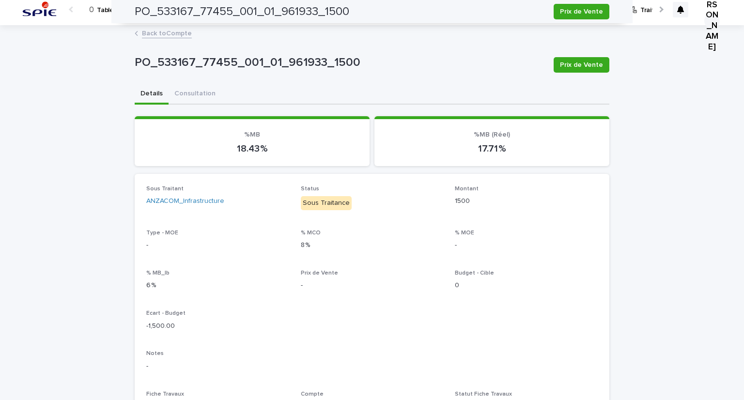
scroll to position [0, 0]
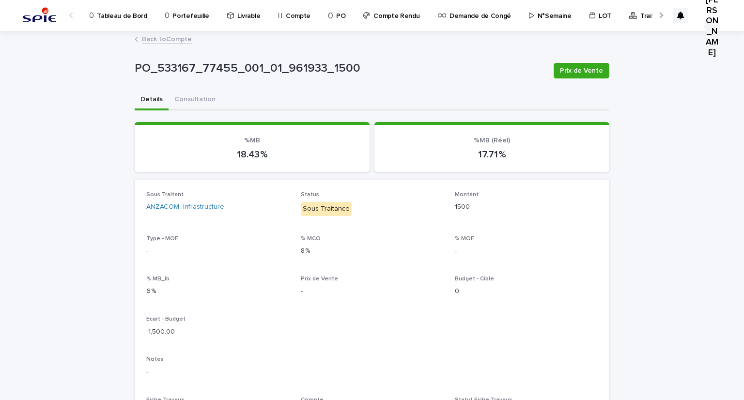
click at [168, 40] on link "Back to Compte" at bounding box center [167, 38] width 50 height 11
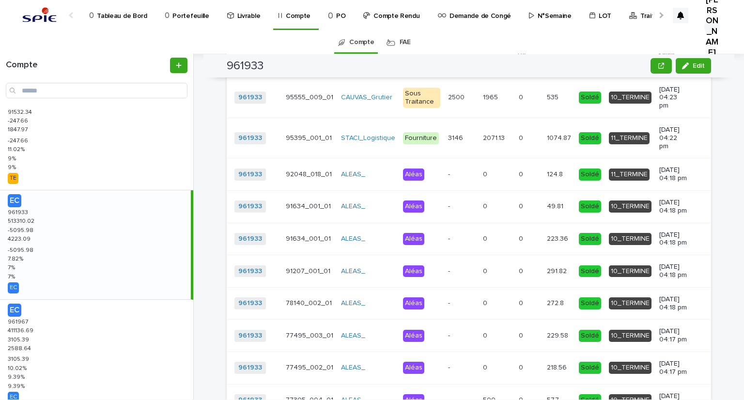
scroll to position [316, 0]
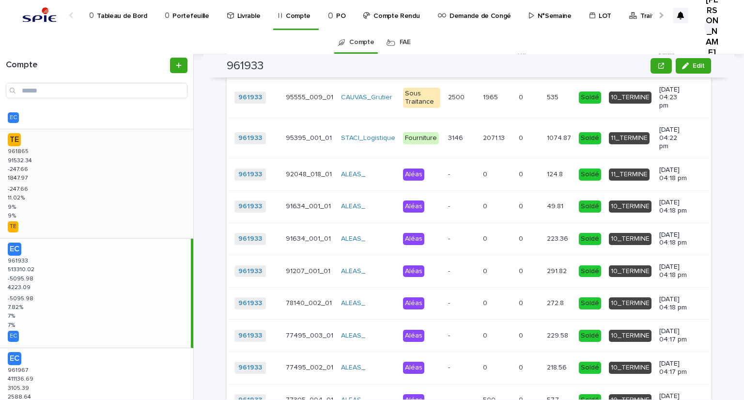
click at [28, 179] on p "1847.97" at bounding box center [19, 177] width 22 height 9
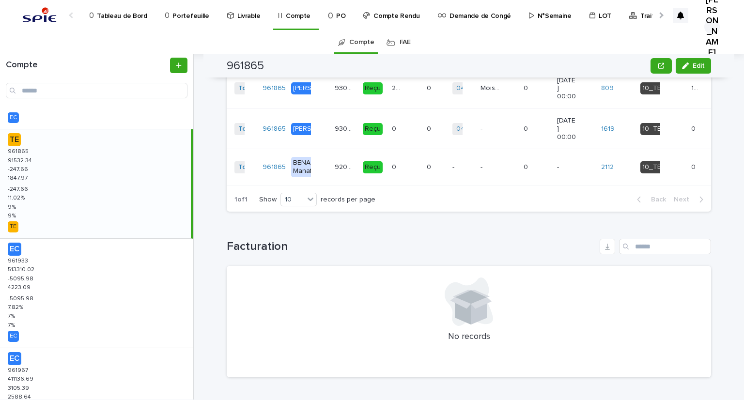
scroll to position [1382, 0]
click at [240, 69] on h2 "961865" at bounding box center [245, 66] width 37 height 14
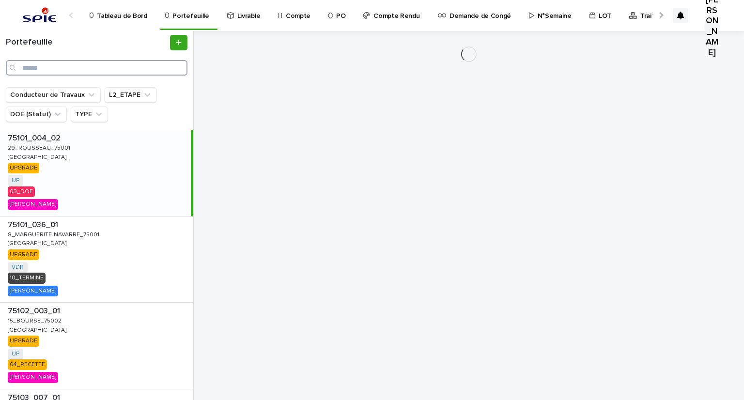
click at [124, 70] on input "Search" at bounding box center [97, 67] width 182 height 15
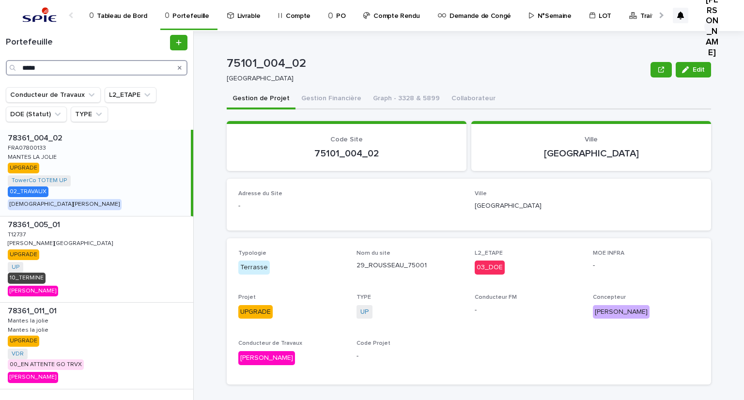
type input "*****"
click at [52, 150] on div "78361_004_02 78361_004_02 FRA07800133 FRA07800133 MANTES LA JOLIE MANTES LA JOL…" at bounding box center [95, 173] width 191 height 86
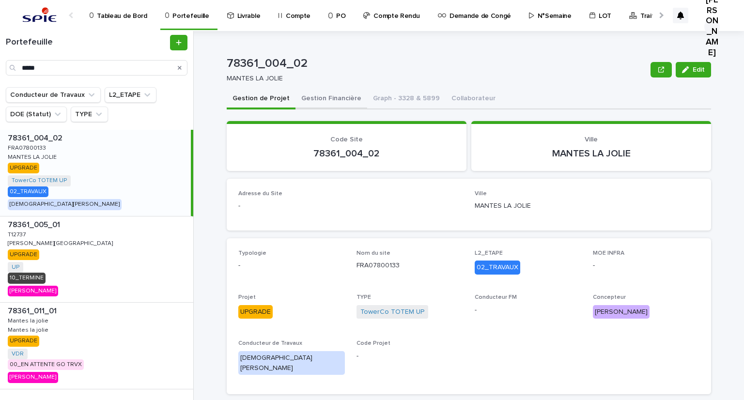
click at [310, 100] on button "Gestion Financière" at bounding box center [331, 99] width 72 height 20
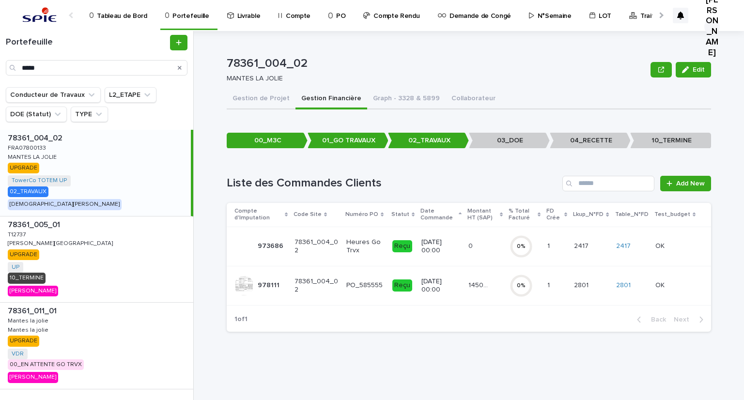
click at [500, 290] on div "14503.64 14503.64" at bounding box center [484, 285] width 33 height 16
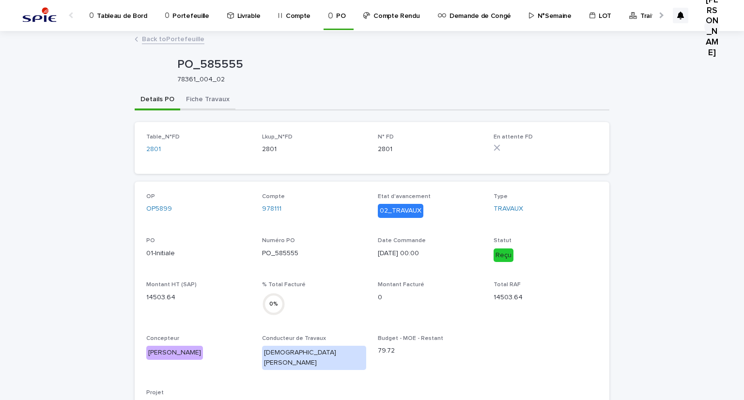
click at [191, 90] on button "Fiche Travaux" at bounding box center [207, 100] width 55 height 20
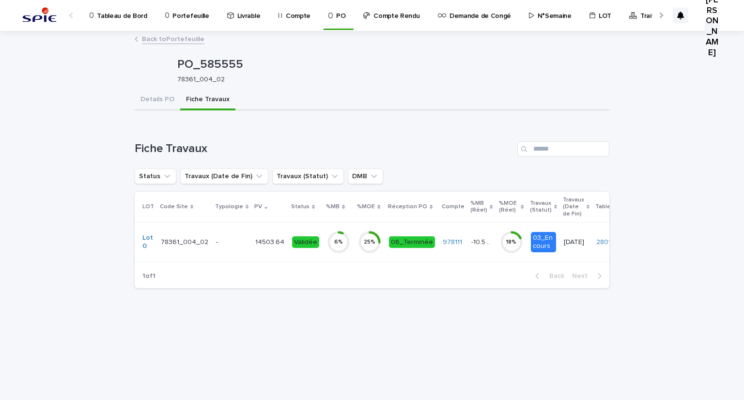
click at [217, 239] on p "-" at bounding box center [231, 242] width 31 height 8
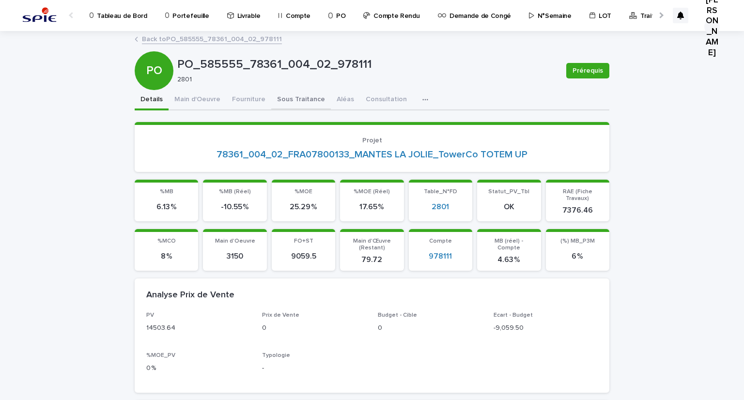
click at [280, 98] on button "Sous Traitance" at bounding box center [301, 100] width 60 height 20
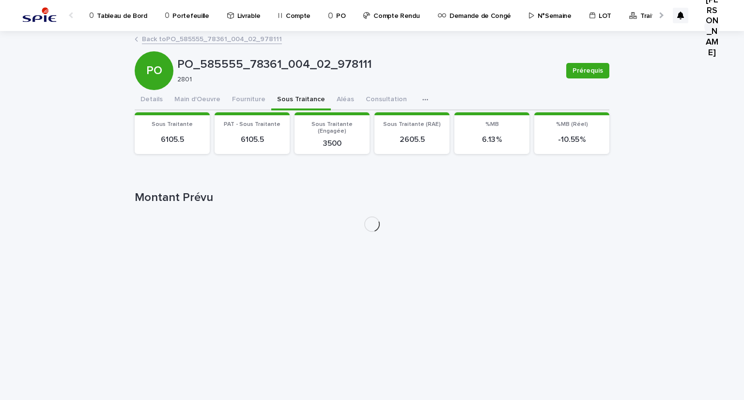
click at [146, 36] on link "Back to PO_585555_78361_004_02_978111" at bounding box center [212, 38] width 140 height 11
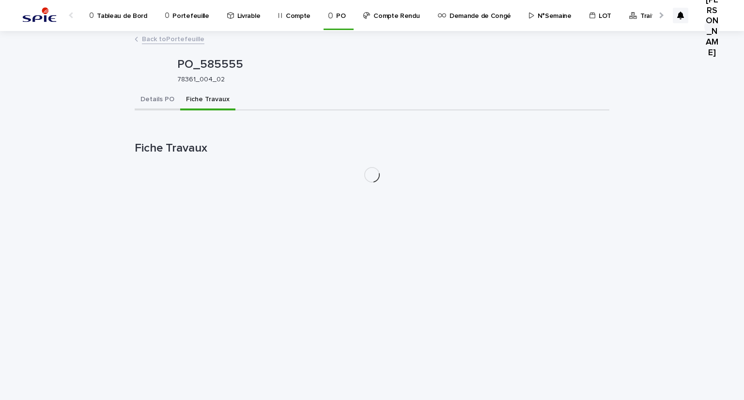
click at [161, 93] on button "Details PO" at bounding box center [158, 100] width 46 height 20
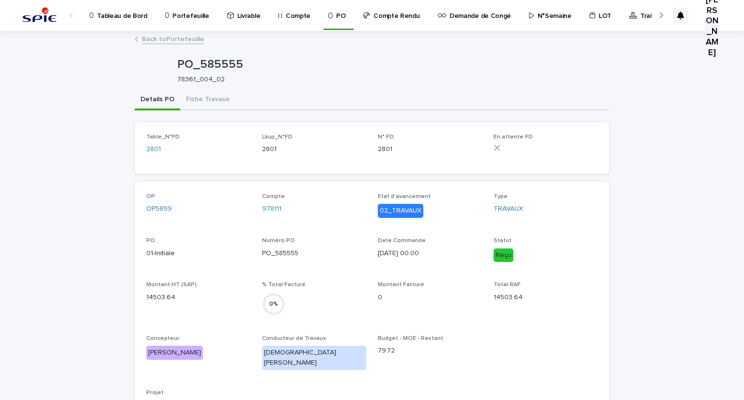
click at [166, 34] on link "Back to Portefeuille" at bounding box center [173, 38] width 62 height 11
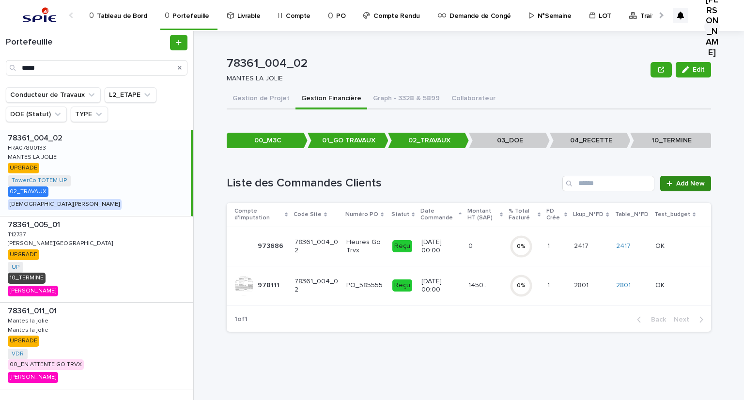
click at [674, 184] on div at bounding box center [671, 183] width 10 height 7
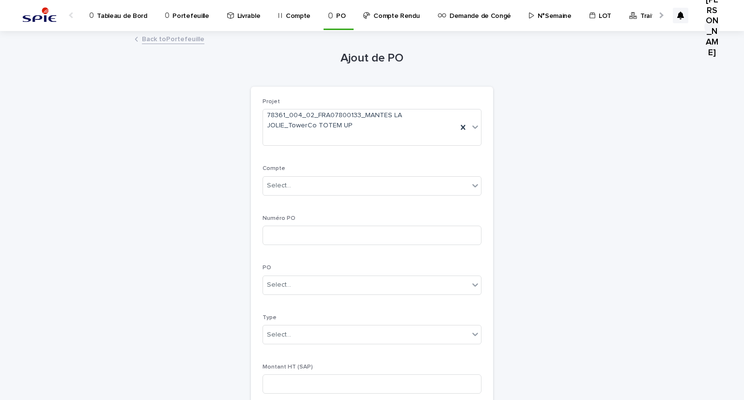
click at [161, 33] on link "Back to Portefeuille" at bounding box center [173, 38] width 62 height 11
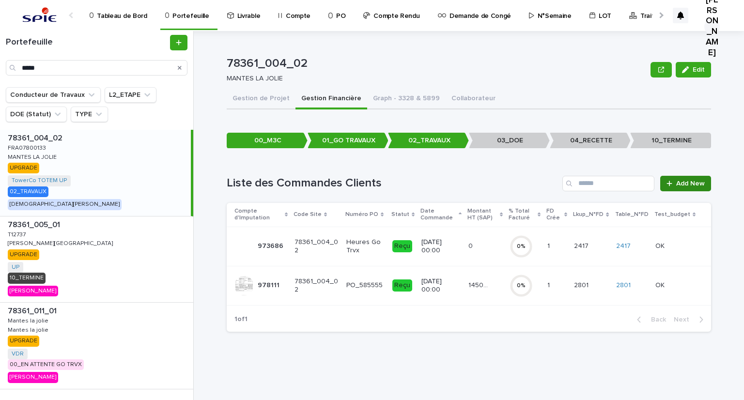
click at [697, 184] on span "Add New" at bounding box center [690, 183] width 29 height 7
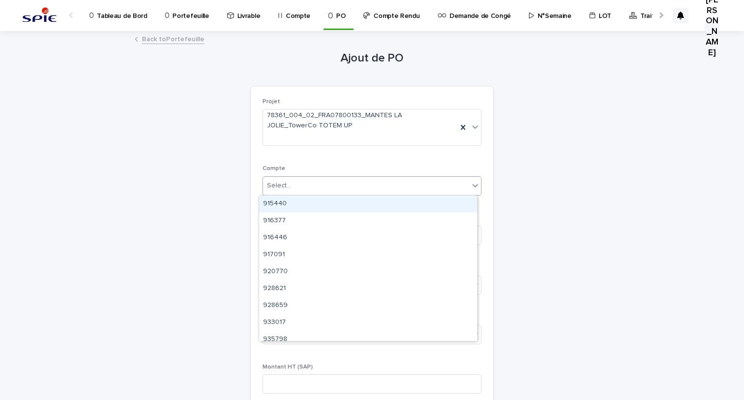
click at [319, 183] on div "Select..." at bounding box center [366, 186] width 206 height 16
type input "****"
click at [300, 198] on div "978111" at bounding box center [368, 204] width 218 height 17
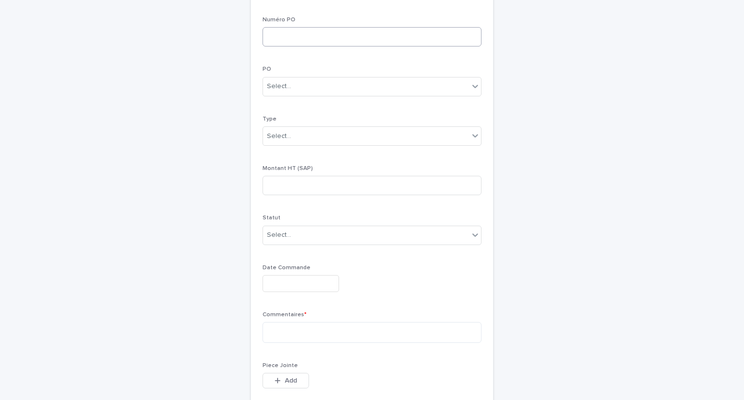
scroll to position [199, 0]
click at [282, 180] on input at bounding box center [371, 184] width 219 height 19
paste input "****"
type input "*******"
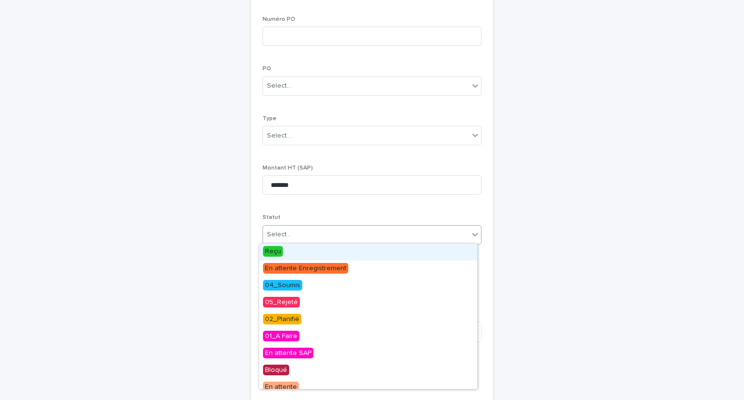
click at [277, 236] on div "Select..." at bounding box center [279, 234] width 24 height 10
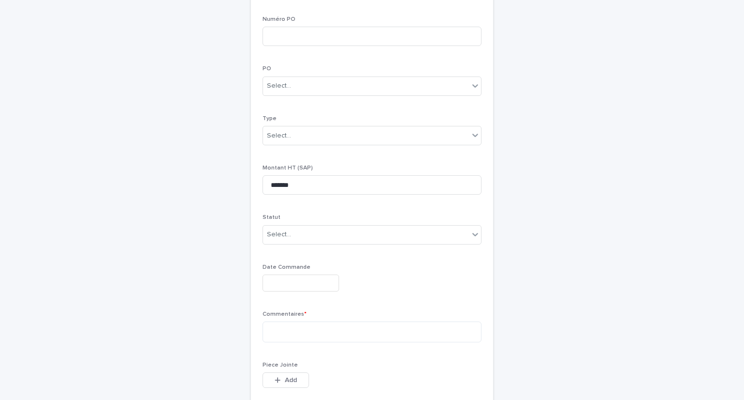
click at [221, 221] on div "Ajout de PO Loading... Saving… Loading... Saving… Loading... Saving… Projet 783…" at bounding box center [372, 153] width 474 height 641
click at [306, 219] on p "Statut" at bounding box center [371, 217] width 219 height 7
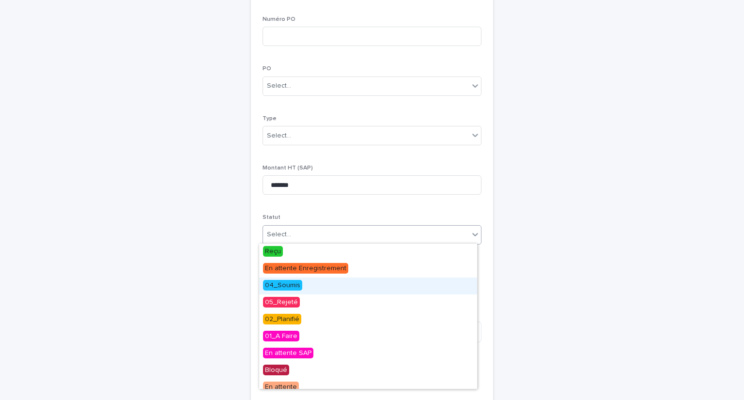
drag, startPoint x: 310, startPoint y: 232, endPoint x: 289, endPoint y: 287, distance: 59.3
click at [289, 287] on body "Tableau de Bord Portefeuille Livrable Compte PO Compte Rendu Demande de Congé N…" at bounding box center [372, 200] width 744 height 400
click at [289, 287] on span "04_Soumis" at bounding box center [282, 285] width 39 height 11
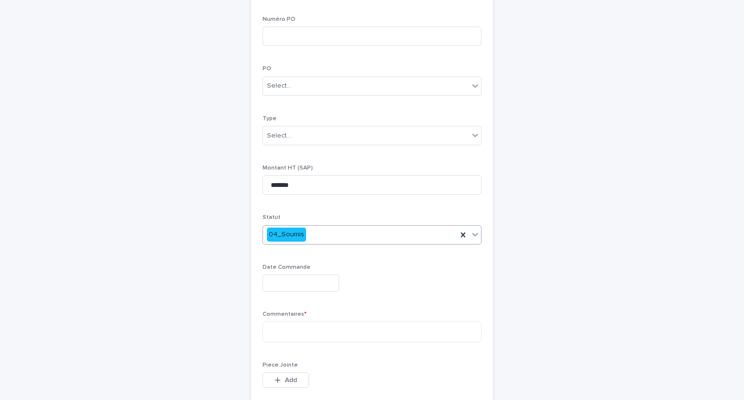
scroll to position [320, 0]
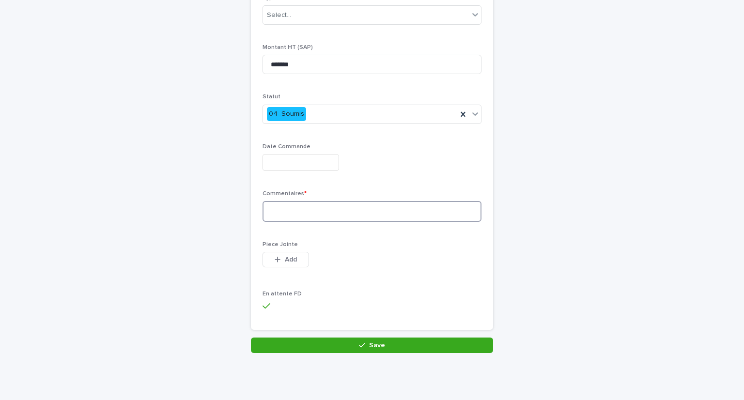
click at [287, 206] on textarea at bounding box center [371, 211] width 219 height 21
type textarea "********"
click at [328, 340] on button "Save" at bounding box center [372, 344] width 242 height 15
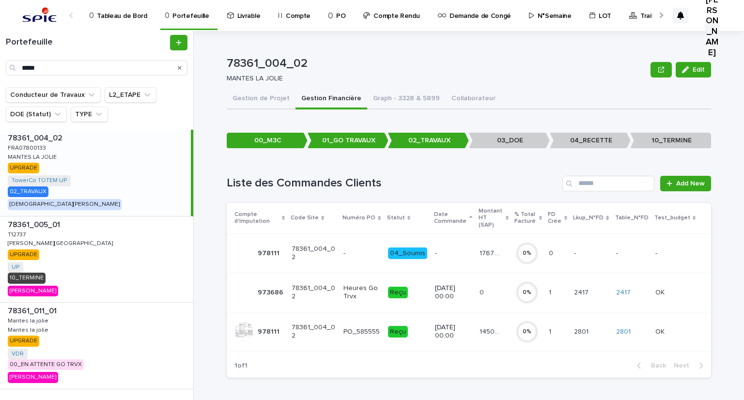
click at [427, 382] on div "78361_004_02 Edit 78361_004_02 MANTES LA JOLIE Edit Sorry, there was an error s…" at bounding box center [469, 215] width 484 height 369
click at [604, 245] on div "- -" at bounding box center [591, 253] width 34 height 16
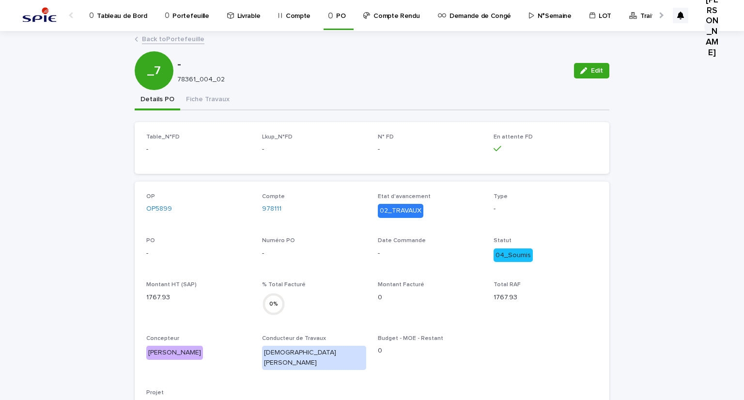
click at [153, 39] on link "Back to Portefeuille" at bounding box center [173, 38] width 62 height 11
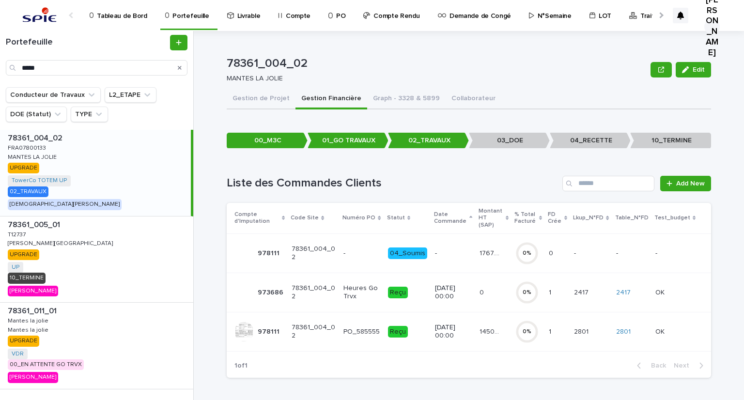
click at [595, 249] on p at bounding box center [585, 253] width 22 height 8
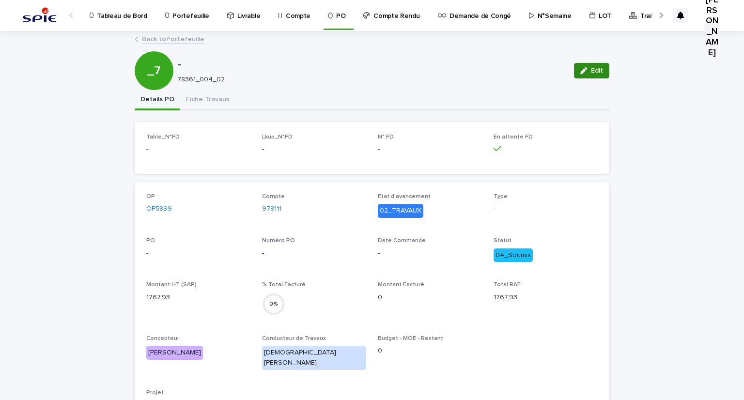
click at [591, 71] on span "Edit" at bounding box center [597, 70] width 12 height 7
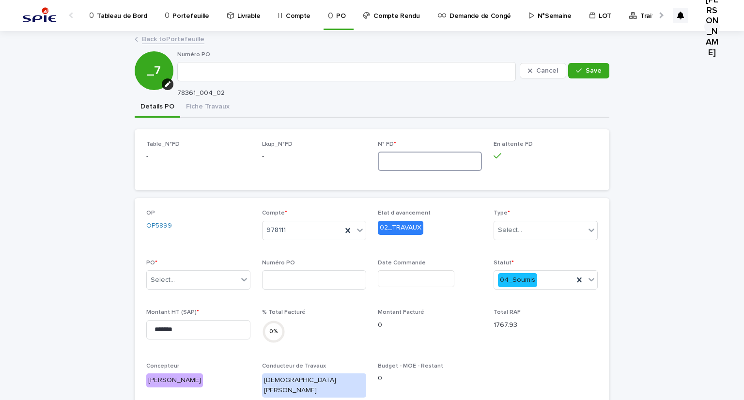
click at [391, 160] on input at bounding box center [430, 161] width 104 height 19
type input "****"
click at [600, 72] on button "Save" at bounding box center [588, 70] width 41 height 15
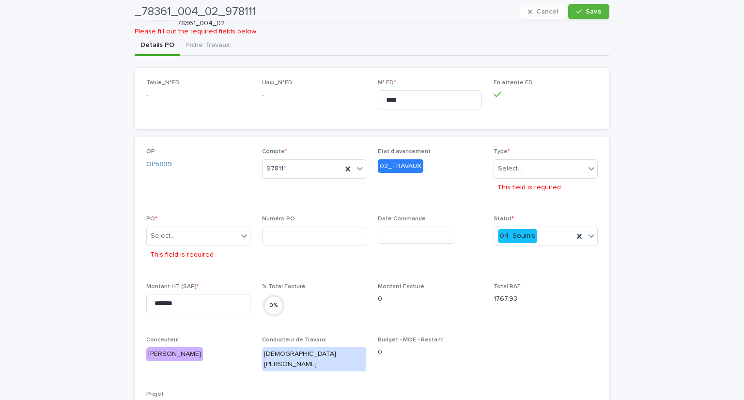
scroll to position [68, 0]
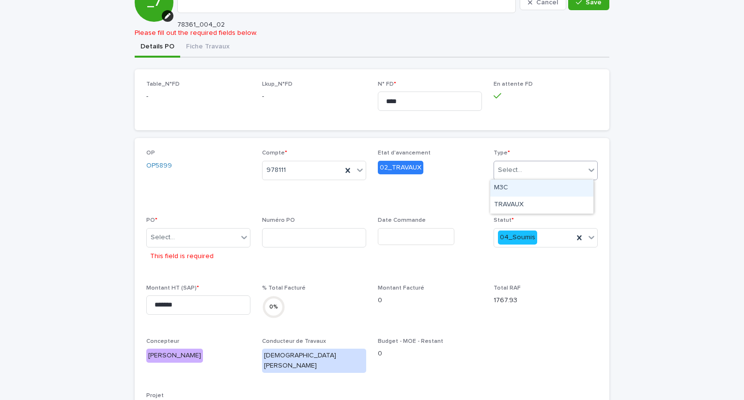
click at [504, 163] on div "Select..." at bounding box center [539, 170] width 91 height 16
click at [507, 206] on div "TRAVAUX" at bounding box center [541, 205] width 103 height 17
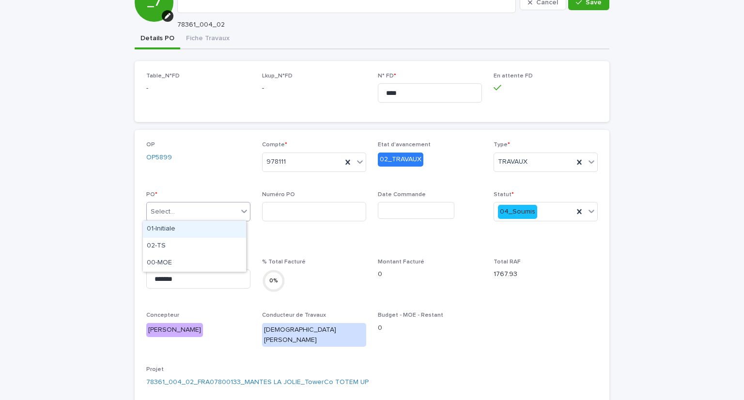
click at [179, 211] on div "Select..." at bounding box center [192, 212] width 91 height 16
click at [174, 251] on div "02-TS" at bounding box center [194, 246] width 103 height 17
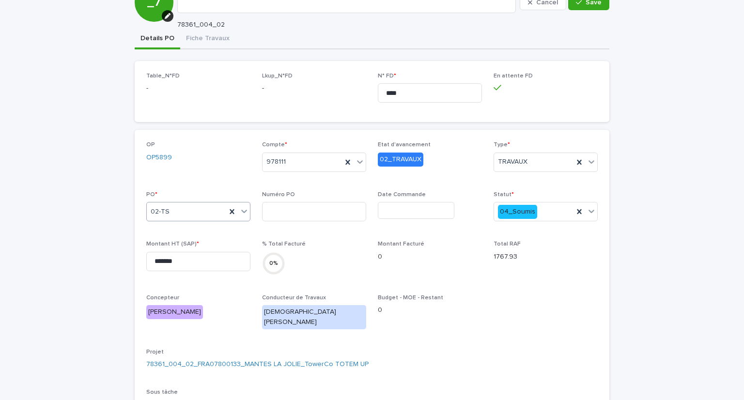
scroll to position [0, 0]
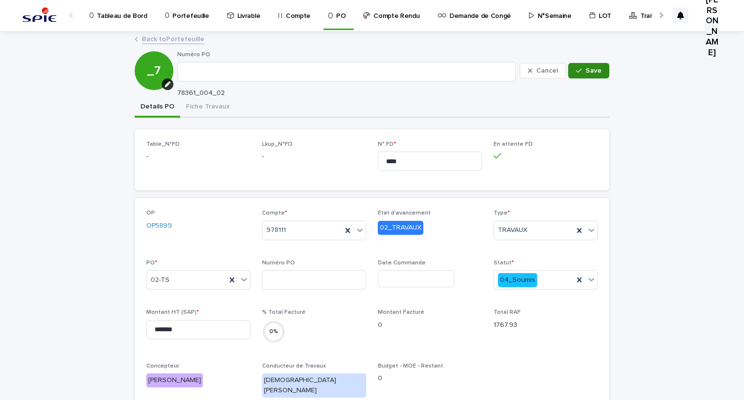
click at [586, 71] on span "Save" at bounding box center [593, 70] width 16 height 7
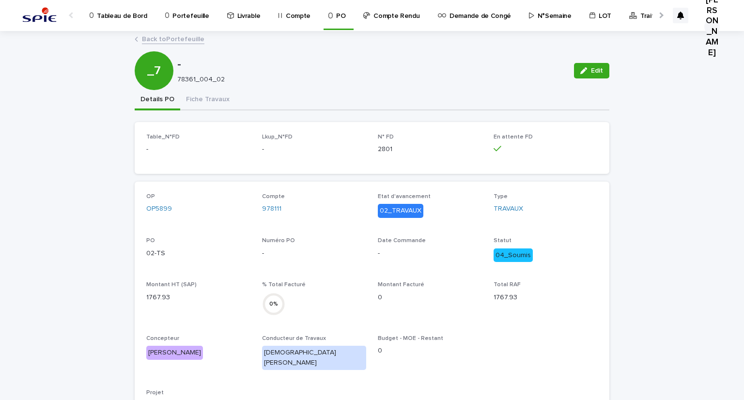
click at [166, 35] on link "Back to Portefeuille" at bounding box center [173, 38] width 62 height 11
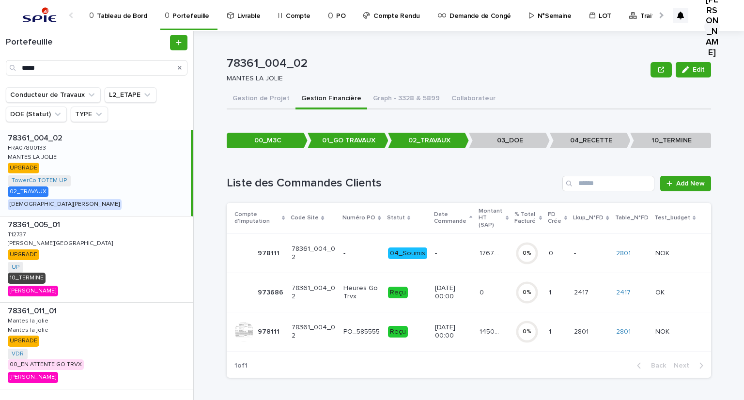
click at [515, 179] on h1 "Liste des Commandes Clients" at bounding box center [393, 183] width 332 height 14
click at [630, 249] on link "2801" at bounding box center [623, 253] width 15 height 8
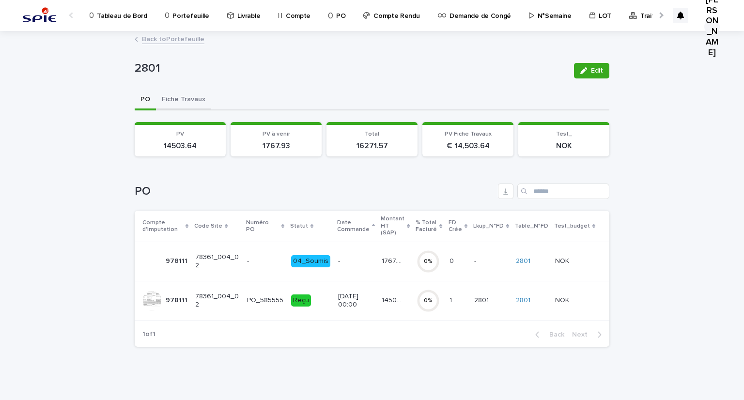
click at [187, 101] on button "Fiche Travaux" at bounding box center [183, 100] width 55 height 20
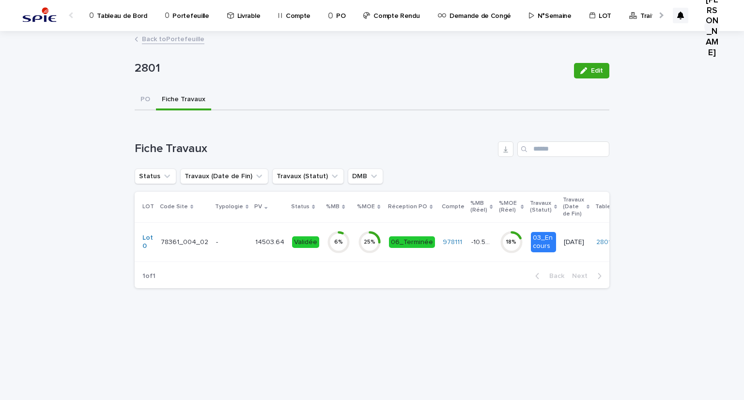
click at [239, 239] on p "-" at bounding box center [231, 242] width 31 height 8
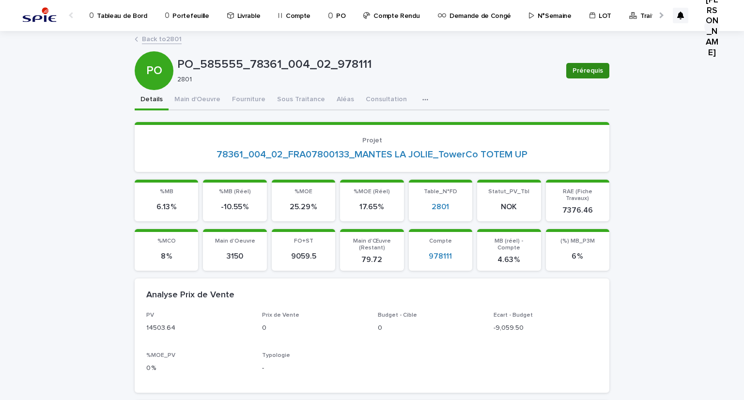
click at [587, 70] on span "Prérequis" at bounding box center [587, 71] width 31 height 10
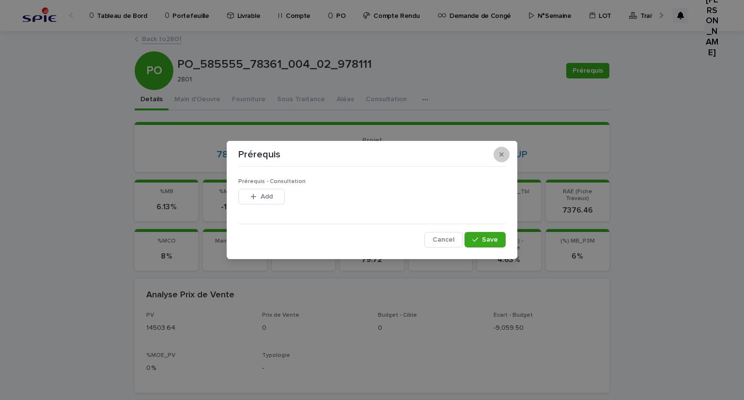
click at [500, 155] on icon "button" at bounding box center [501, 154] width 4 height 4
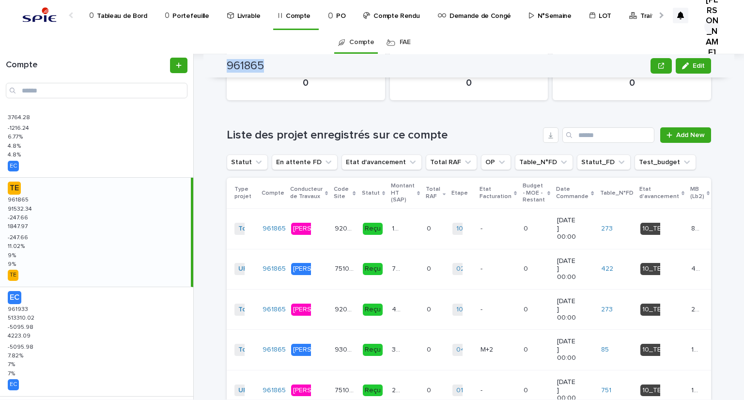
scroll to position [170, 0]
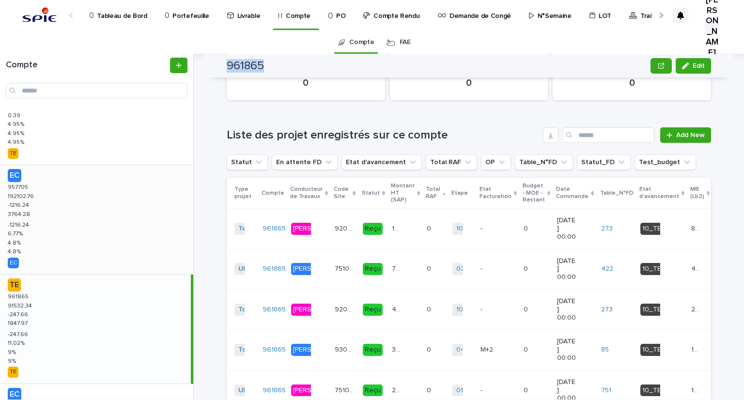
click at [54, 206] on div "EC 957705 957705 192102.76 192102.76 -1216.24 -1216.24 3764.28 3764.28 -1216.24…" at bounding box center [96, 219] width 193 height 109
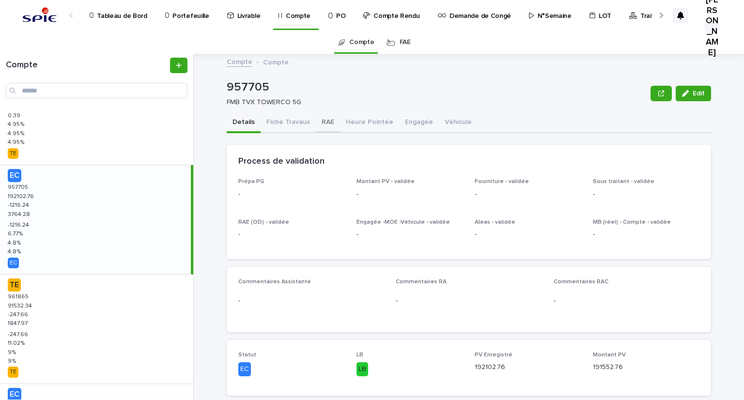
click at [325, 119] on button "RAE" at bounding box center [328, 123] width 24 height 20
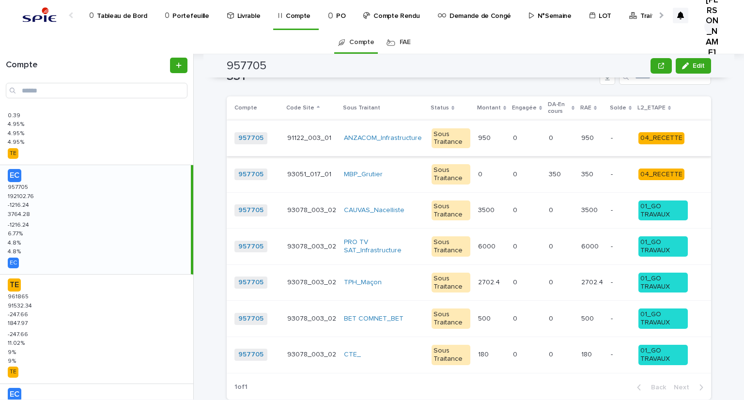
scroll to position [542, 0]
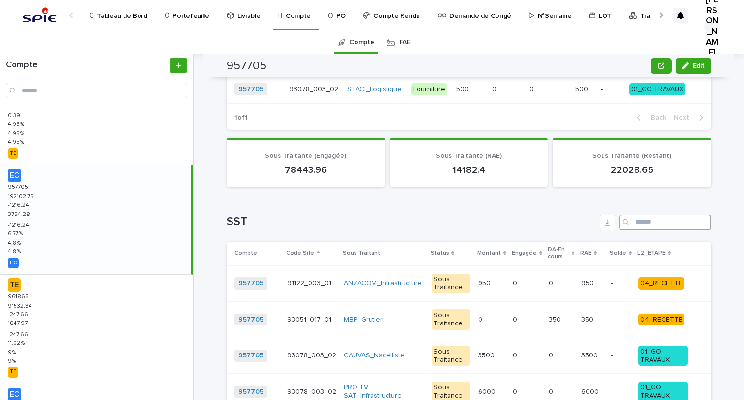
click at [645, 226] on input "Search" at bounding box center [665, 221] width 92 height 15
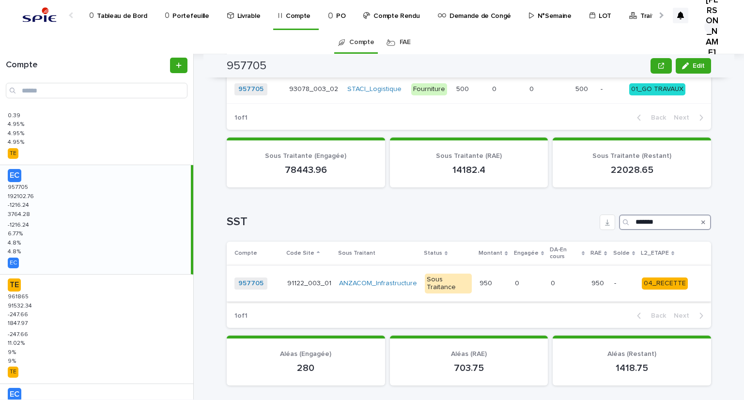
type input "*******"
click at [290, 277] on p "91122_003_01" at bounding box center [310, 282] width 46 height 10
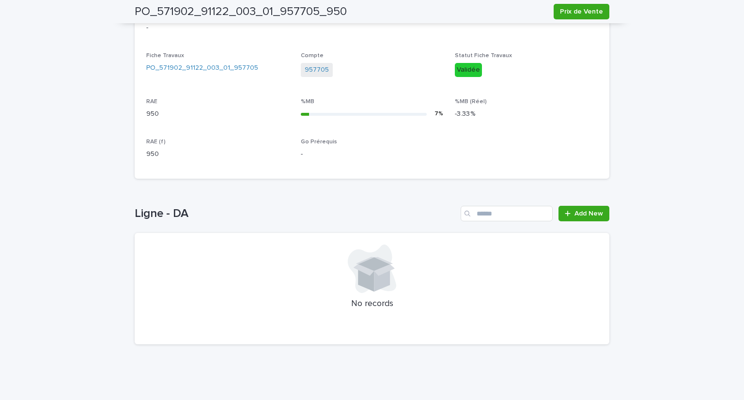
scroll to position [102, 0]
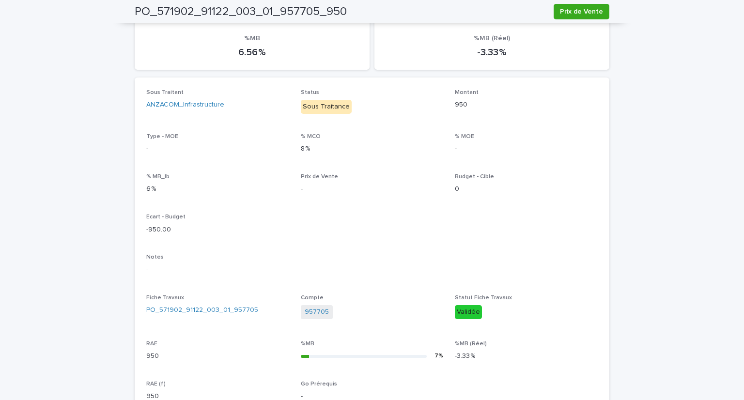
click at [541, 221] on div "Sous Traitant ANZACOM_Infrastructure Status Sous Traitance Montant 950 Type - M…" at bounding box center [371, 249] width 451 height 320
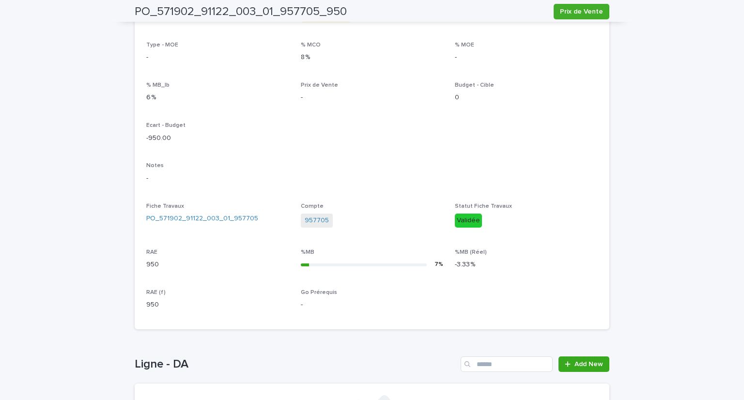
scroll to position [0, 0]
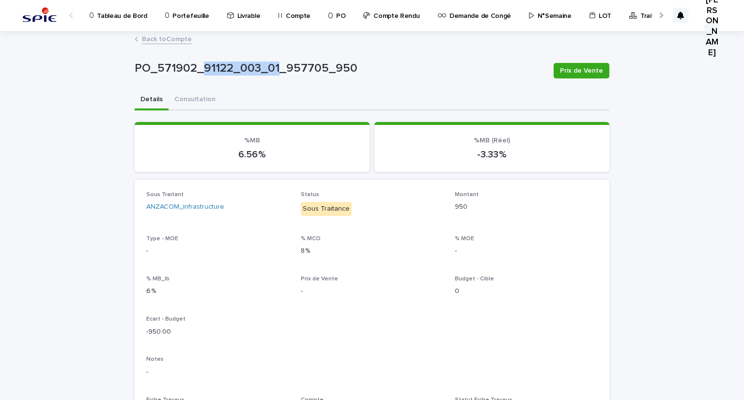
drag, startPoint x: 221, startPoint y: 69, endPoint x: 273, endPoint y: 66, distance: 52.3
click at [273, 66] on p "PO_571902_91122_003_01_957705_950" at bounding box center [340, 68] width 411 height 14
copy p "91122_003_01"
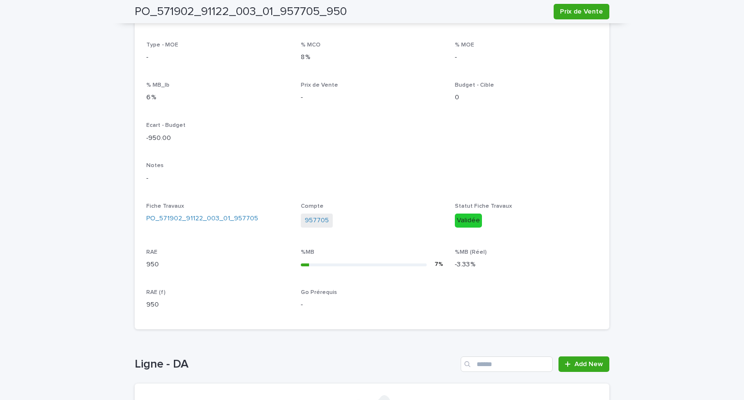
click at [91, 146] on div "Loading... Saving… Loading... Saving… PO_571902_91122_003_01_957705_950 Prix de…" at bounding box center [372, 194] width 744 height 713
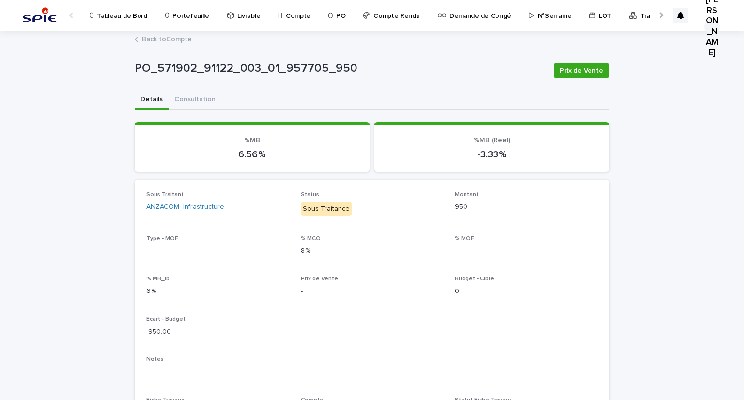
scroll to position [145, 0]
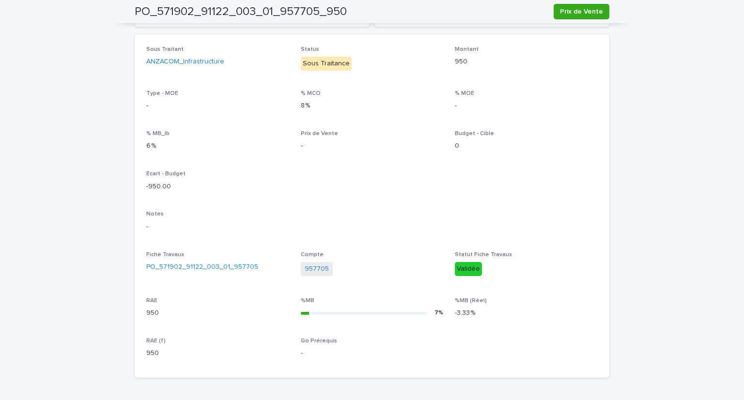
click at [381, 72] on div "Status Sous Traitance" at bounding box center [372, 62] width 143 height 32
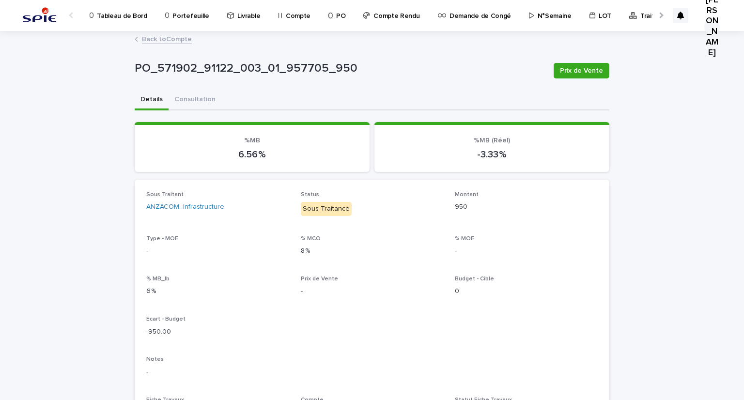
click at [157, 41] on link "Back to Compte" at bounding box center [167, 38] width 50 height 11
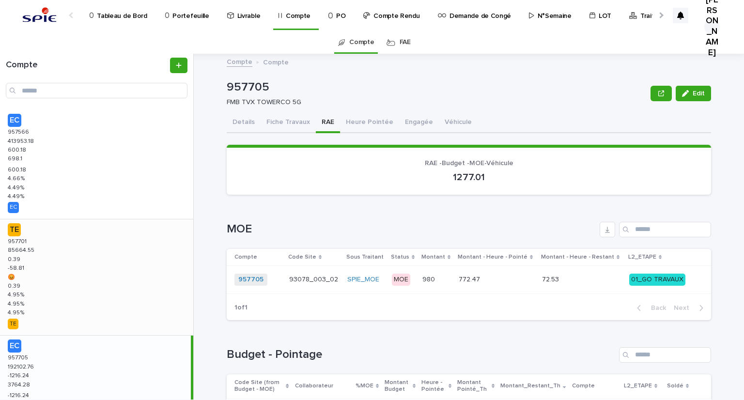
click at [21, 258] on div "TE 957701 957701 85664.55 85664.55 0.39 0.39 -58.81 -58.81 😡 😡 0.39 0.39 4.95 %…" at bounding box center [96, 277] width 193 height 116
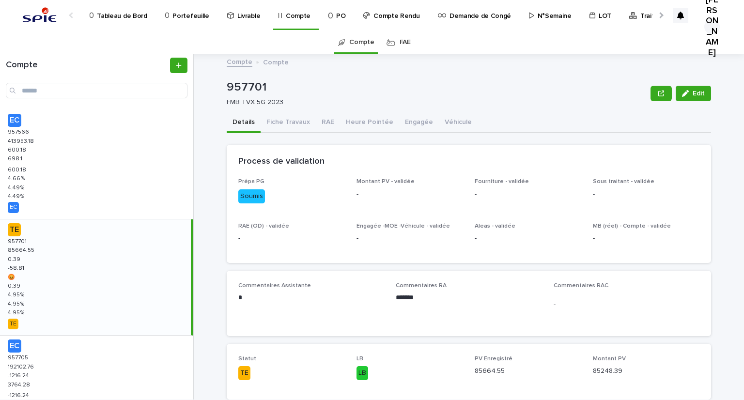
drag, startPoint x: 513, startPoint y: 134, endPoint x: 492, endPoint y: 133, distance: 21.4
click at [317, 113] on button "RAE" at bounding box center [328, 123] width 24 height 20
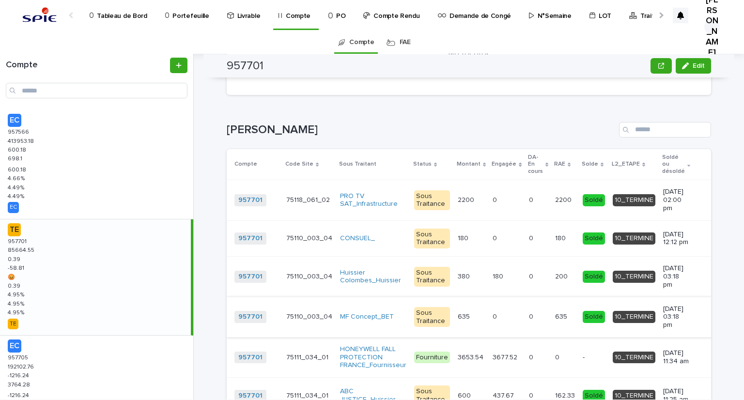
scroll to position [1147, 0]
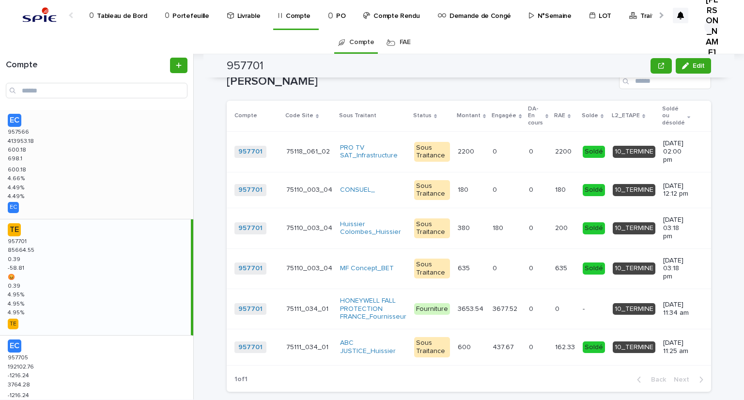
click at [37, 168] on div "EC 957566 957566 413953.18 413953.18 600.18 600.18 698.1 698.1 600.18 600.18 4.…" at bounding box center [96, 164] width 193 height 109
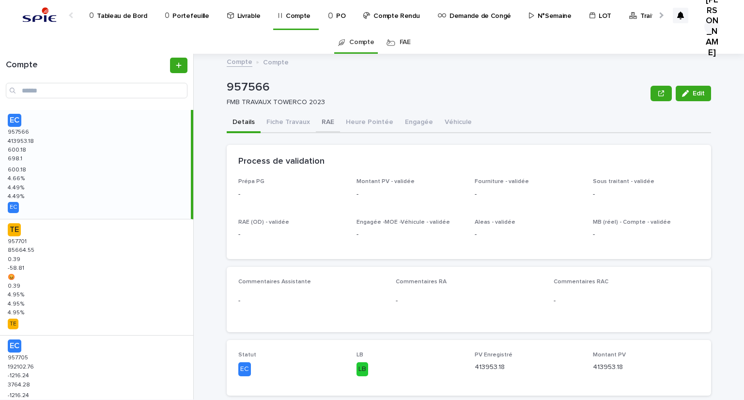
click at [320, 121] on button "RAE" at bounding box center [328, 123] width 24 height 20
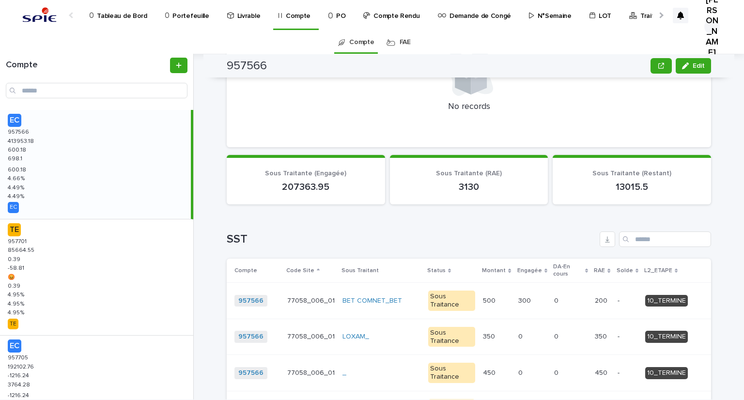
scroll to position [629, 0]
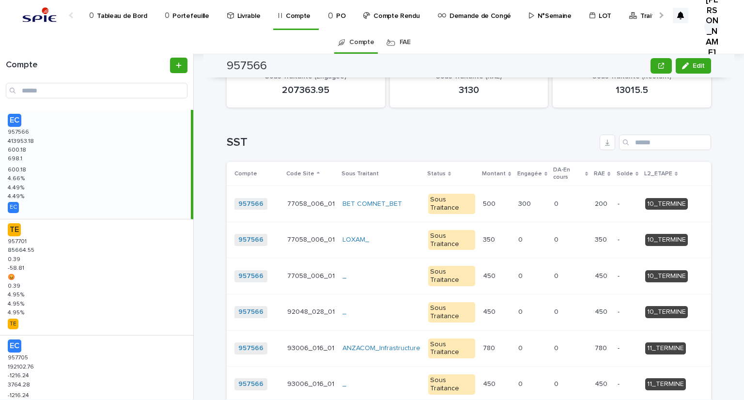
click at [528, 127] on div "Loading... Saving… SST Compte Code Site Sous Traitant Status Montant Engagée DA…" at bounding box center [469, 293] width 484 height 357
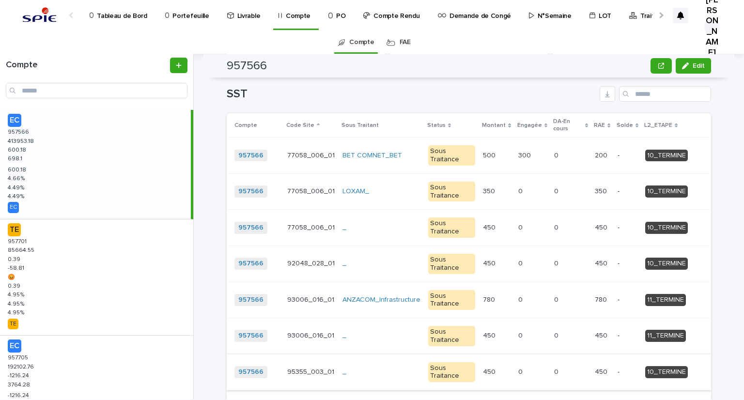
scroll to position [726, 0]
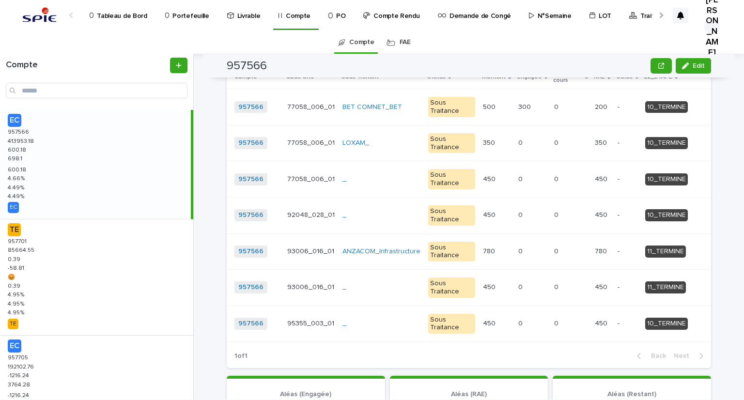
click at [316, 245] on p "93006_016_01" at bounding box center [311, 250] width 49 height 10
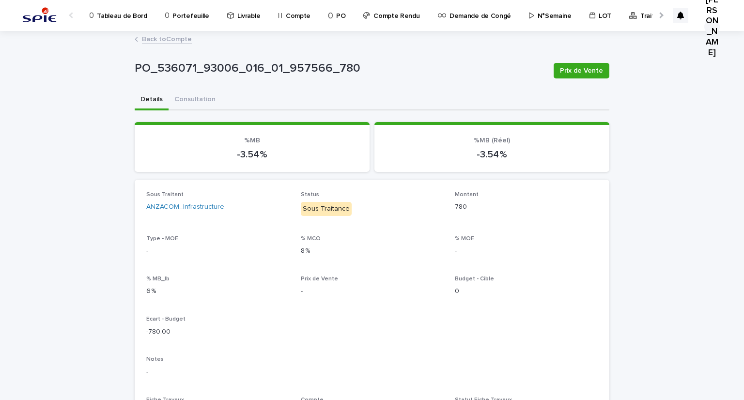
click at [164, 36] on link "Back to Compte" at bounding box center [167, 38] width 50 height 11
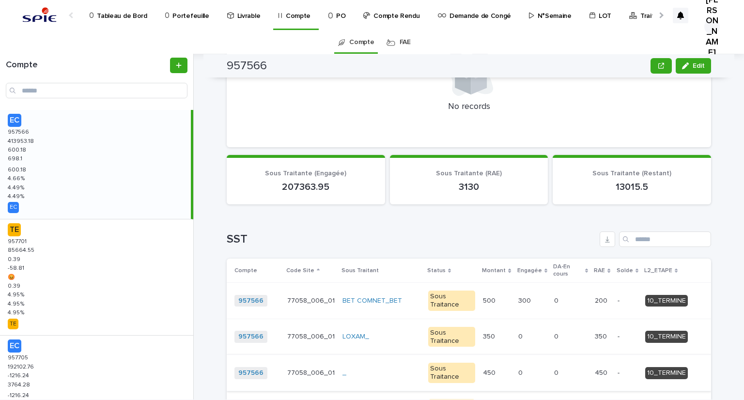
scroll to position [629, 0]
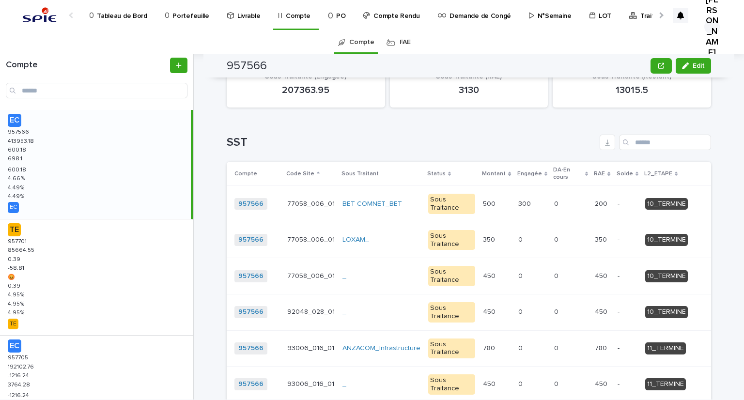
click at [523, 146] on h1 "SST" at bounding box center [411, 143] width 369 height 14
click at [504, 344] on p at bounding box center [496, 348] width 27 height 8
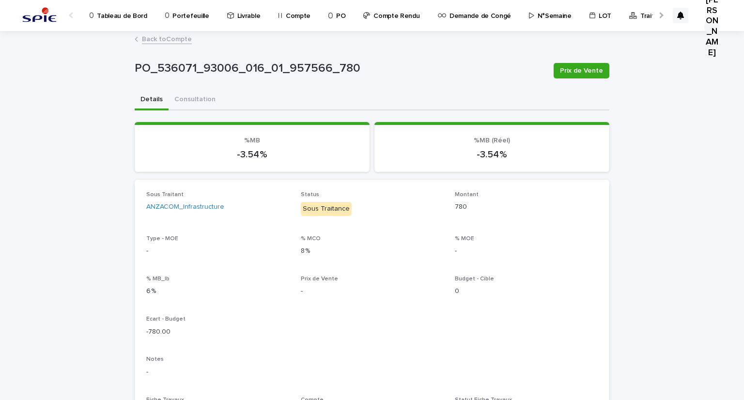
scroll to position [290, 0]
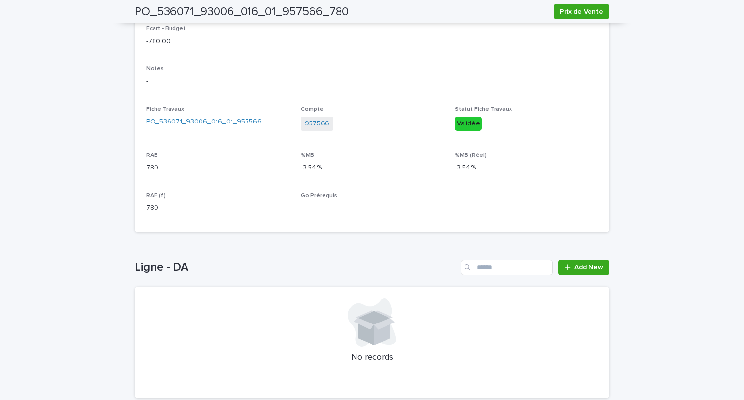
click at [188, 117] on link "PO_536071_93006_016_01_957566" at bounding box center [203, 122] width 115 height 10
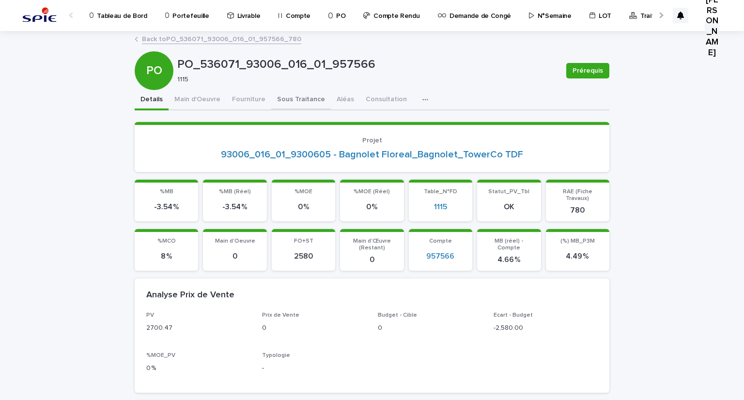
click at [283, 102] on button "Sous Traitance" at bounding box center [301, 100] width 60 height 20
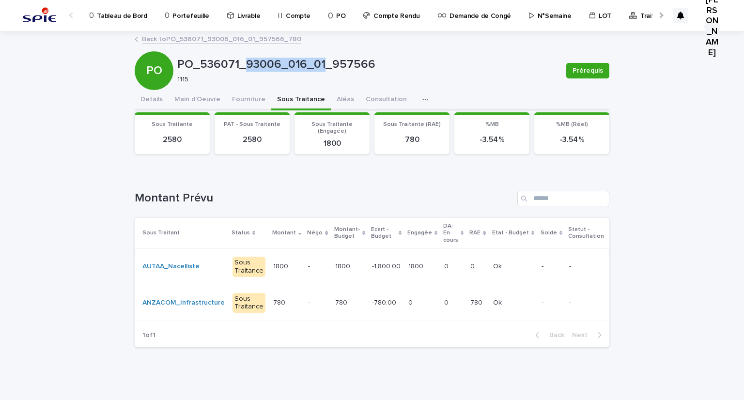
drag, startPoint x: 242, startPoint y: 62, endPoint x: 318, endPoint y: 65, distance: 75.6
click at [318, 65] on p "PO_536071_93006_016_01_957566" at bounding box center [367, 65] width 381 height 14
copy p "93006_016_01"
click at [192, 41] on link "Back to PO_536071_93006_016_01_957566_780" at bounding box center [221, 38] width 159 height 11
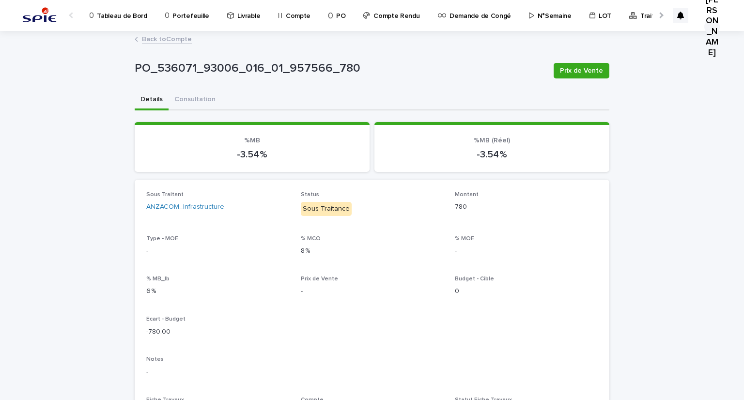
click at [155, 40] on link "Back to Compte" at bounding box center [167, 38] width 50 height 11
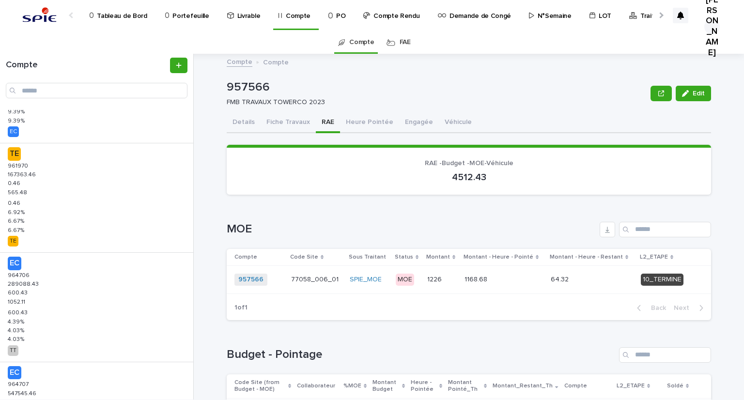
scroll to position [848, 0]
click at [131, 385] on span "Back" at bounding box center [137, 388] width 21 height 7
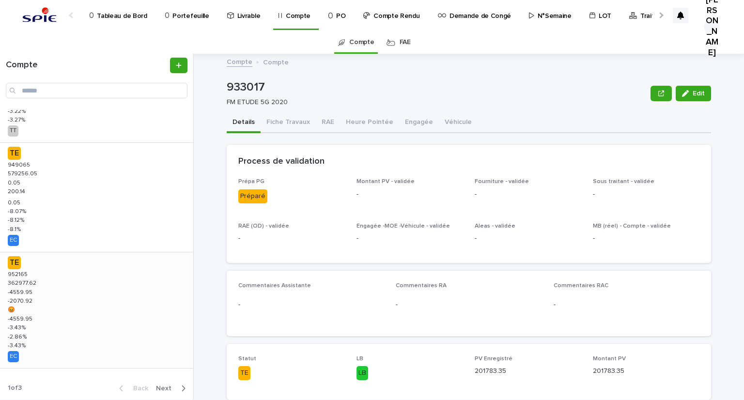
scroll to position [807, 0]
click at [34, 289] on div "TE 952165 952165 362977.62 362977.62 -4559.95 -4559.95 -2070.92 -2070.92 😡 😡 -4…" at bounding box center [96, 311] width 193 height 116
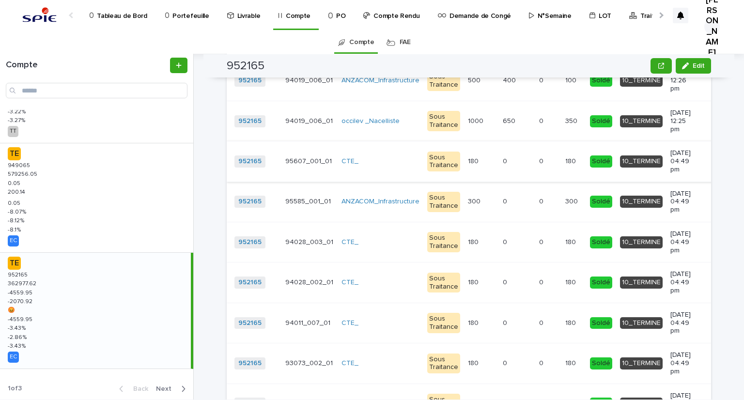
scroll to position [1295, 0]
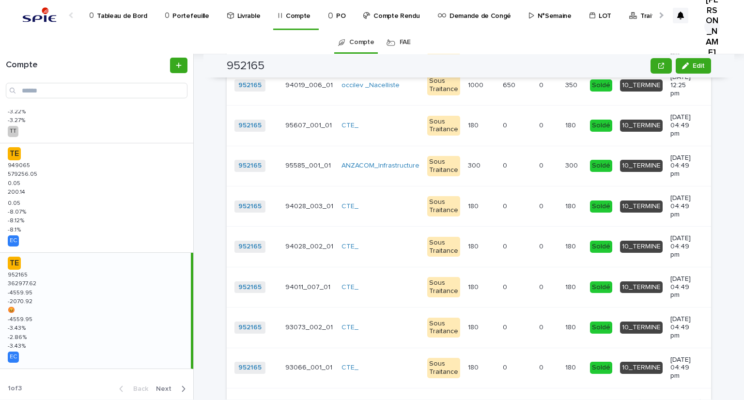
click at [682, 399] on span "Next" at bounding box center [683, 402] width 21 height 7
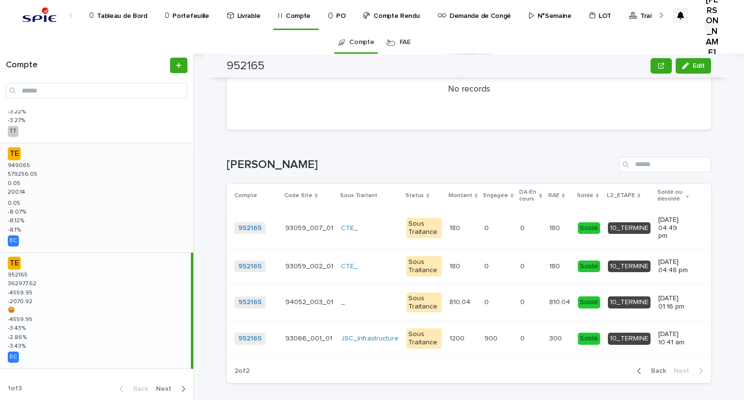
click at [25, 188] on p "200.14" at bounding box center [17, 191] width 19 height 9
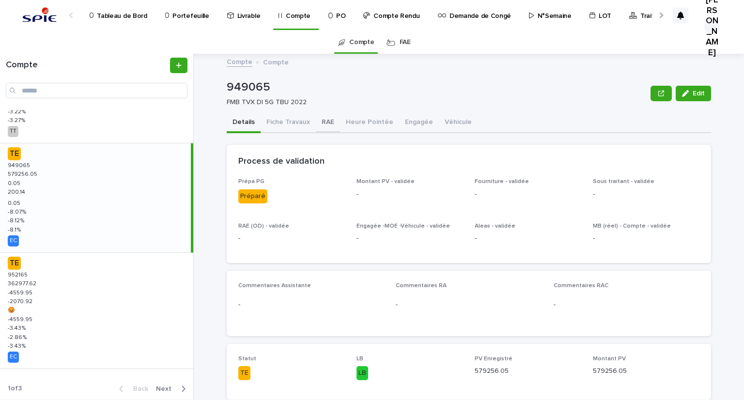
click at [321, 122] on button "RAE" at bounding box center [328, 123] width 24 height 20
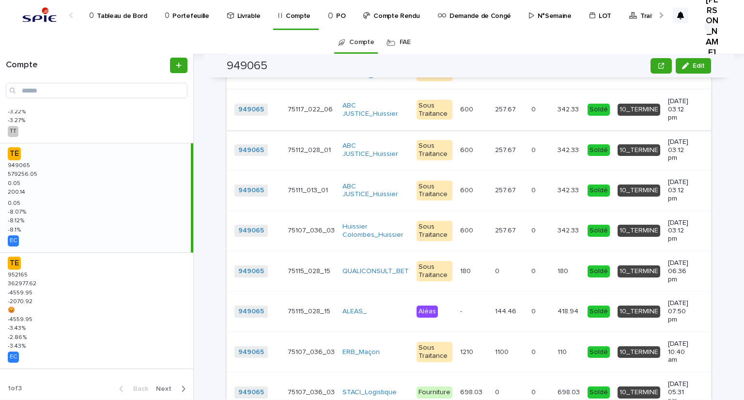
scroll to position [1250, 0]
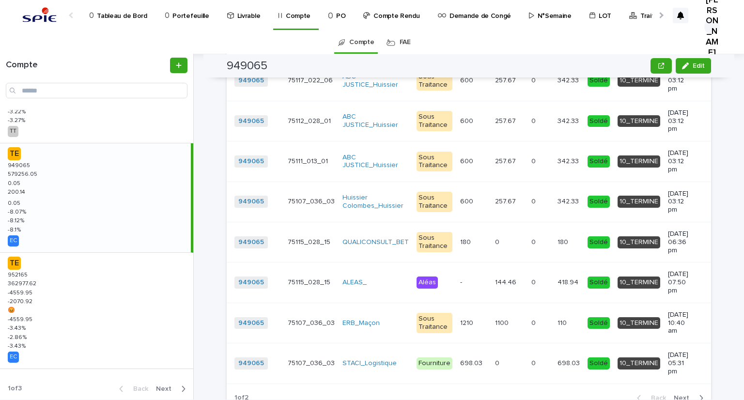
click at [684, 395] on span "Next" at bounding box center [683, 398] width 21 height 7
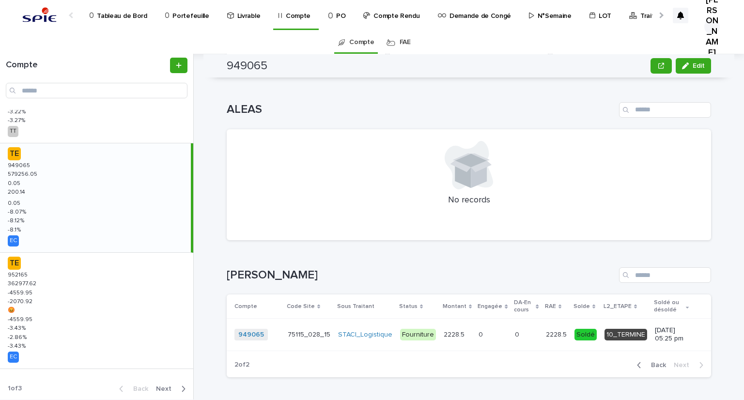
scroll to position [710, 0]
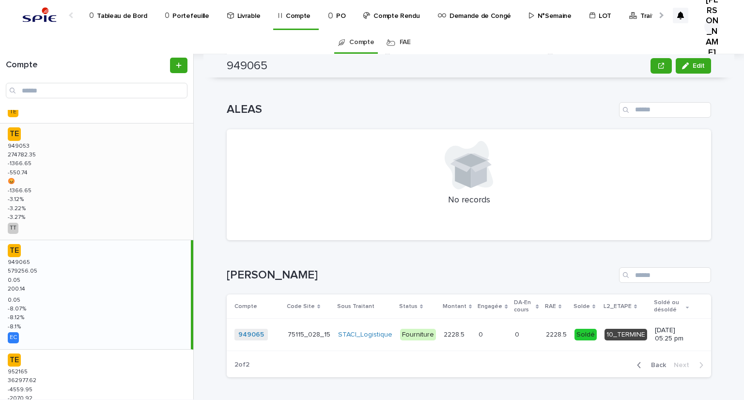
click at [26, 172] on p "-550.74" at bounding box center [19, 172] width 22 height 9
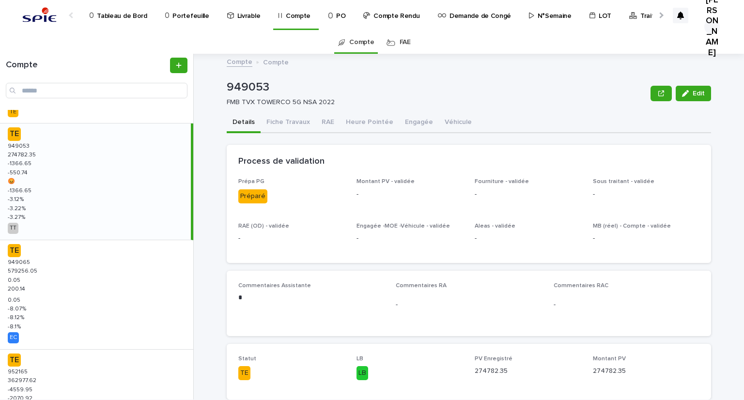
click at [320, 111] on div "949053 FMB TVX TOWERCO 5G NSA 2022 Edit" at bounding box center [469, 93] width 484 height 39
click at [320, 117] on button "RAE" at bounding box center [328, 123] width 24 height 20
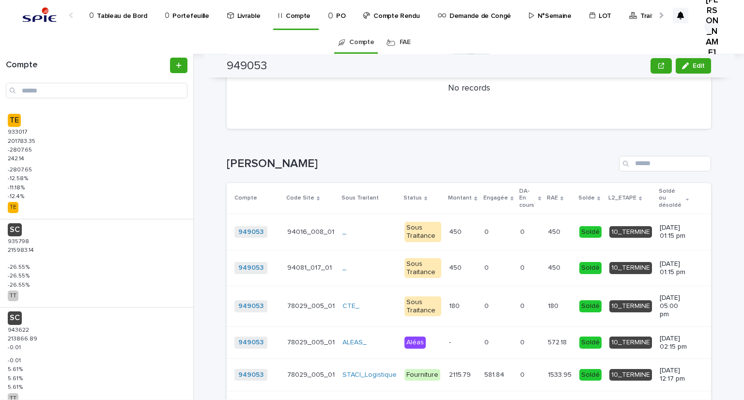
click at [190, 18] on p "Portefeuille" at bounding box center [190, 10] width 36 height 20
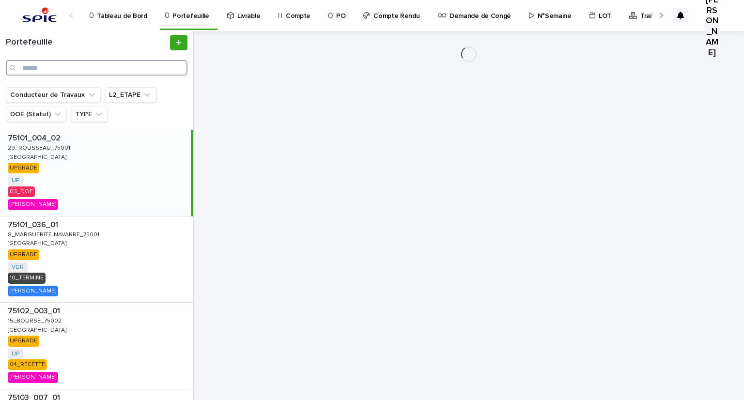
click at [92, 67] on input "Search" at bounding box center [97, 67] width 182 height 15
paste input "**********"
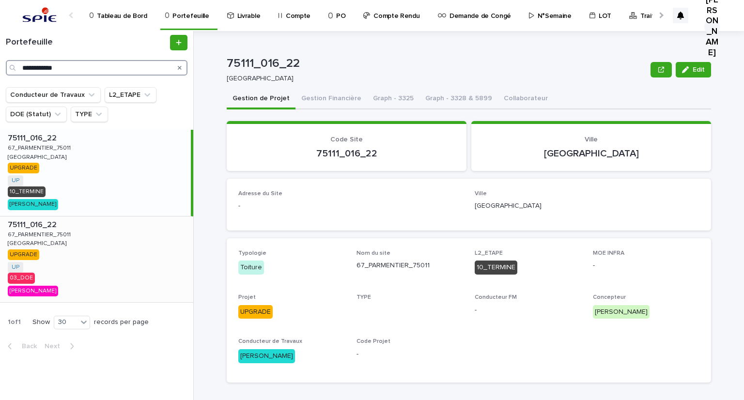
type input "**********"
click at [34, 231] on p "67_PARMENTIER_75011" at bounding box center [40, 233] width 65 height 9
click at [308, 102] on button "Gestion Financière" at bounding box center [331, 99] width 72 height 20
click at [321, 98] on button "Gestion Financière" at bounding box center [331, 99] width 72 height 20
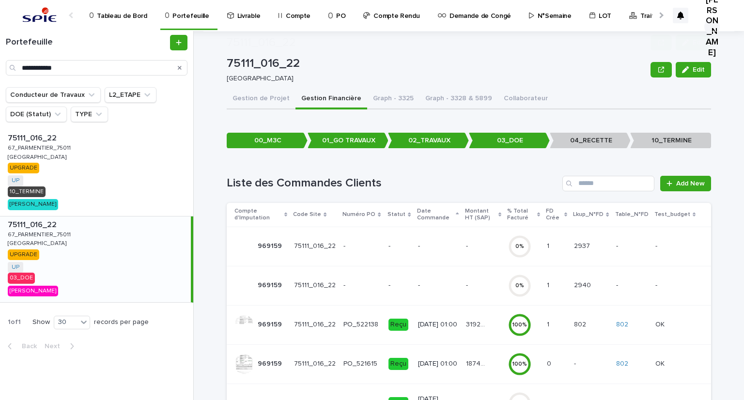
scroll to position [110, 0]
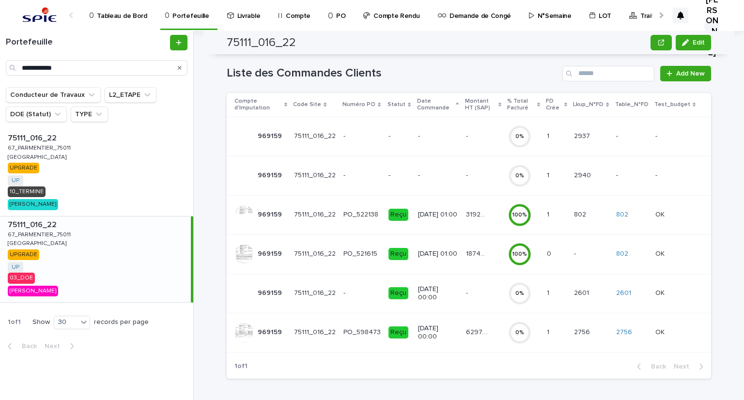
click at [488, 332] on div "6297.33 6297.33" at bounding box center [483, 332] width 34 height 16
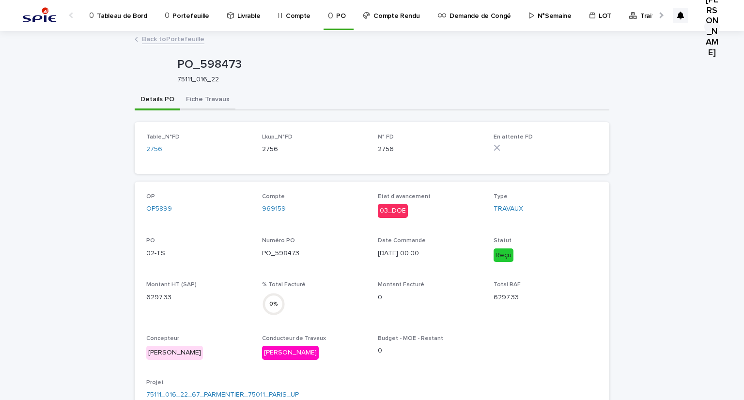
click at [213, 98] on button "Fiche Travaux" at bounding box center [207, 100] width 55 height 20
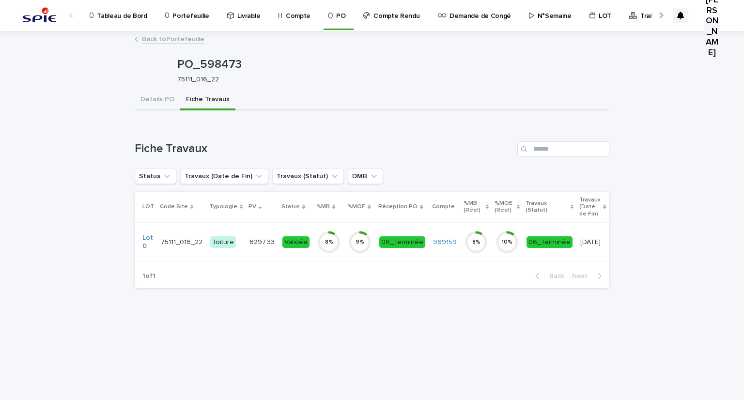
click at [245, 244] on td "6297.33 6297.33" at bounding box center [261, 241] width 33 height 39
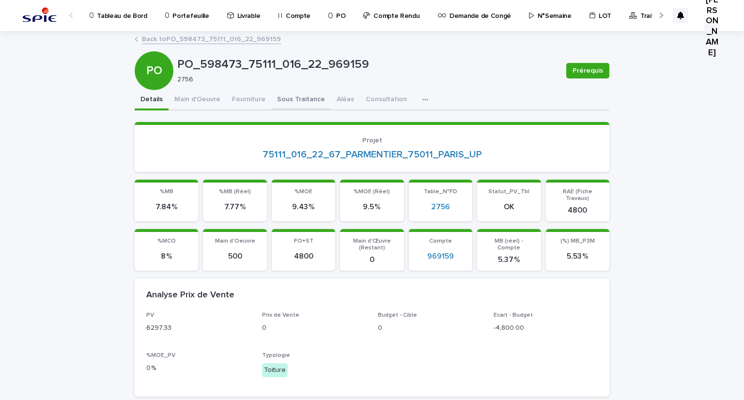
click at [287, 97] on button "Sous Traitance" at bounding box center [301, 100] width 60 height 20
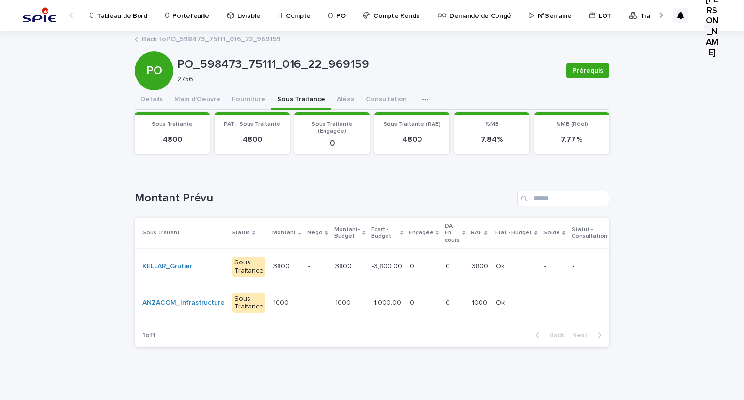
click at [308, 304] on p "-" at bounding box center [317, 303] width 19 height 8
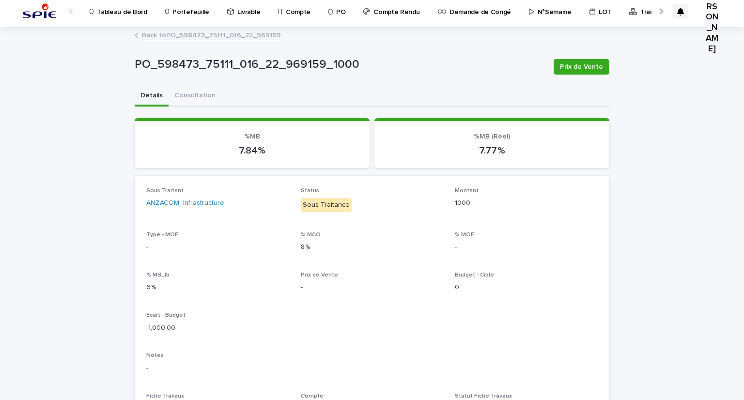
scroll to position [294, 0]
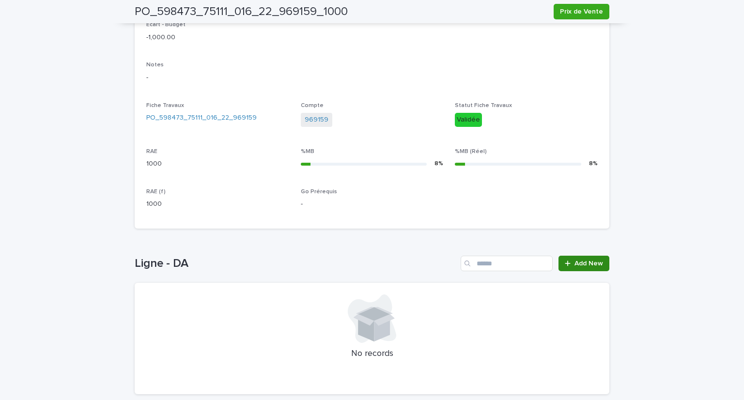
click at [584, 260] on span "Add New" at bounding box center [588, 263] width 29 height 7
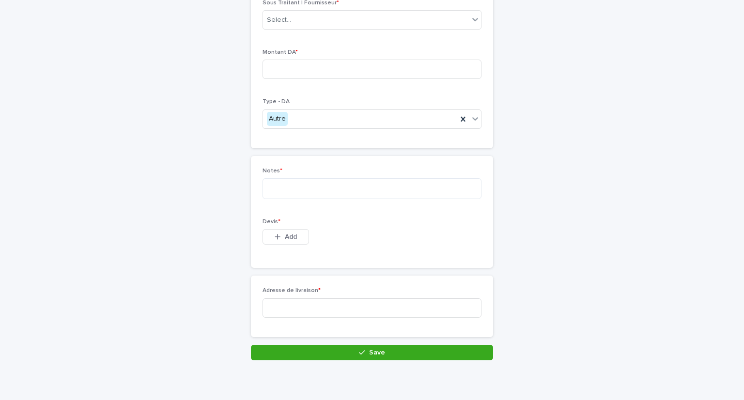
scroll to position [2, 0]
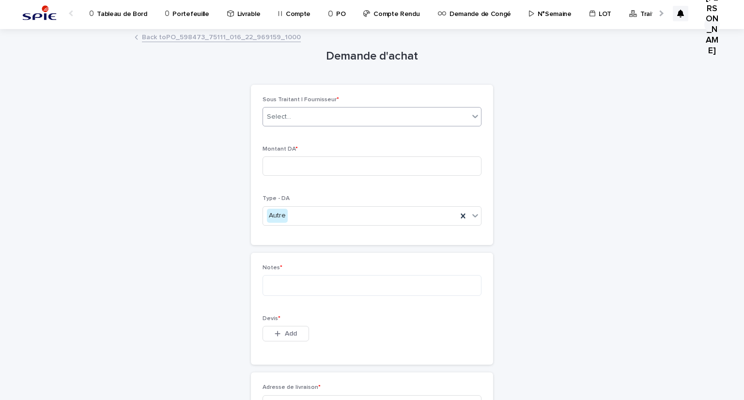
click at [290, 113] on div "Select..." at bounding box center [366, 117] width 206 height 16
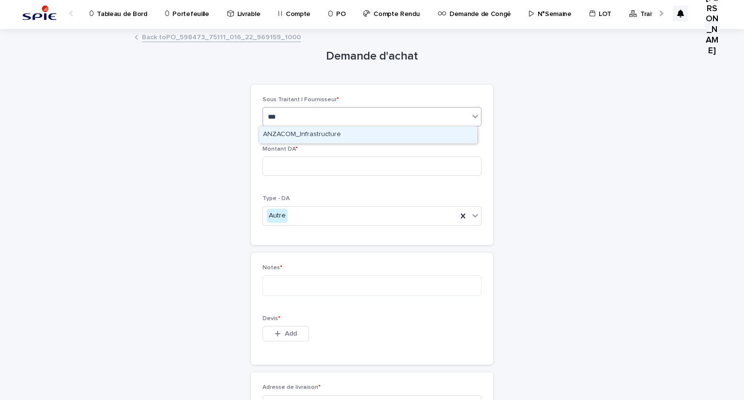
type input "****"
click at [290, 129] on div "ANZACOM_Infrastructure" at bounding box center [368, 134] width 218 height 17
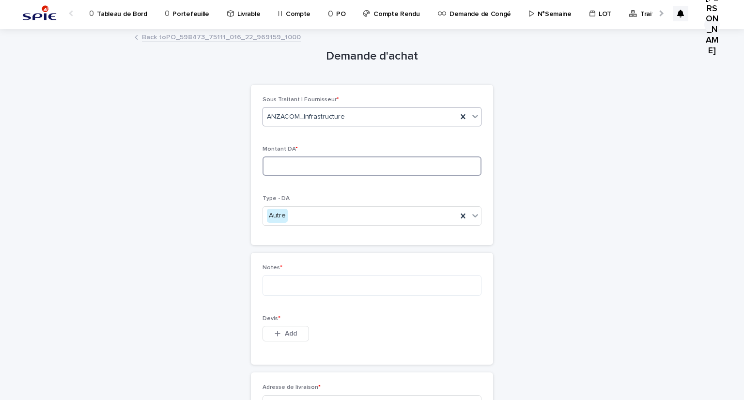
click at [281, 164] on input at bounding box center [371, 165] width 219 height 19
type input "****"
click at [291, 281] on textarea at bounding box center [371, 285] width 219 height 21
type textarea "***"
click at [276, 323] on div "Devis * This file cannot be opened Download File Add" at bounding box center [371, 334] width 219 height 38
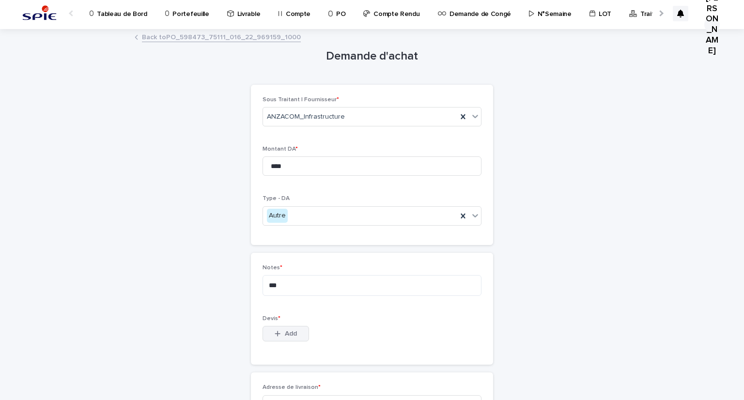
click at [278, 332] on div "button" at bounding box center [280, 333] width 10 height 7
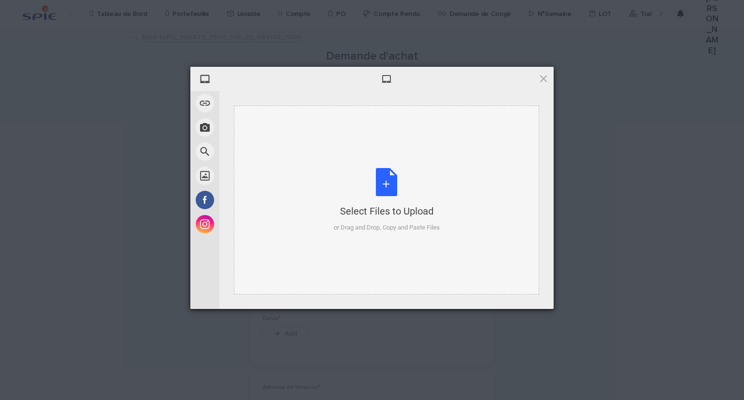
click at [370, 216] on div "Select Files to Upload" at bounding box center [387, 211] width 106 height 14
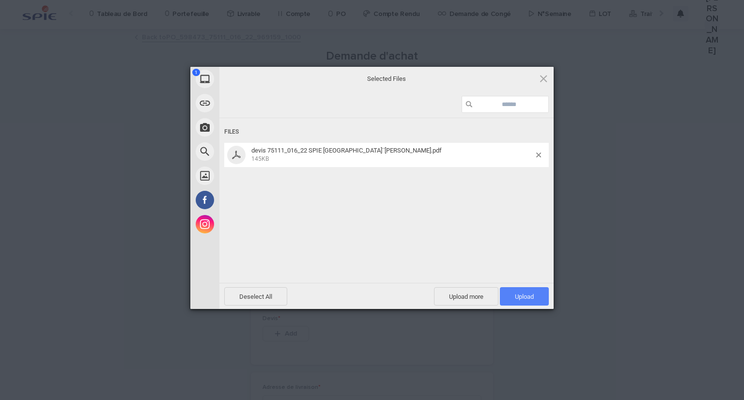
click at [521, 290] on span "Upload 1" at bounding box center [524, 296] width 49 height 18
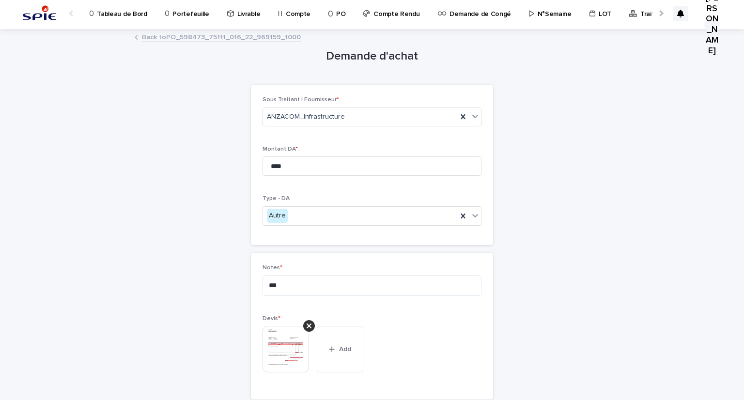
click at [170, 361] on div "**********" at bounding box center [372, 261] width 474 height 462
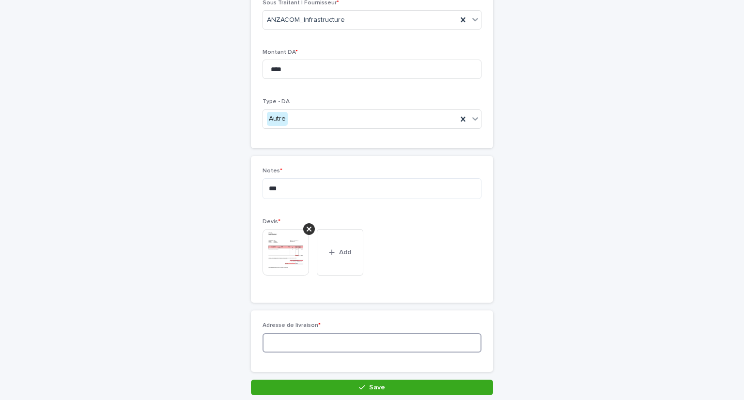
click at [301, 335] on input at bounding box center [371, 342] width 219 height 19
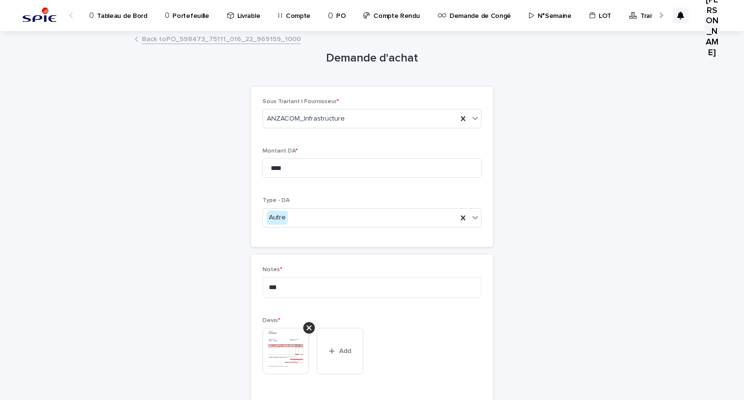
scroll to position [141, 0]
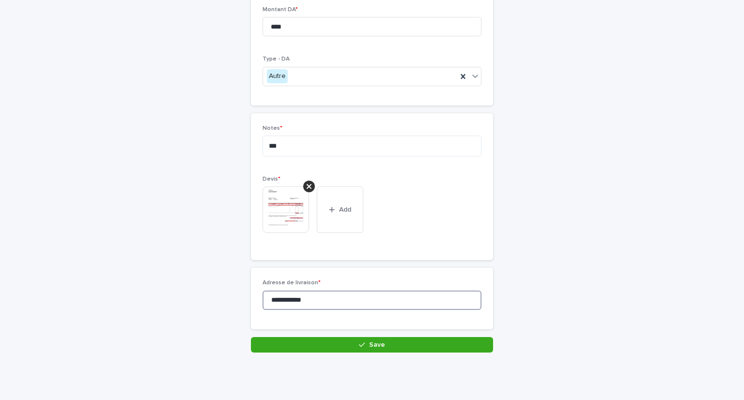
type input "**********"
click at [323, 333] on div "**********" at bounding box center [372, 302] width 242 height 69
click at [321, 337] on button "Save" at bounding box center [372, 344] width 242 height 15
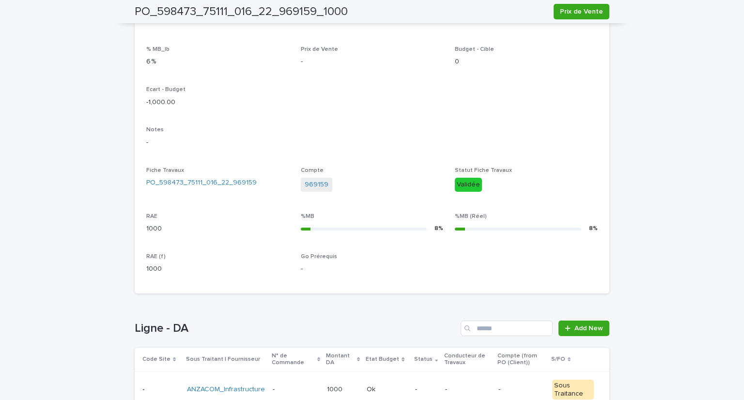
scroll to position [319, 0]
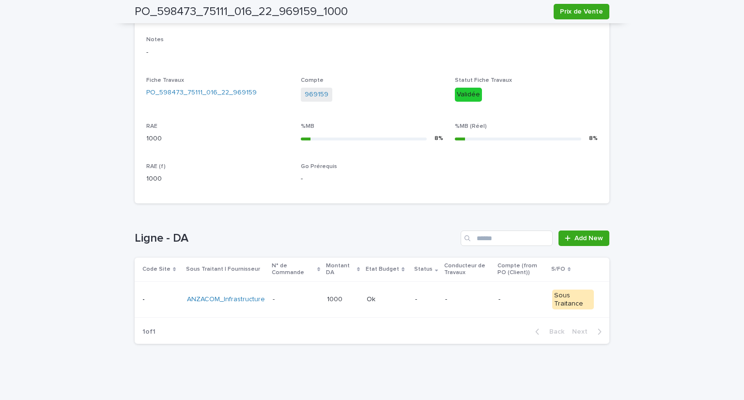
click at [309, 300] on p at bounding box center [296, 299] width 46 height 8
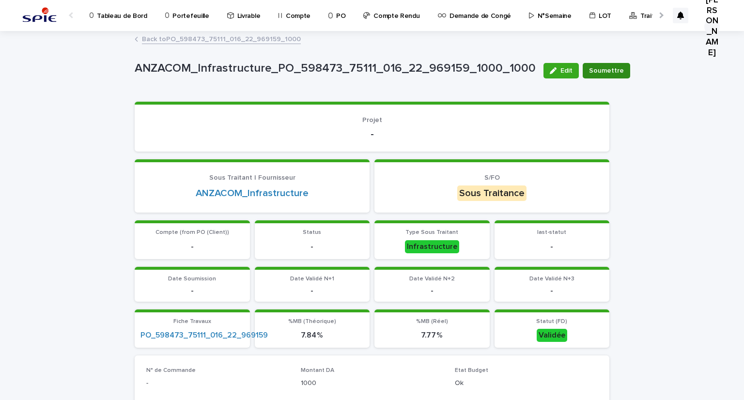
click at [587, 77] on button "Soumettre" at bounding box center [605, 70] width 47 height 15
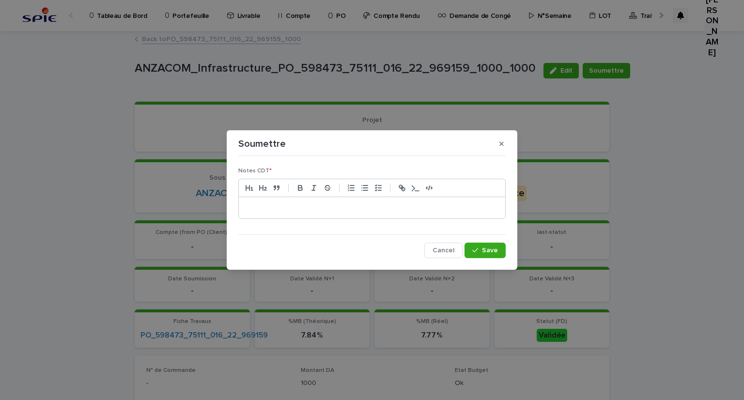
click at [288, 214] on div at bounding box center [372, 207] width 266 height 21
click at [488, 259] on div "Notes CDT * *** Cancel Save" at bounding box center [372, 208] width 272 height 103
click at [489, 251] on span "Save" at bounding box center [490, 250] width 16 height 7
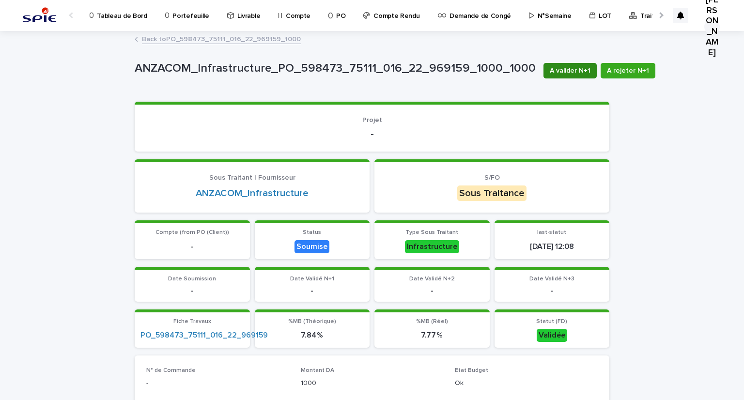
click at [553, 72] on span "A valider N+1" at bounding box center [569, 71] width 41 height 10
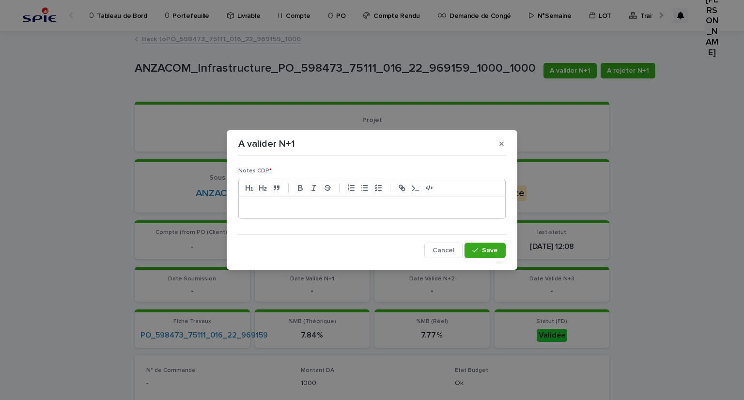
click at [275, 205] on p at bounding box center [372, 208] width 252 height 10
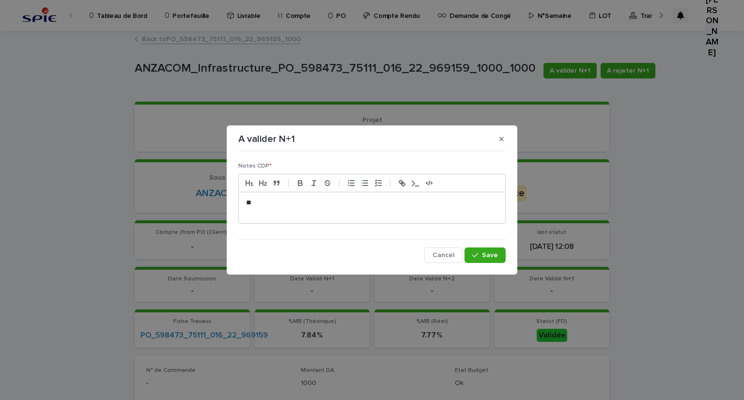
click at [476, 262] on div "Notes CDP * ** Cancel Save" at bounding box center [372, 209] width 272 height 112
click at [498, 248] on button "Save" at bounding box center [484, 254] width 41 height 15
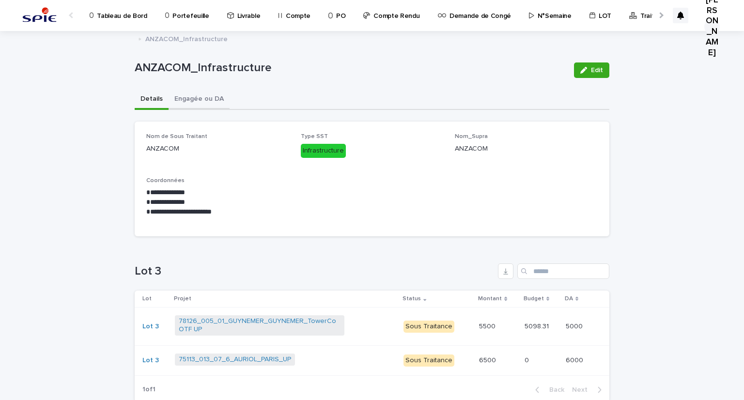
click at [205, 102] on button "Engagée ou DA" at bounding box center [198, 100] width 61 height 20
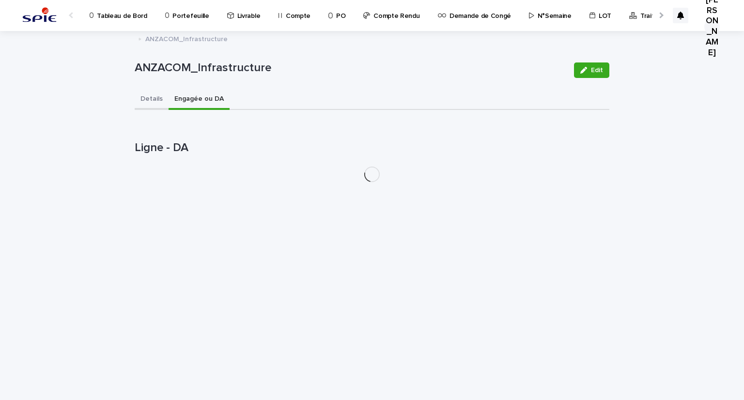
click at [152, 94] on button "Details" at bounding box center [152, 100] width 34 height 20
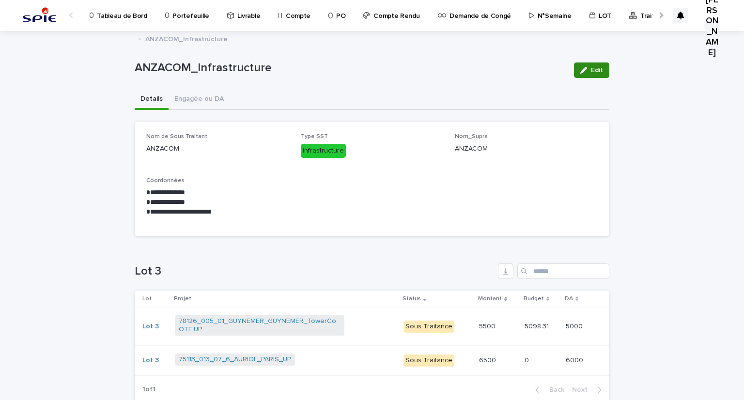
click at [582, 69] on icon "button" at bounding box center [583, 70] width 7 height 7
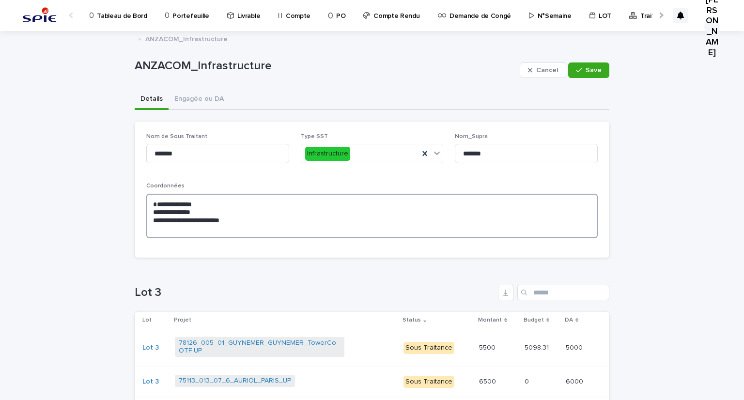
click at [246, 220] on textarea "**********" at bounding box center [371, 216] width 451 height 45
click at [546, 75] on button "Cancel" at bounding box center [542, 69] width 46 height 15
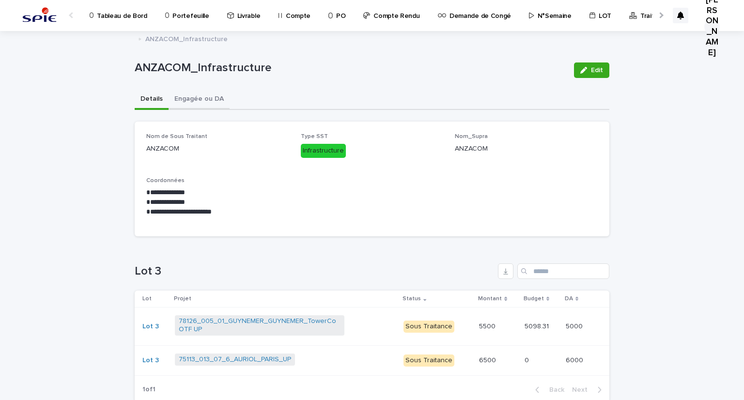
click at [178, 99] on button "Engagée ou DA" at bounding box center [198, 100] width 61 height 20
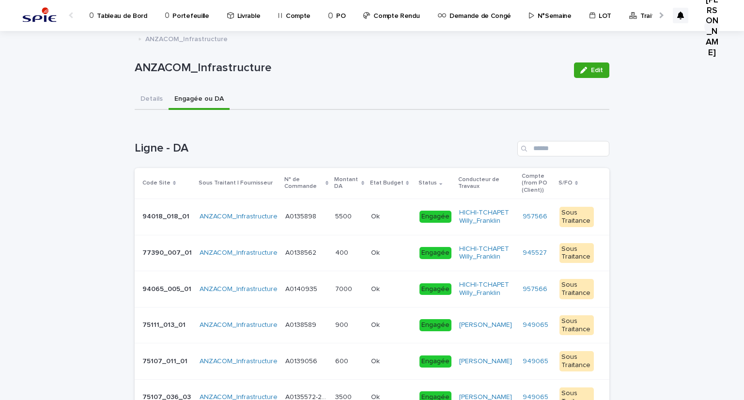
scroll to position [194, 0]
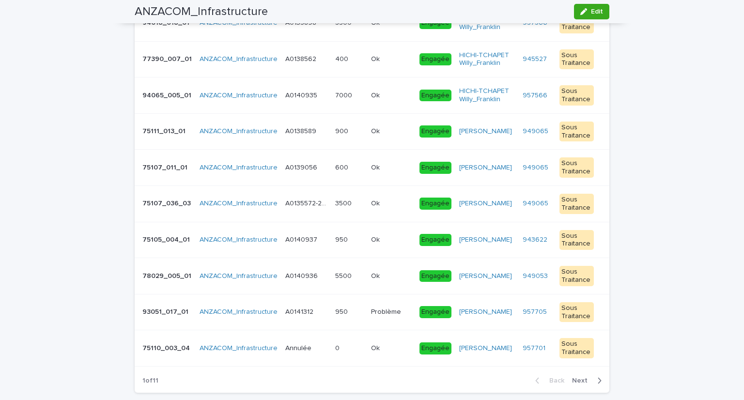
click at [579, 377] on span "Next" at bounding box center [582, 380] width 21 height 7
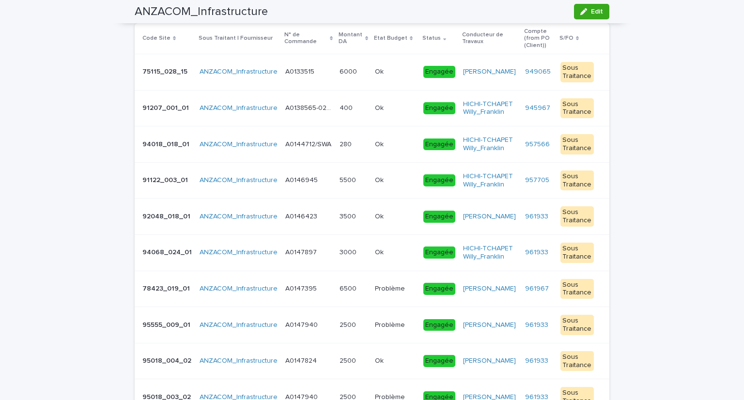
scroll to position [242, 0]
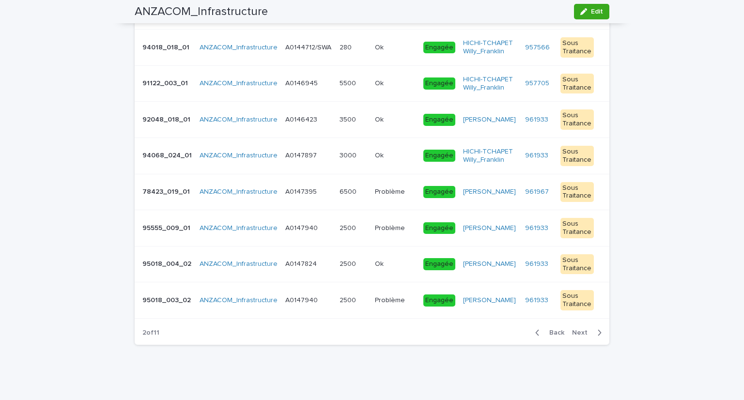
click at [577, 335] on button "Next" at bounding box center [588, 332] width 41 height 9
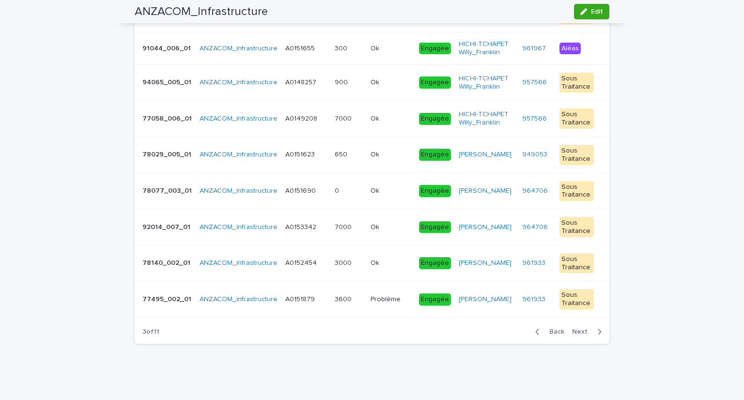
scroll to position [230, 0]
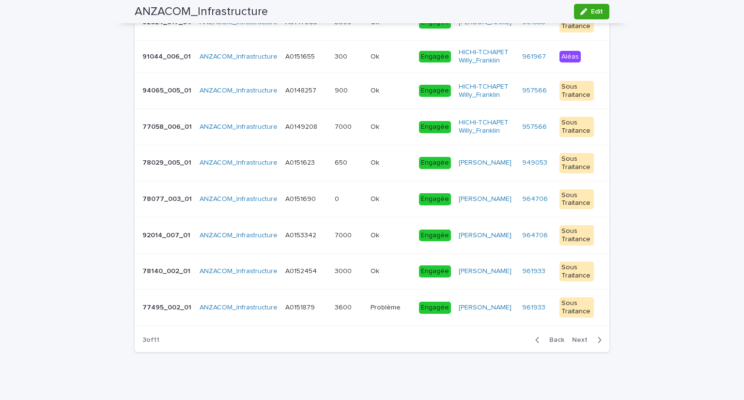
click at [578, 336] on span "Next" at bounding box center [582, 339] width 21 height 7
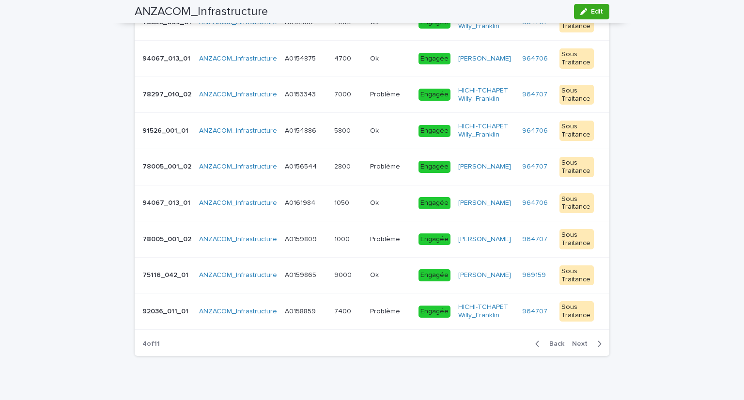
scroll to position [232, 0]
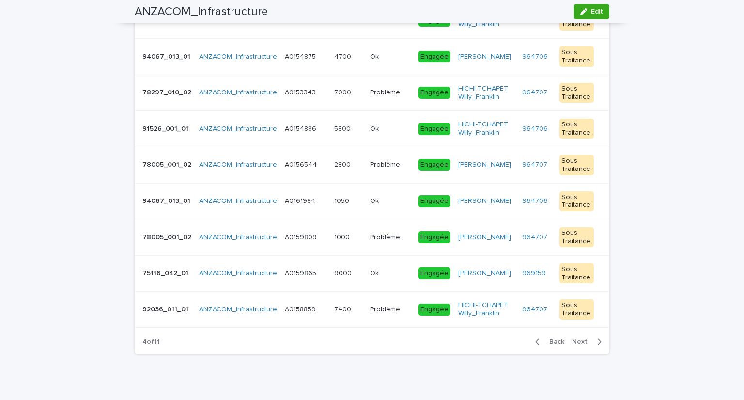
click at [578, 338] on span "Next" at bounding box center [582, 341] width 21 height 7
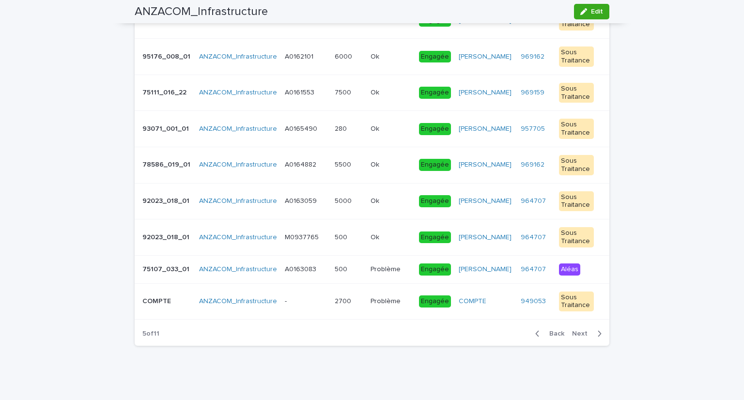
scroll to position [227, 0]
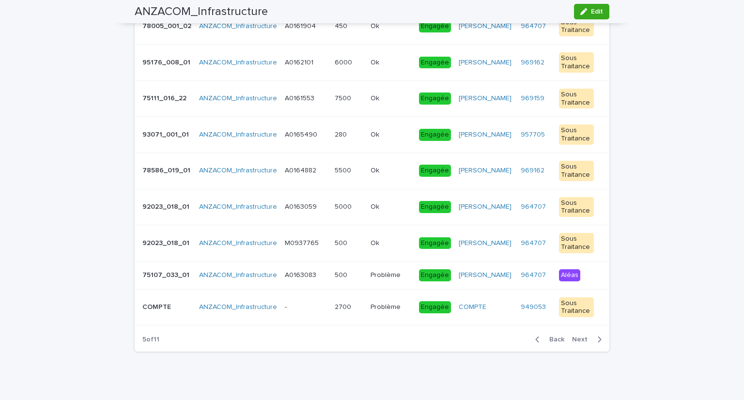
click at [578, 336] on span "Next" at bounding box center [582, 339] width 21 height 7
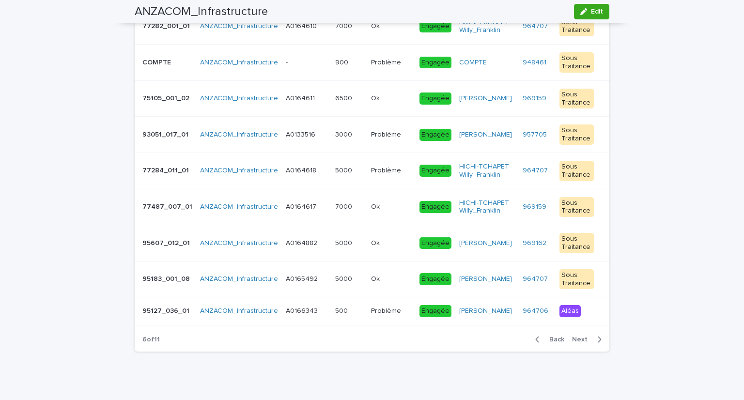
click at [577, 336] on span "Next" at bounding box center [582, 339] width 21 height 7
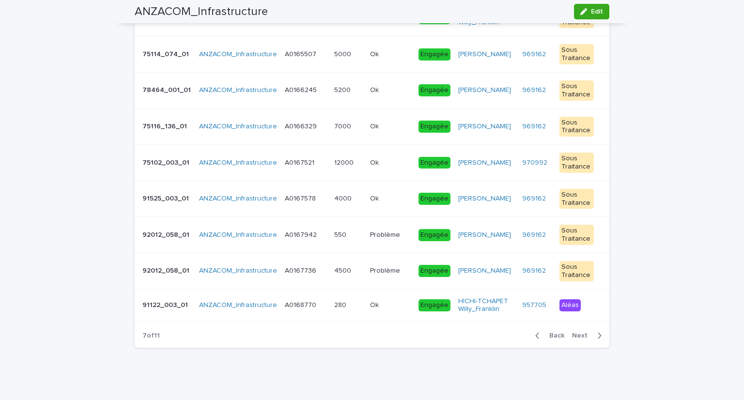
scroll to position [223, 0]
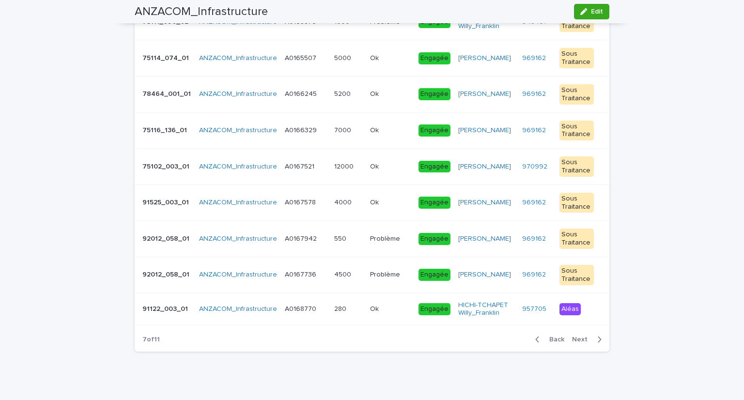
click at [577, 336] on span "Next" at bounding box center [582, 339] width 21 height 7
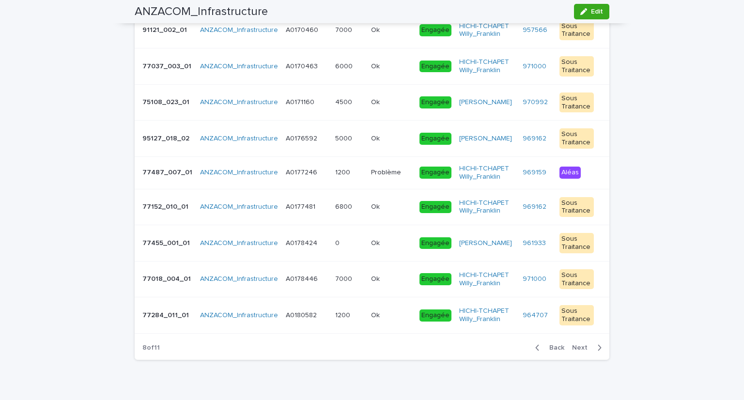
scroll to position [227, 0]
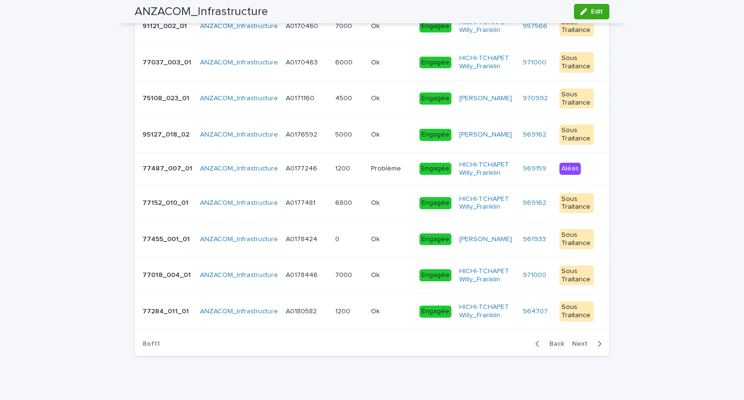
click at [577, 340] on span "Next" at bounding box center [582, 343] width 21 height 7
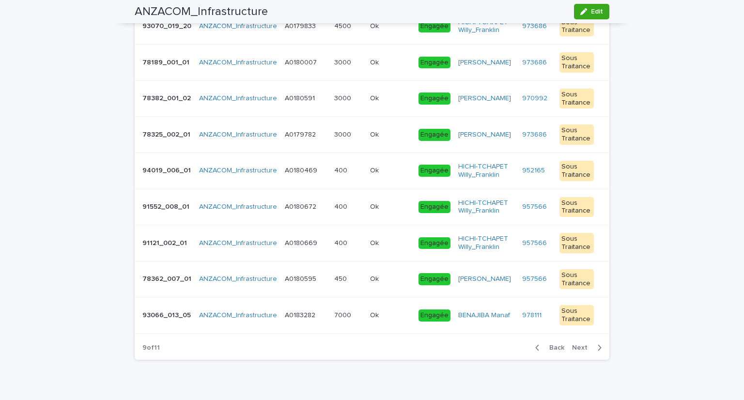
scroll to position [229, 0]
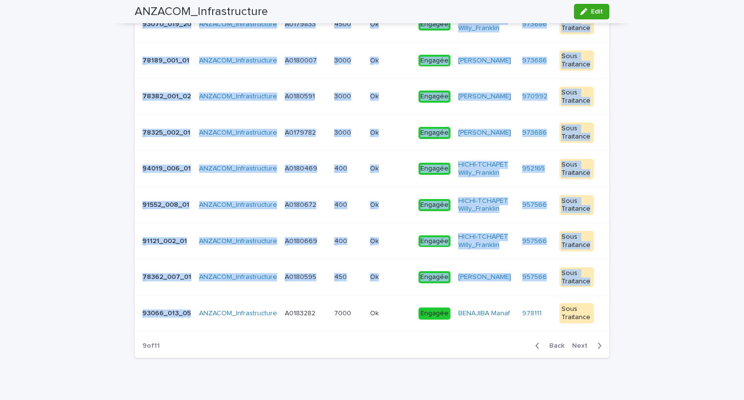
drag, startPoint x: 128, startPoint y: 309, endPoint x: 122, endPoint y: 312, distance: 6.7
click at [134, 312] on div "Loading... Saving… Loading... Saving… ANZACOM_Infrastructure Edit ANZACOM_Infra…" at bounding box center [372, 96] width 484 height 587
click at [79, 312] on div "Loading... Saving… Loading... Saving… ANZACOM_Infrastructure Edit ANZACOM_Infra…" at bounding box center [372, 108] width 744 height 611
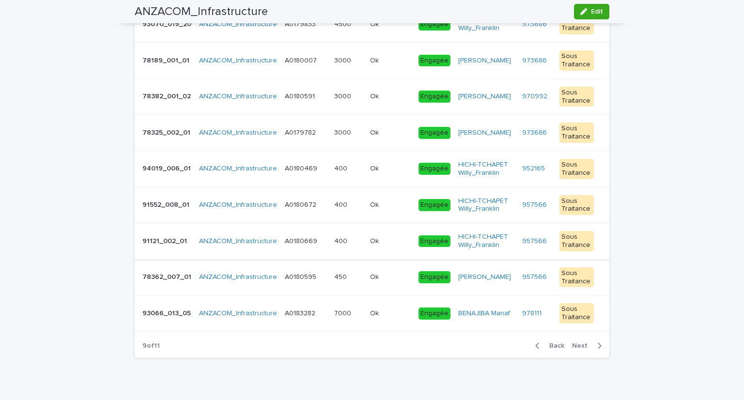
scroll to position [0, 0]
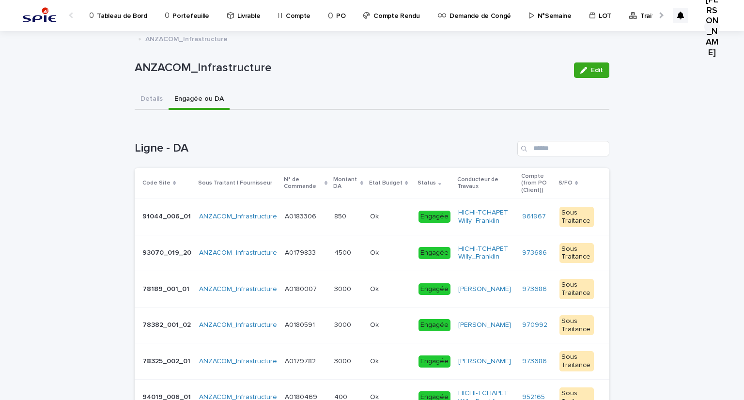
click at [48, 92] on div "Loading... Saving… Loading... Saving… ANZACOM_Infrastructure Edit ANZACOM_Infra…" at bounding box center [372, 336] width 744 height 611
drag, startPoint x: 142, startPoint y: 124, endPoint x: 109, endPoint y: 132, distance: 34.3
click at [141, 126] on div "Loading... Saving… Ligne - DA Code Site Sous Traitant | Fournisseur N° de Comma…" at bounding box center [372, 358] width 474 height 473
